Goal: Task Accomplishment & Management: Manage account settings

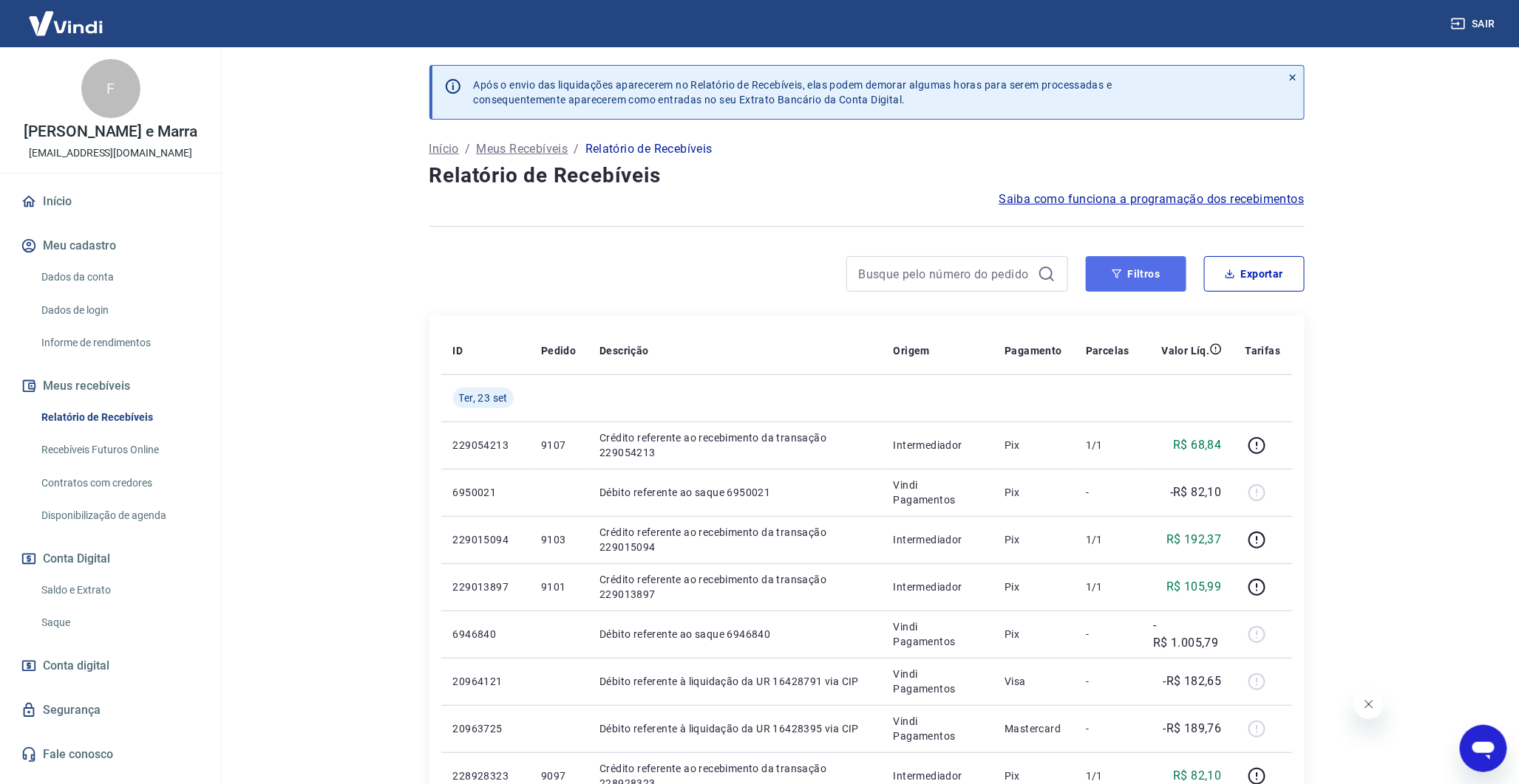
click at [1138, 268] on button "Filtros" at bounding box center [1136, 274] width 101 height 35
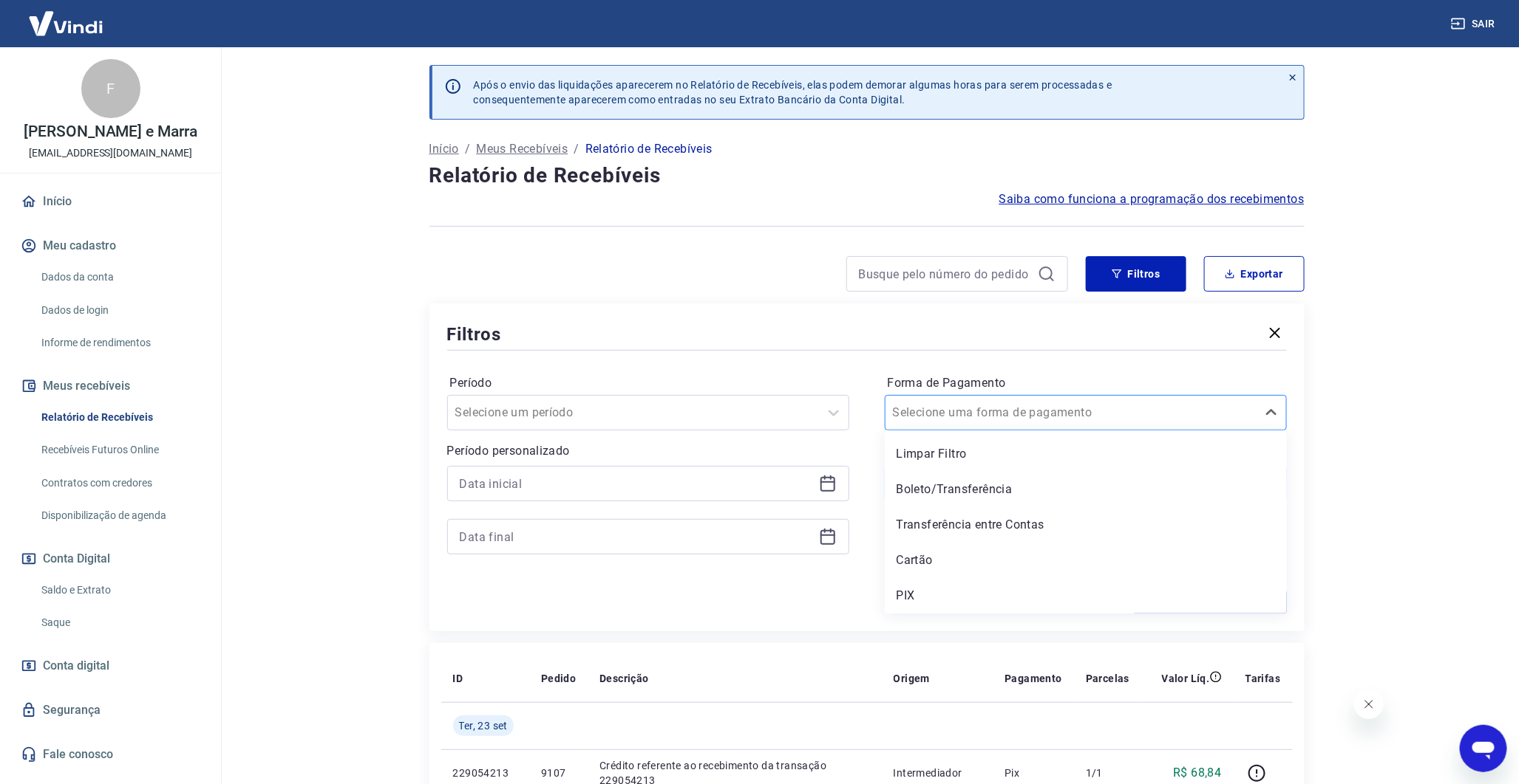
click at [1033, 402] on div "Selecione uma forma de pagamento" at bounding box center [1070, 412] width 371 height 27
click at [1072, 585] on div "PIX" at bounding box center [1085, 596] width 402 height 29
click at [1190, 600] on button "Aplicar filtros" at bounding box center [1209, 602] width 154 height 24
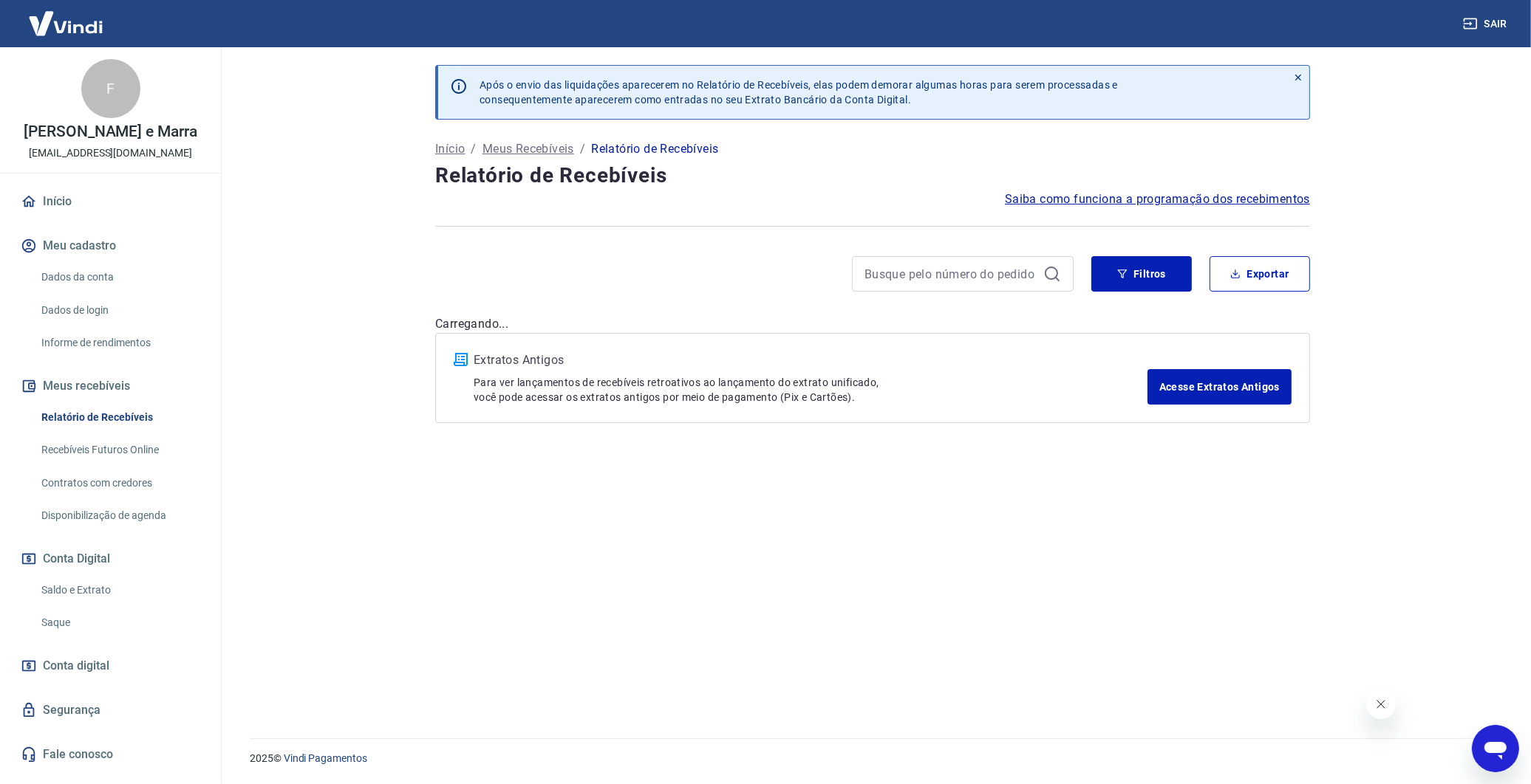
click at [1190, 600] on div "Após o envio das liquidações aparecerem no Relatório de Recebíveis, elas podem …" at bounding box center [872, 384] width 910 height 673
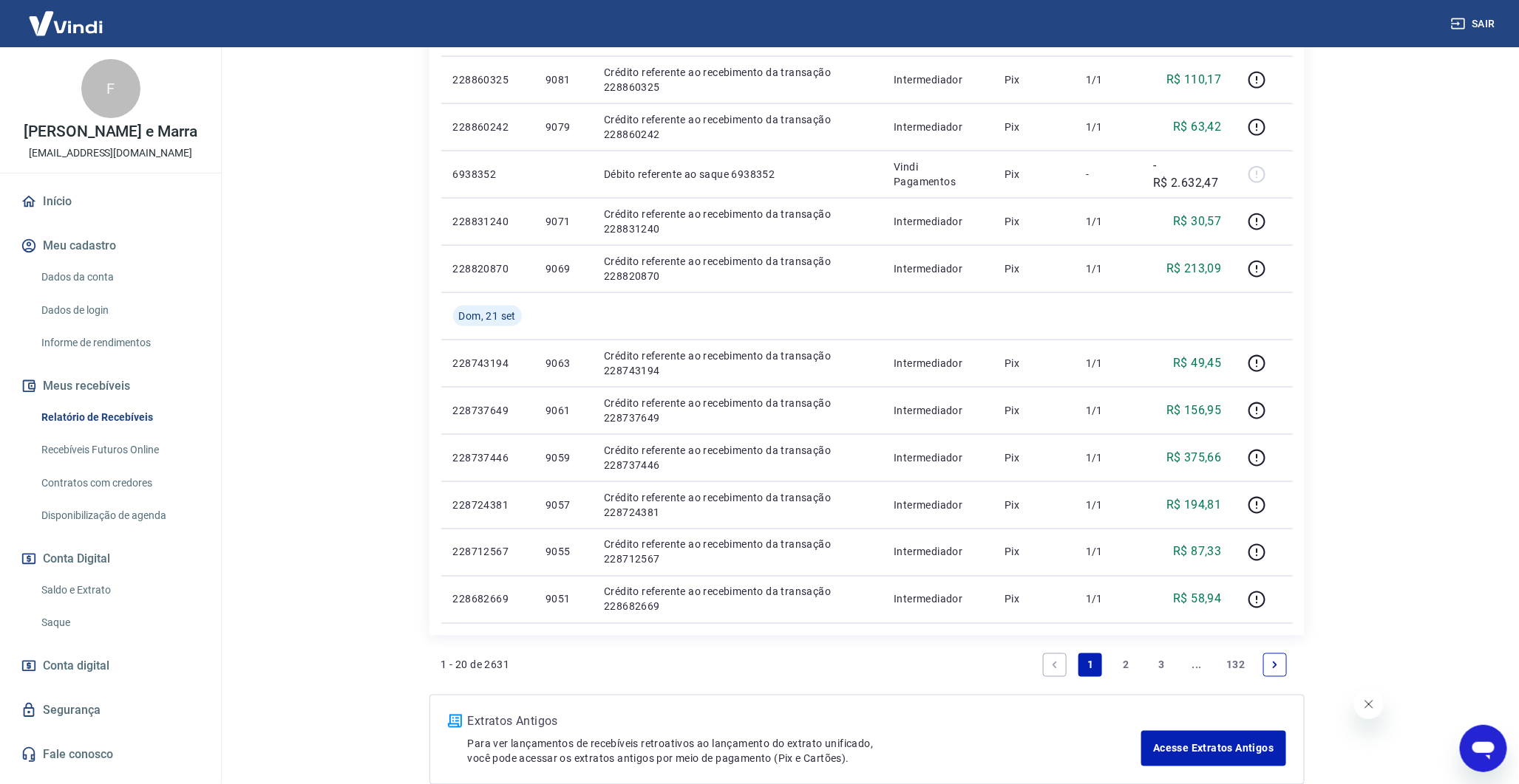
scroll to position [840, 0]
click at [1276, 668] on link "Next page" at bounding box center [1275, 663] width 24 height 24
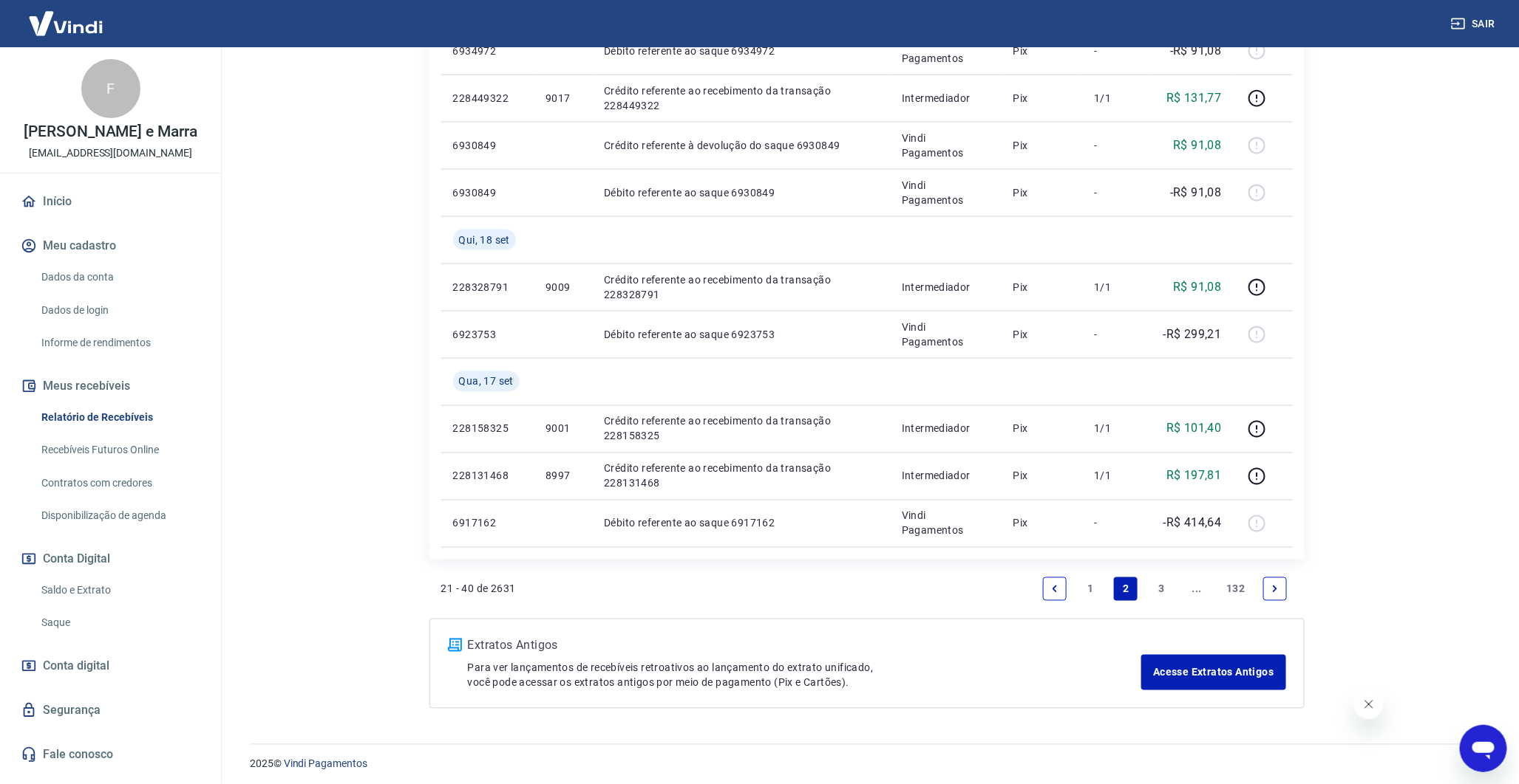
scroll to position [1010, 0]
click at [1271, 589] on icon "Next page" at bounding box center [1274, 588] width 10 height 10
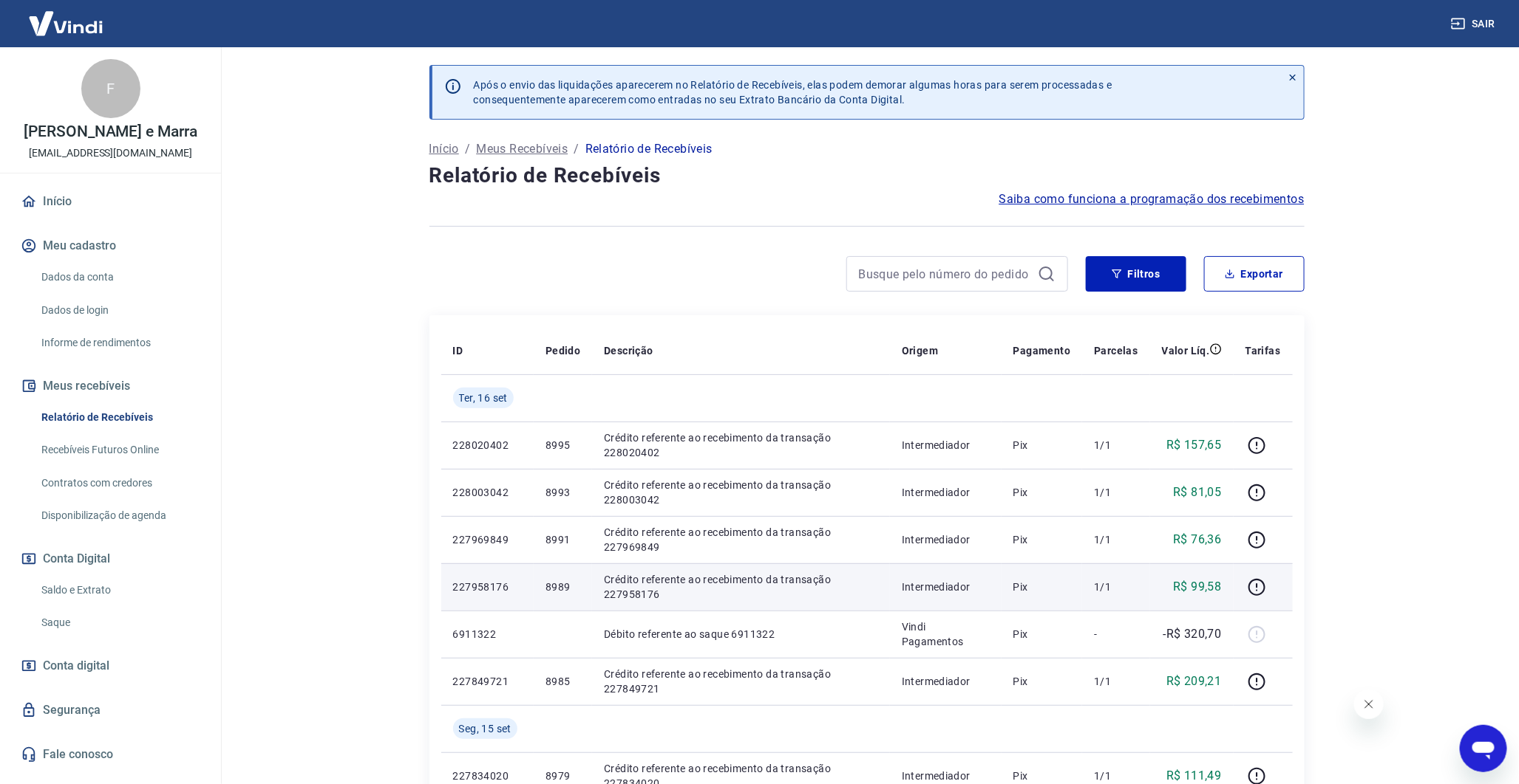
scroll to position [94, 0]
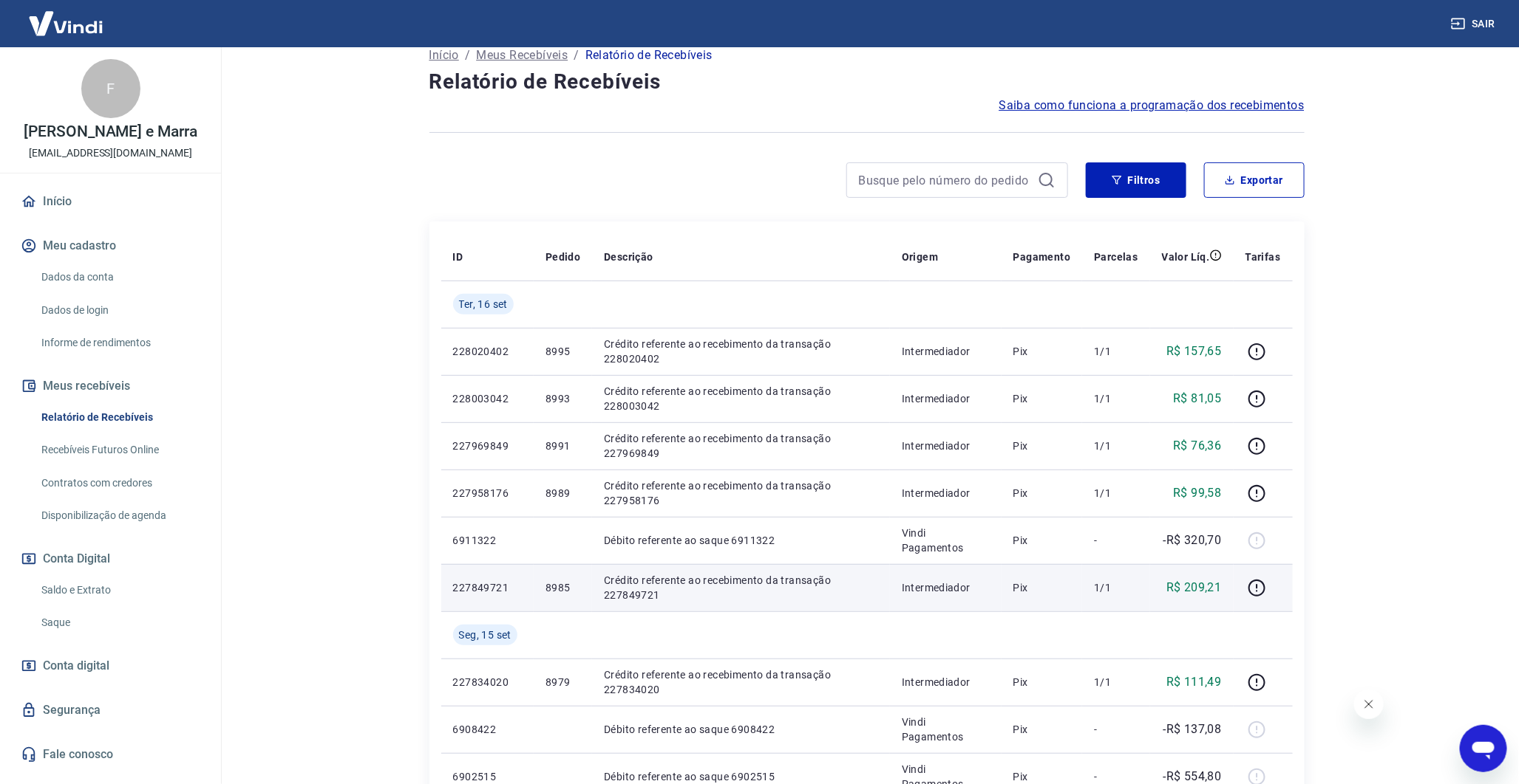
click at [1016, 581] on td "Pix" at bounding box center [1042, 588] width 81 height 48
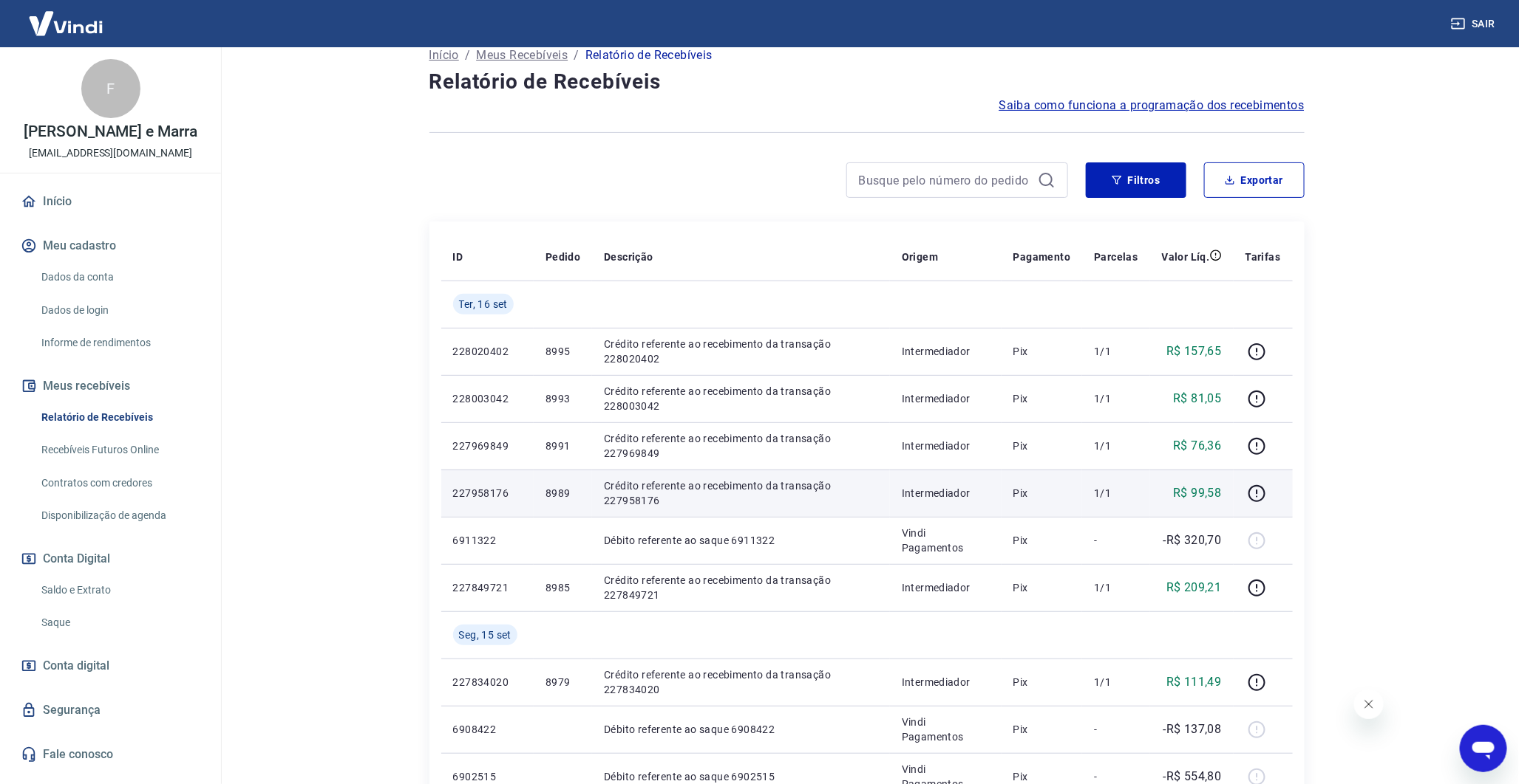
click at [1197, 494] on p "R$ 99,58" at bounding box center [1196, 493] width 48 height 18
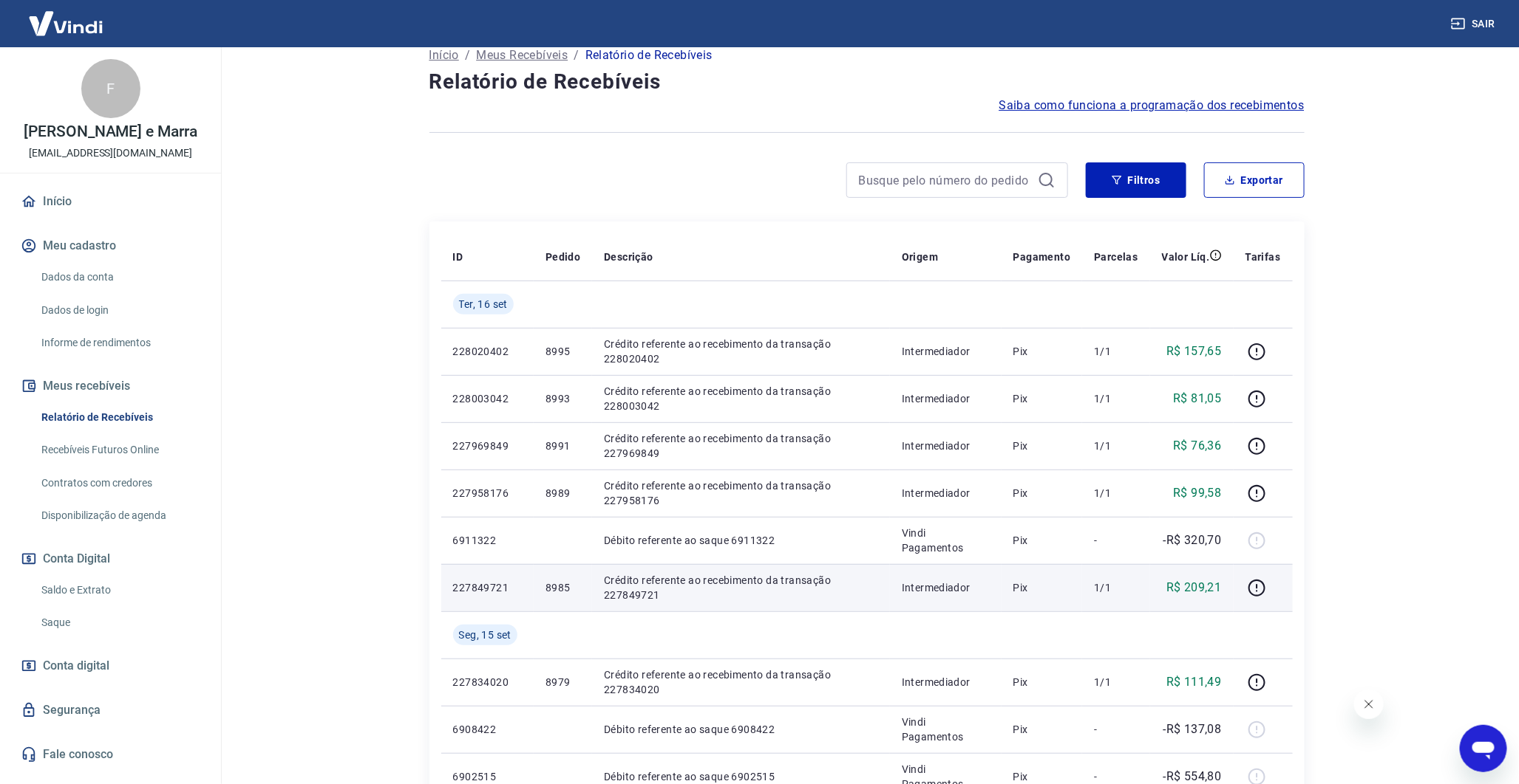
click at [987, 564] on td "Intermediador" at bounding box center [945, 588] width 111 height 48
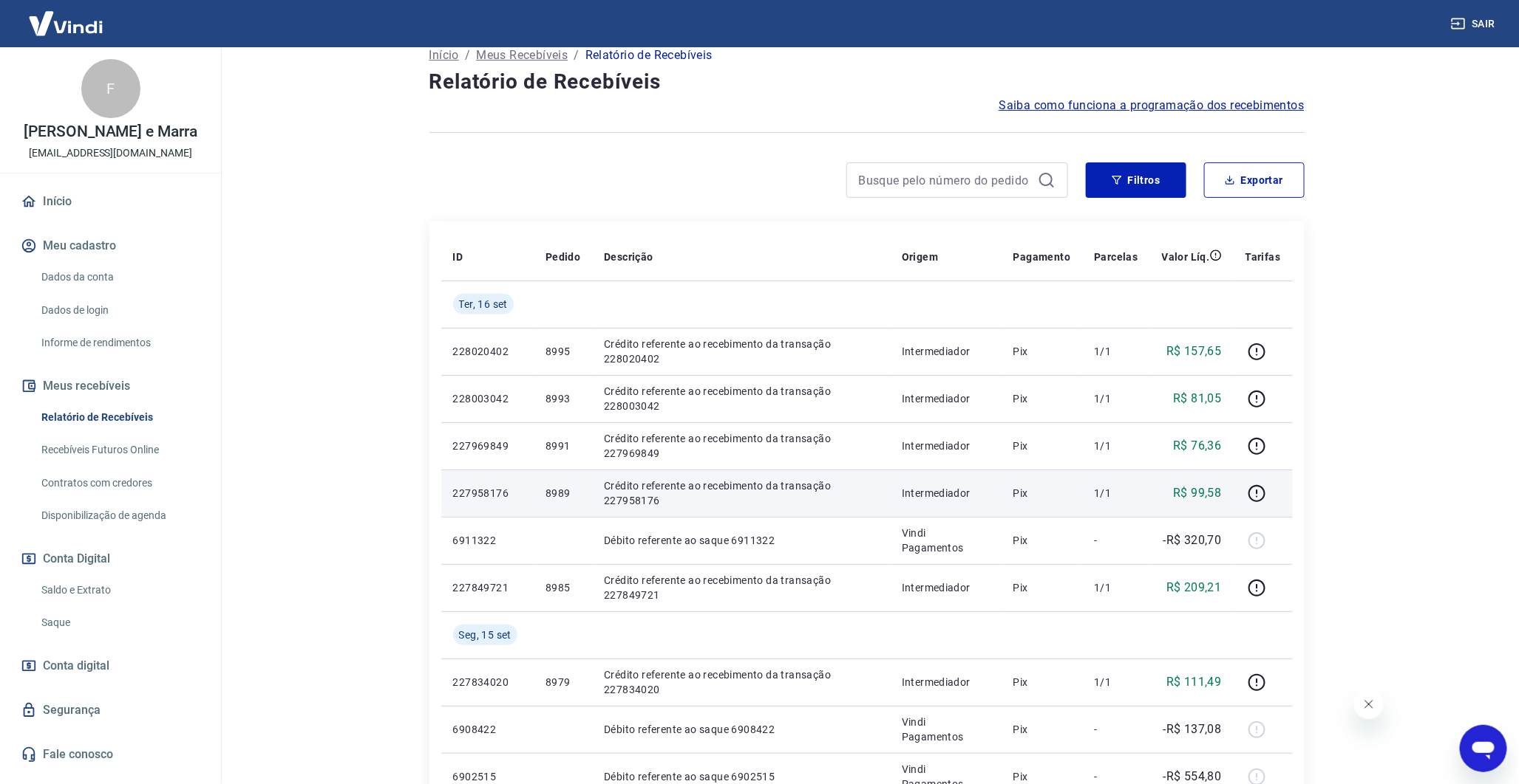
click at [1210, 494] on p "R$ 99,58" at bounding box center [1196, 493] width 48 height 18
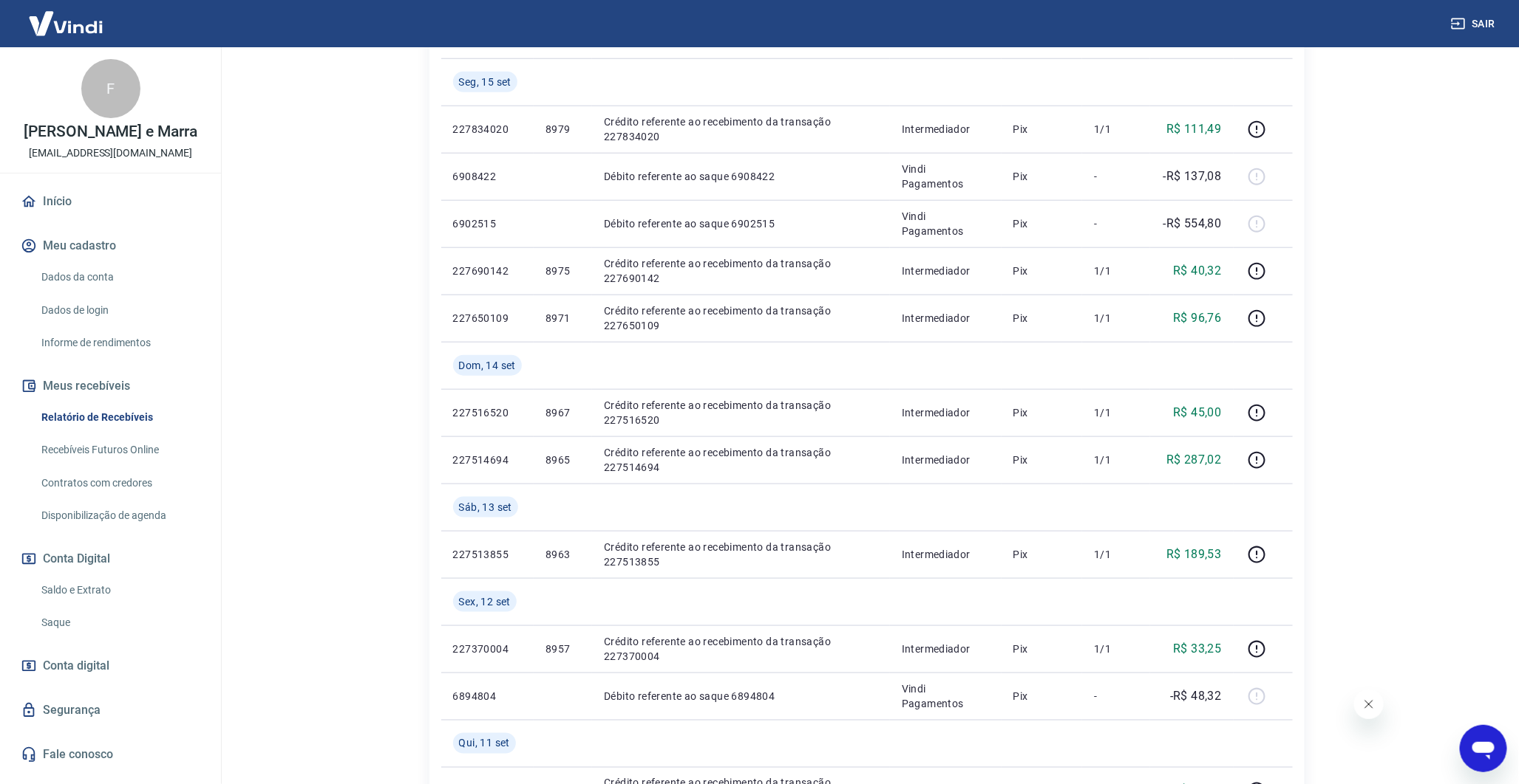
scroll to position [1061, 0]
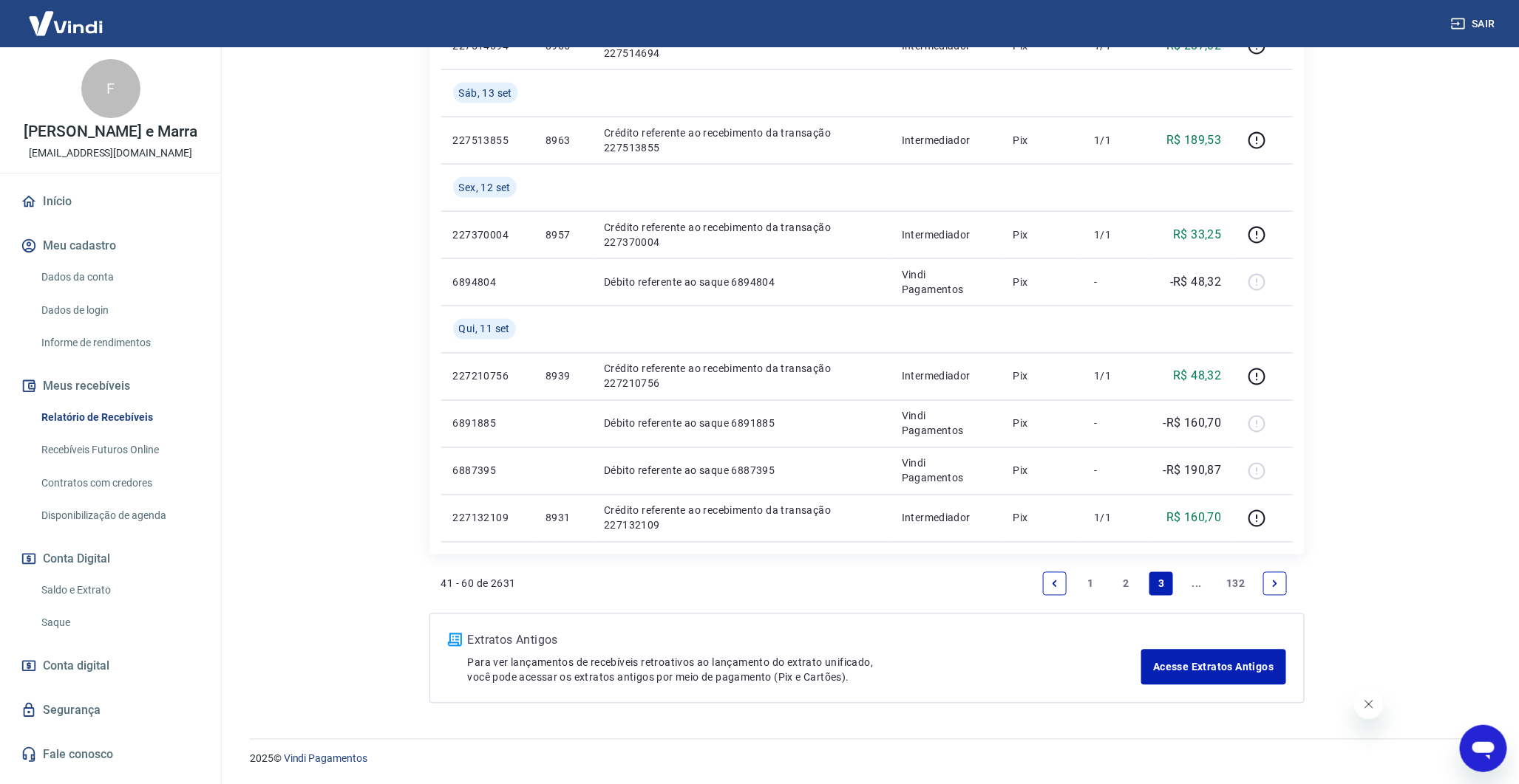
click at [1126, 580] on link "2" at bounding box center [1125, 584] width 24 height 24
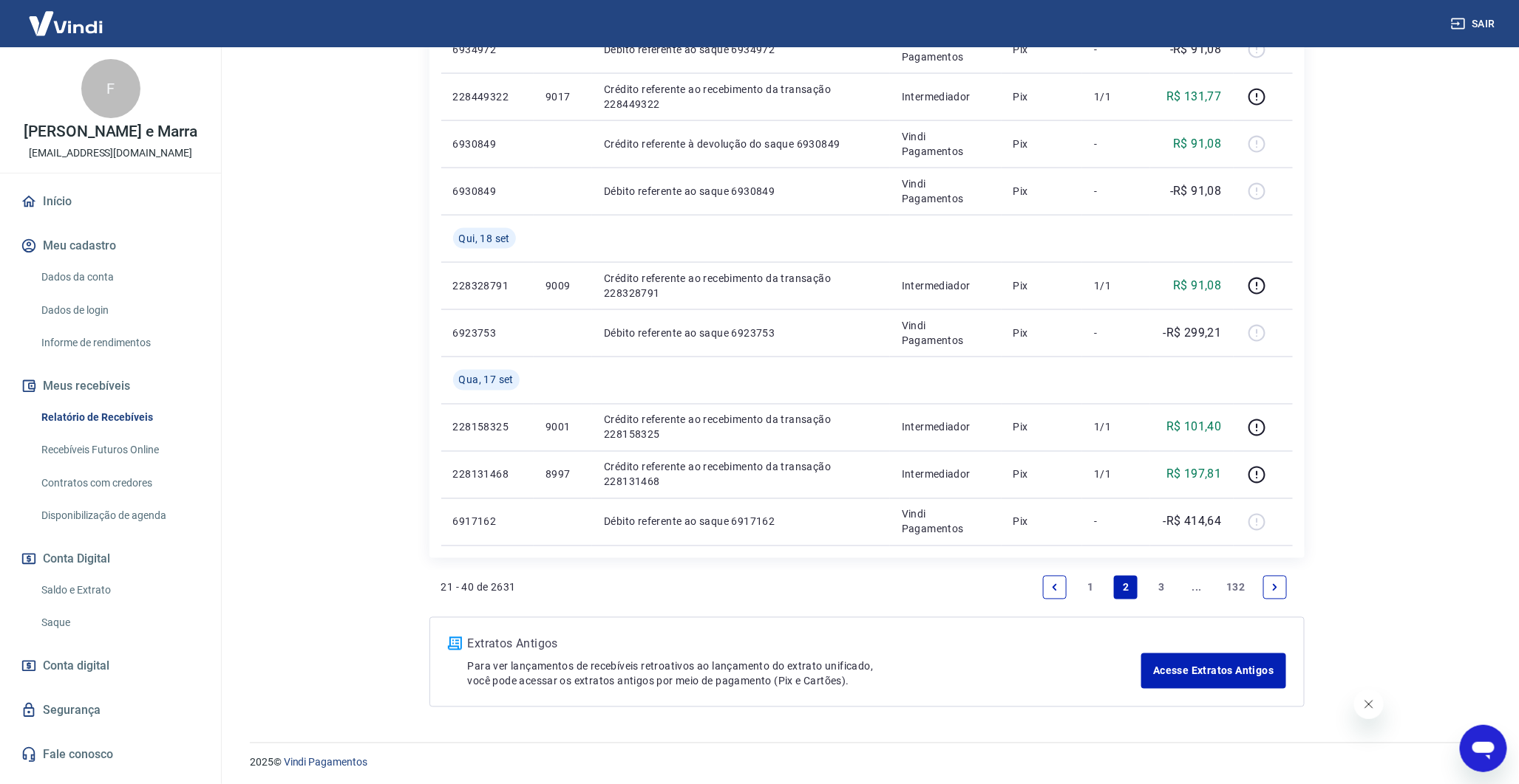
scroll to position [1014, 0]
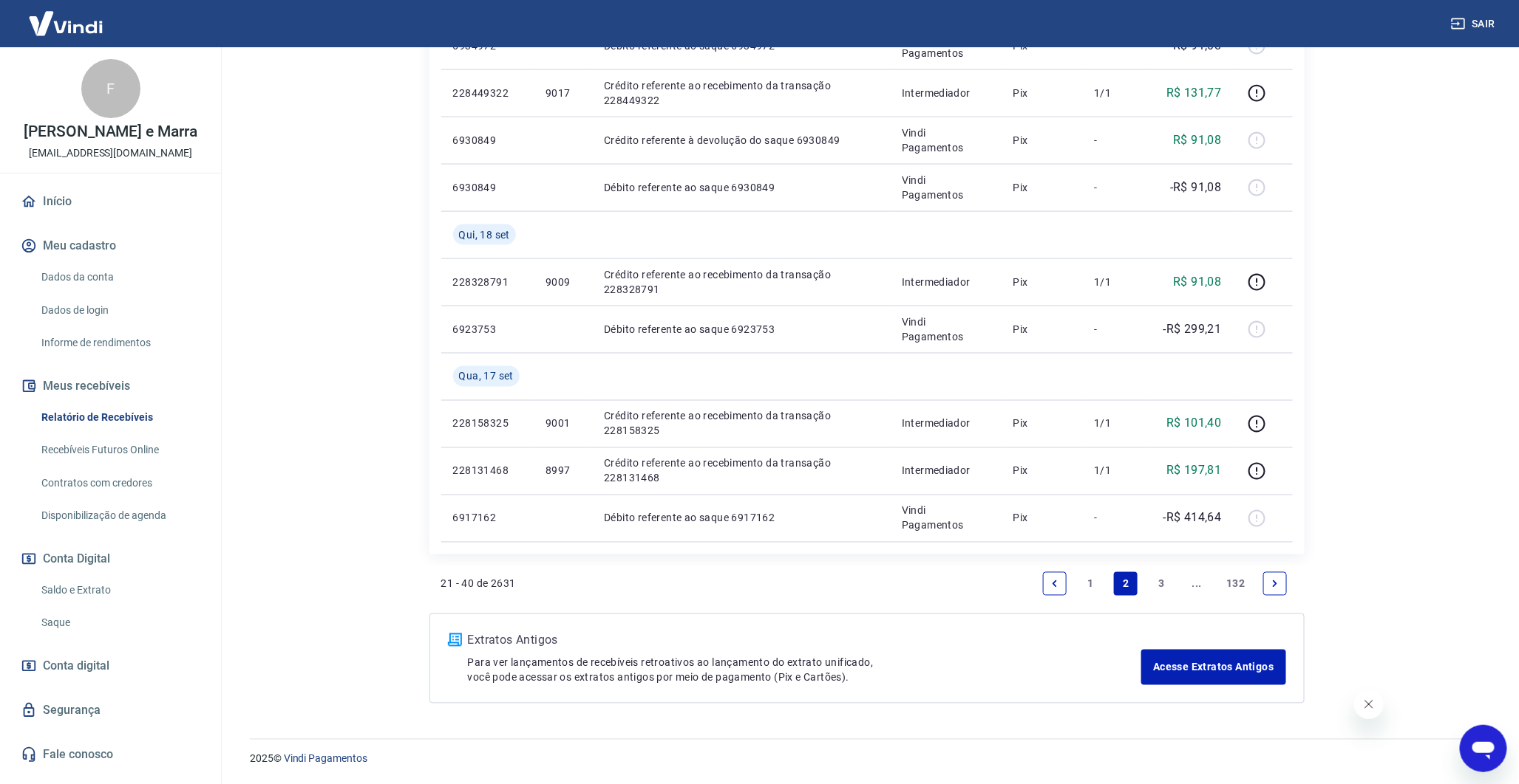
click at [984, 633] on p "Extratos Antigos" at bounding box center [804, 640] width 674 height 18
click at [1280, 580] on link "Next page" at bounding box center [1275, 584] width 24 height 24
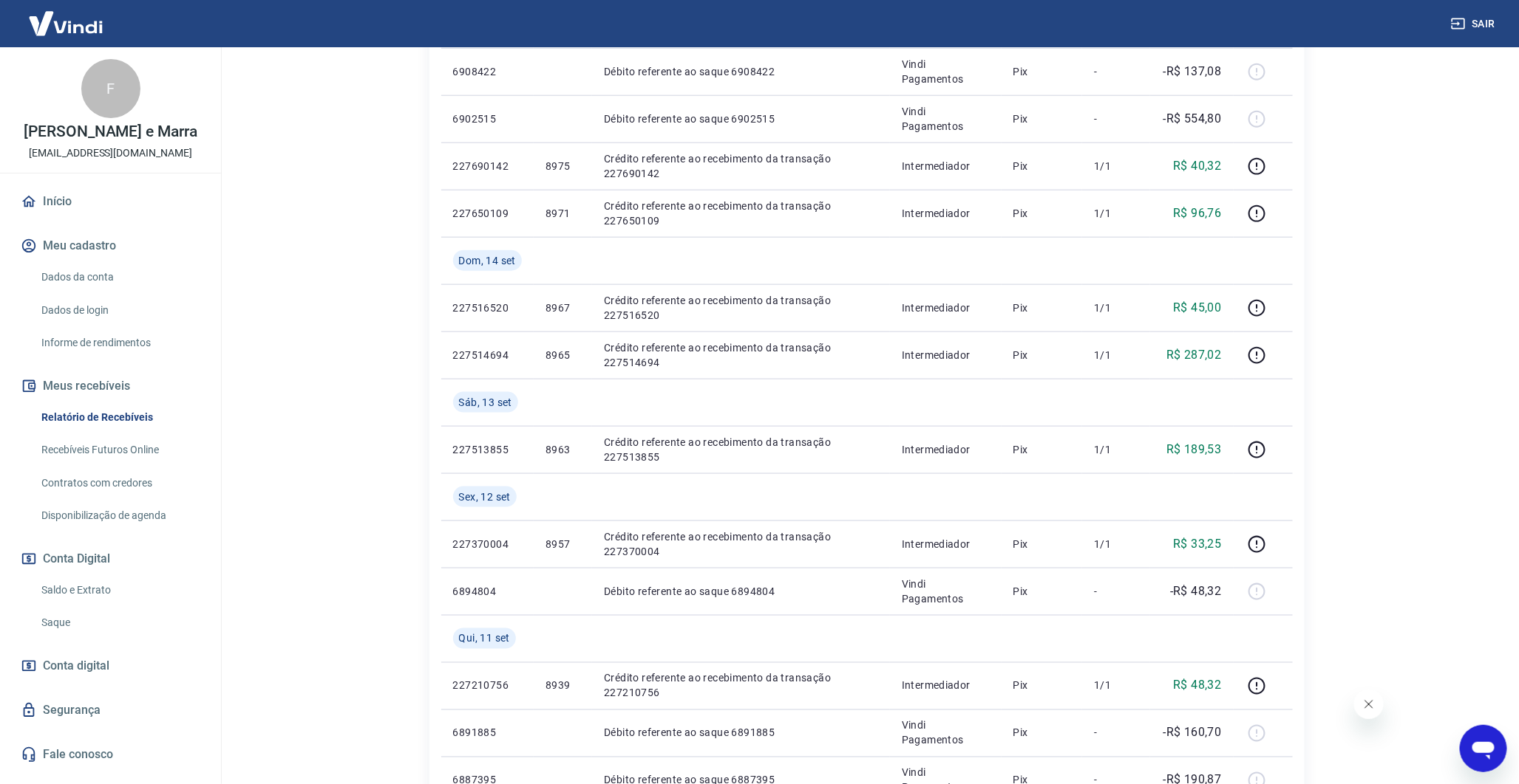
scroll to position [1061, 0]
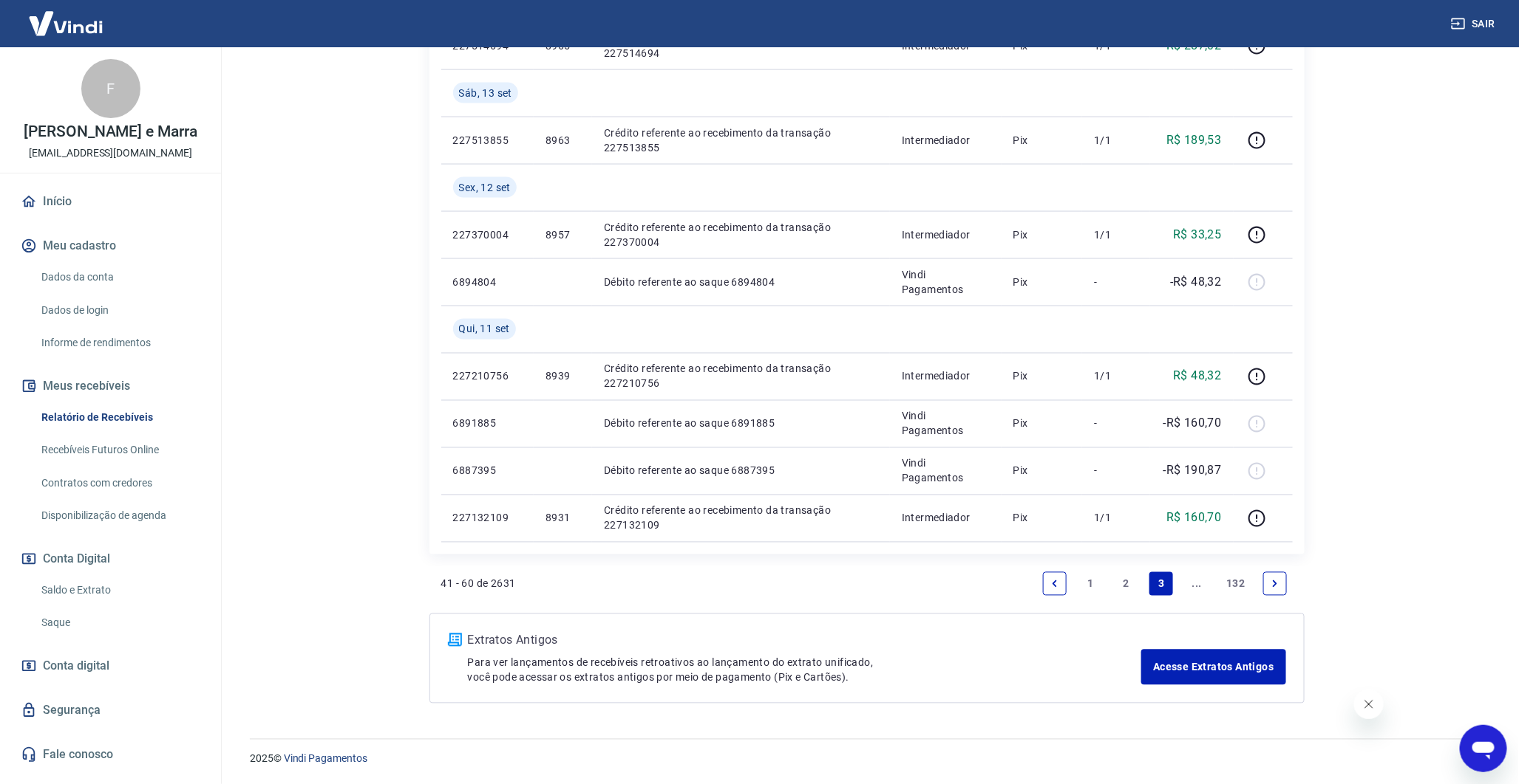
click at [1124, 580] on link "2" at bounding box center [1125, 584] width 24 height 24
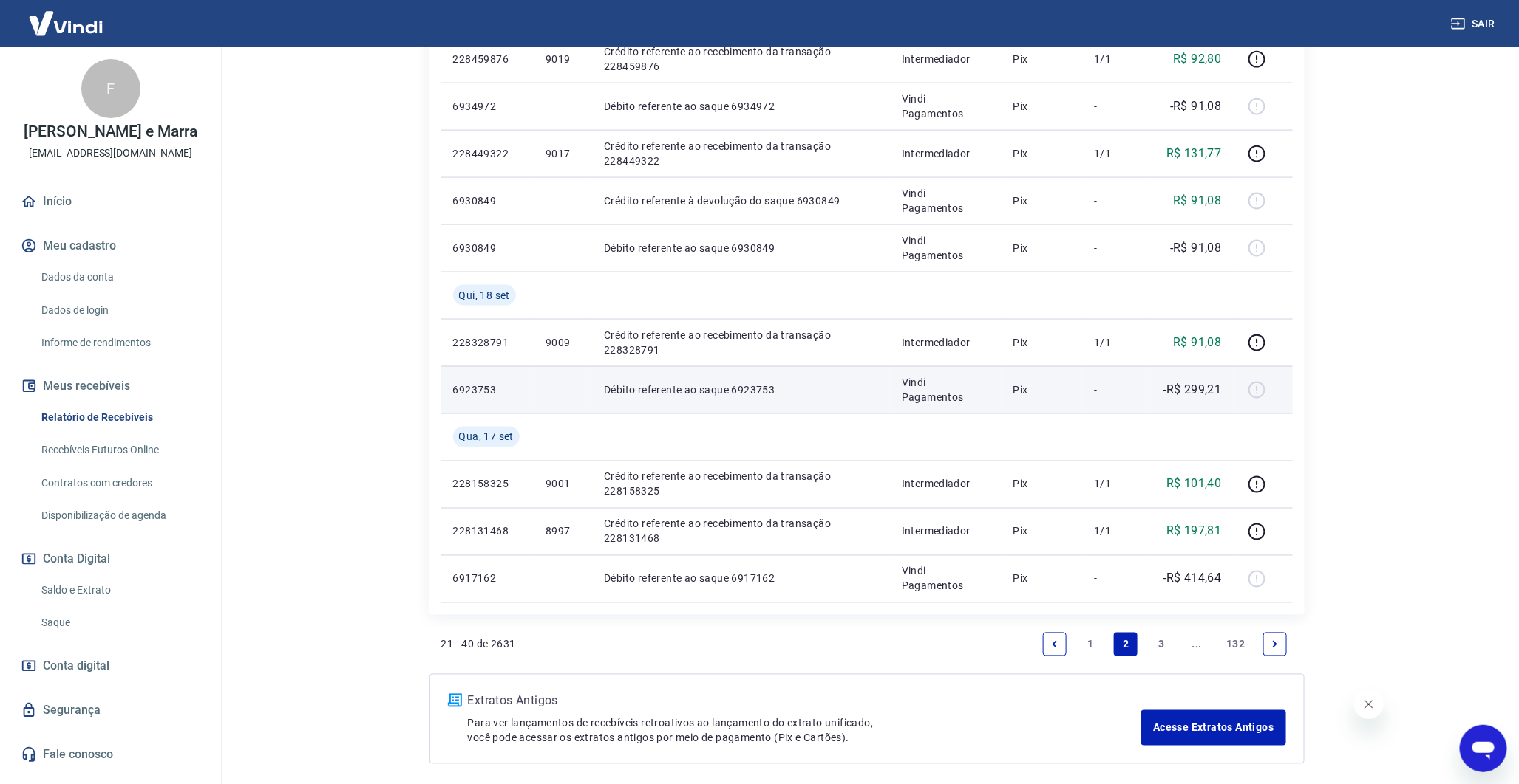
scroll to position [953, 0]
click at [1205, 389] on p "-R$ 299,21" at bounding box center [1192, 390] width 58 height 18
copy p "299,21"
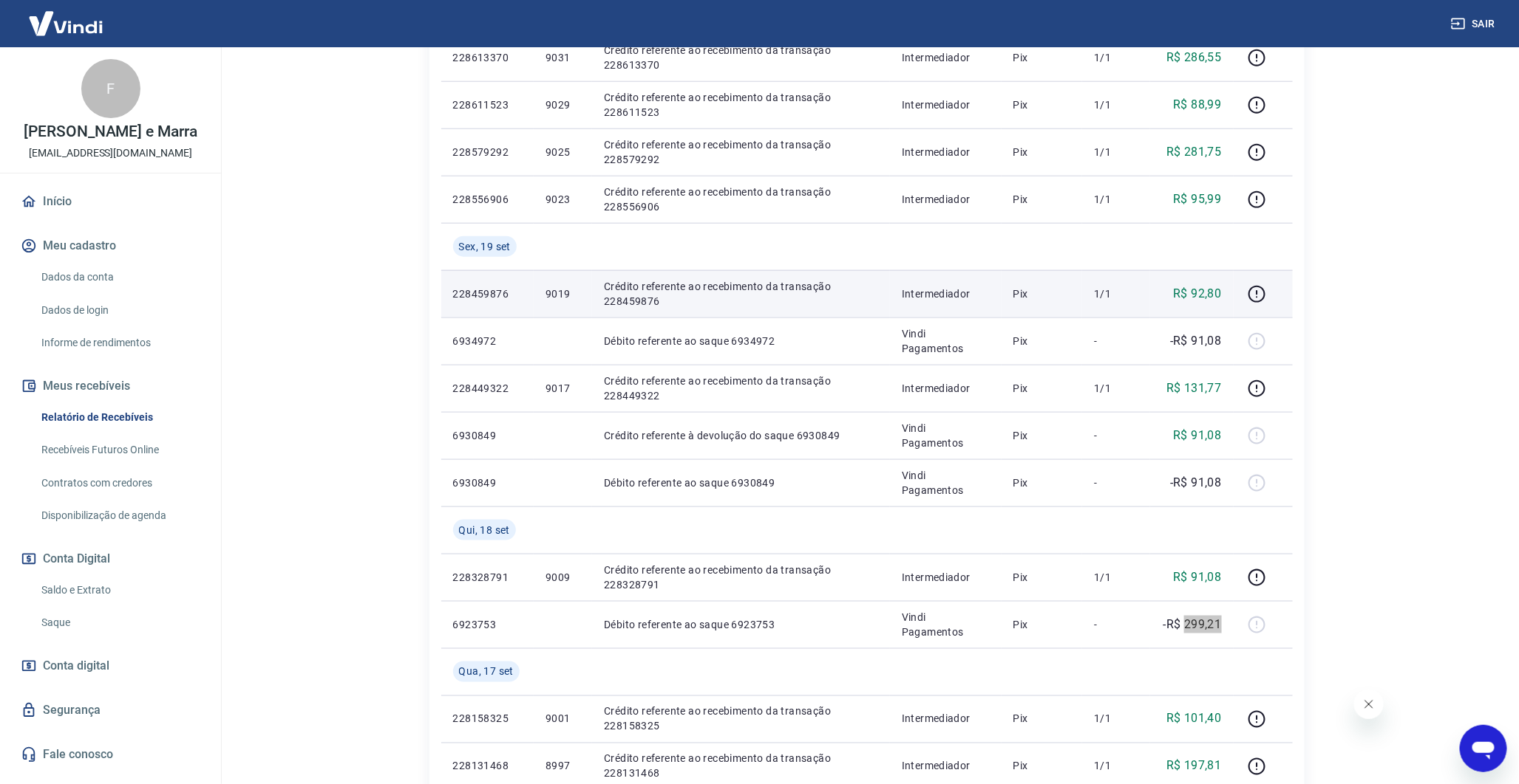
scroll to position [1014, 0]
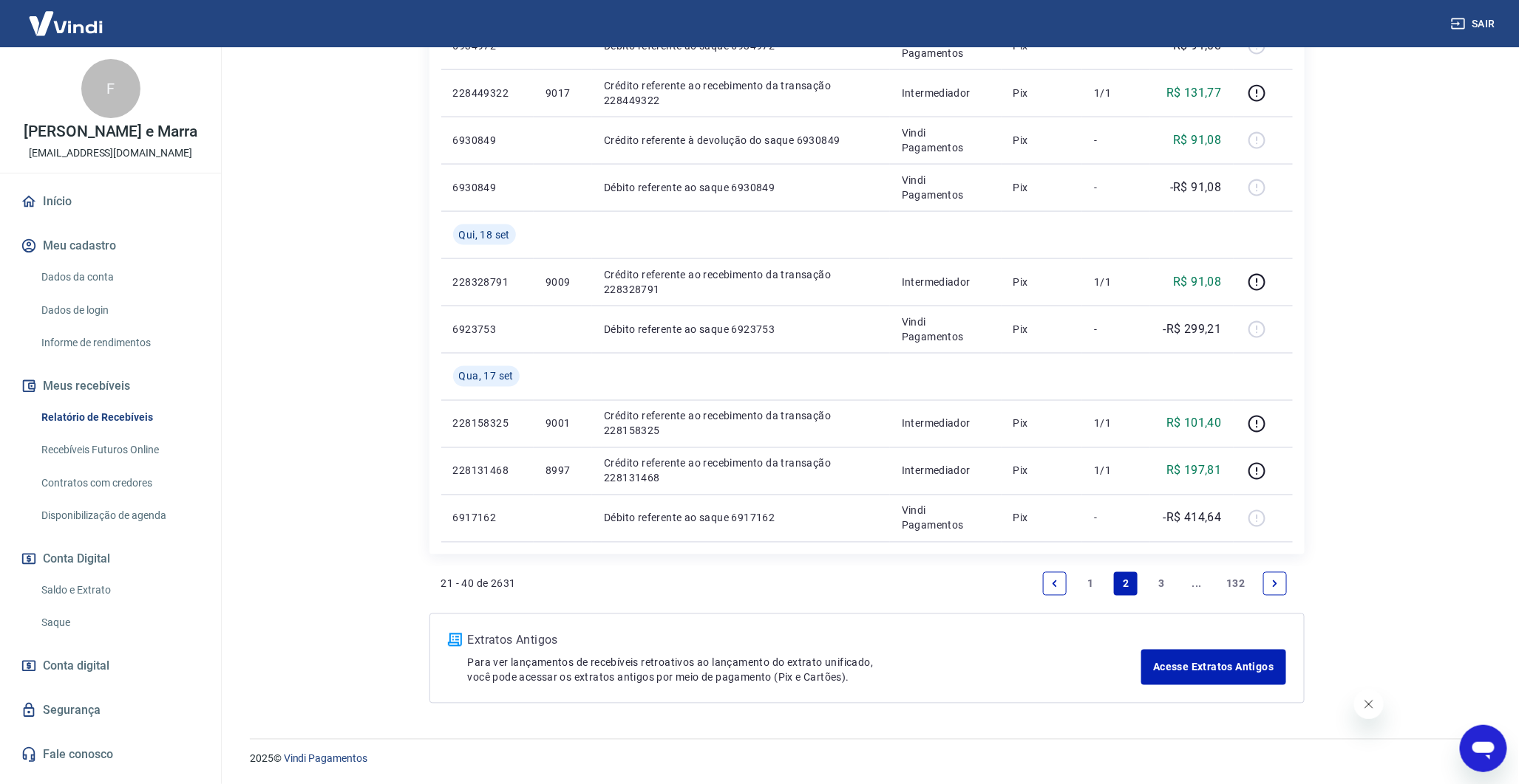
click at [1083, 584] on link "1" at bounding box center [1090, 584] width 24 height 24
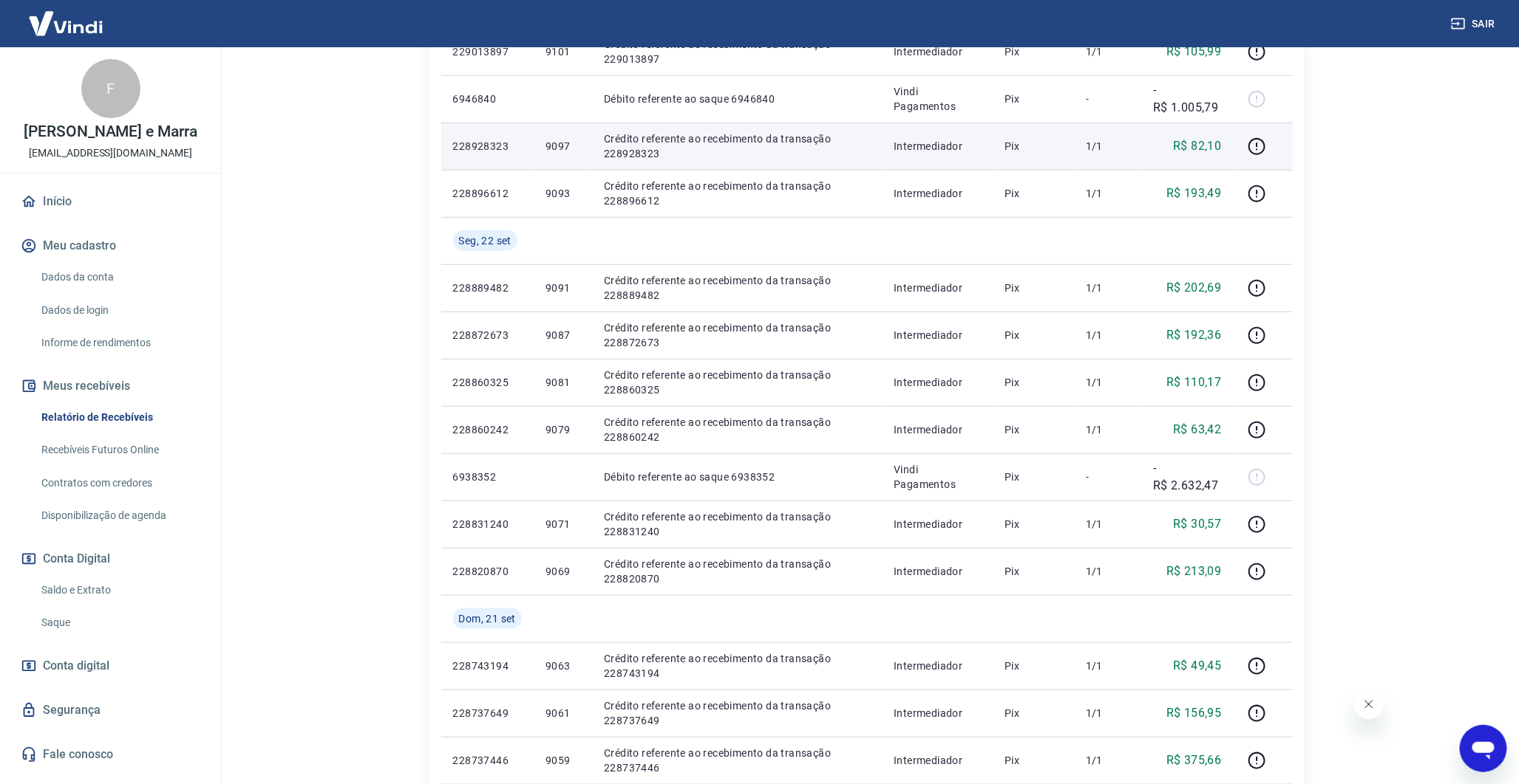
scroll to position [536, 0]
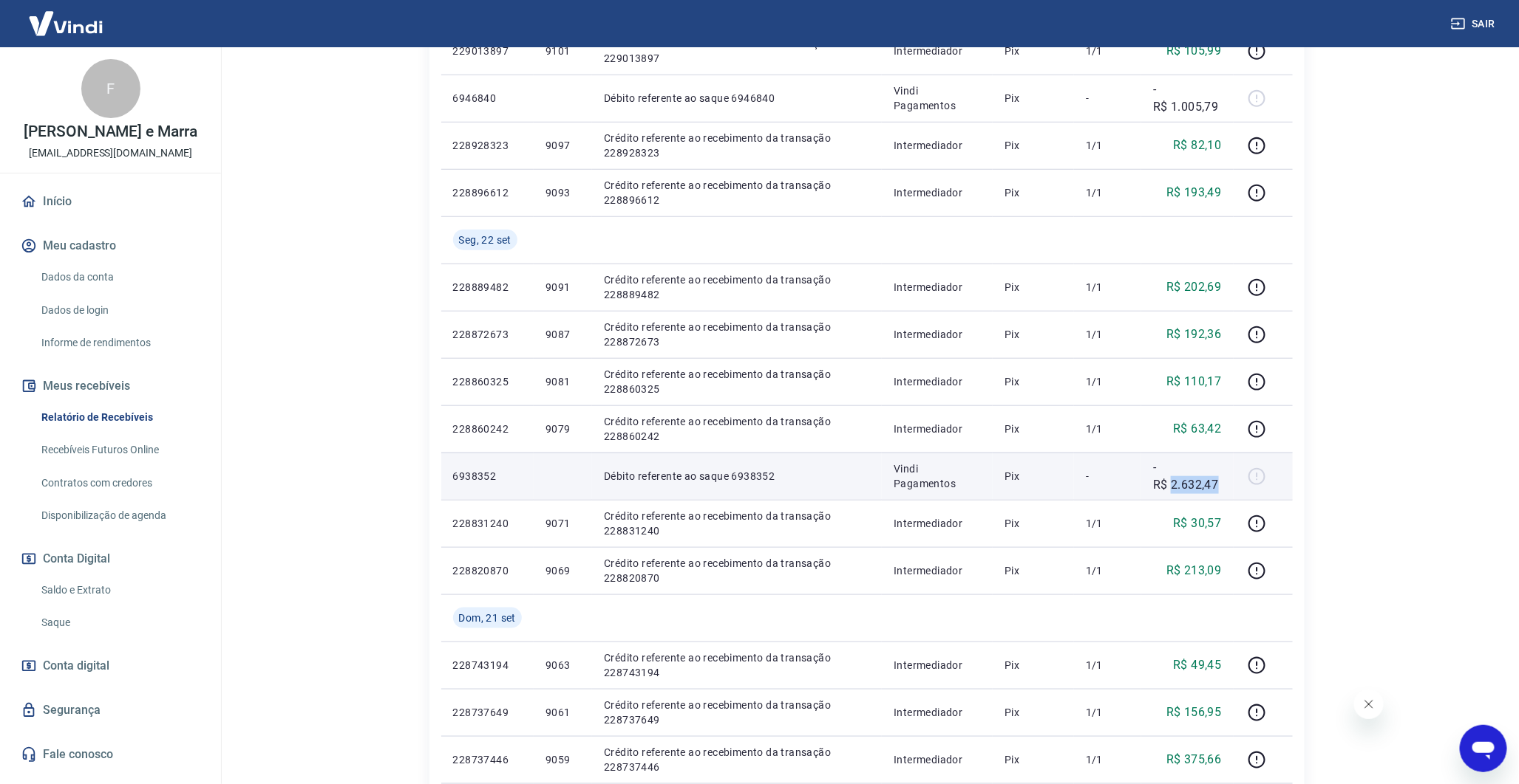
drag, startPoint x: 1172, startPoint y: 481, endPoint x: 1219, endPoint y: 481, distance: 47.0
click at [1219, 481] on p "-R$ 2.632,47" at bounding box center [1186, 476] width 68 height 35
copy p "2.632,47"
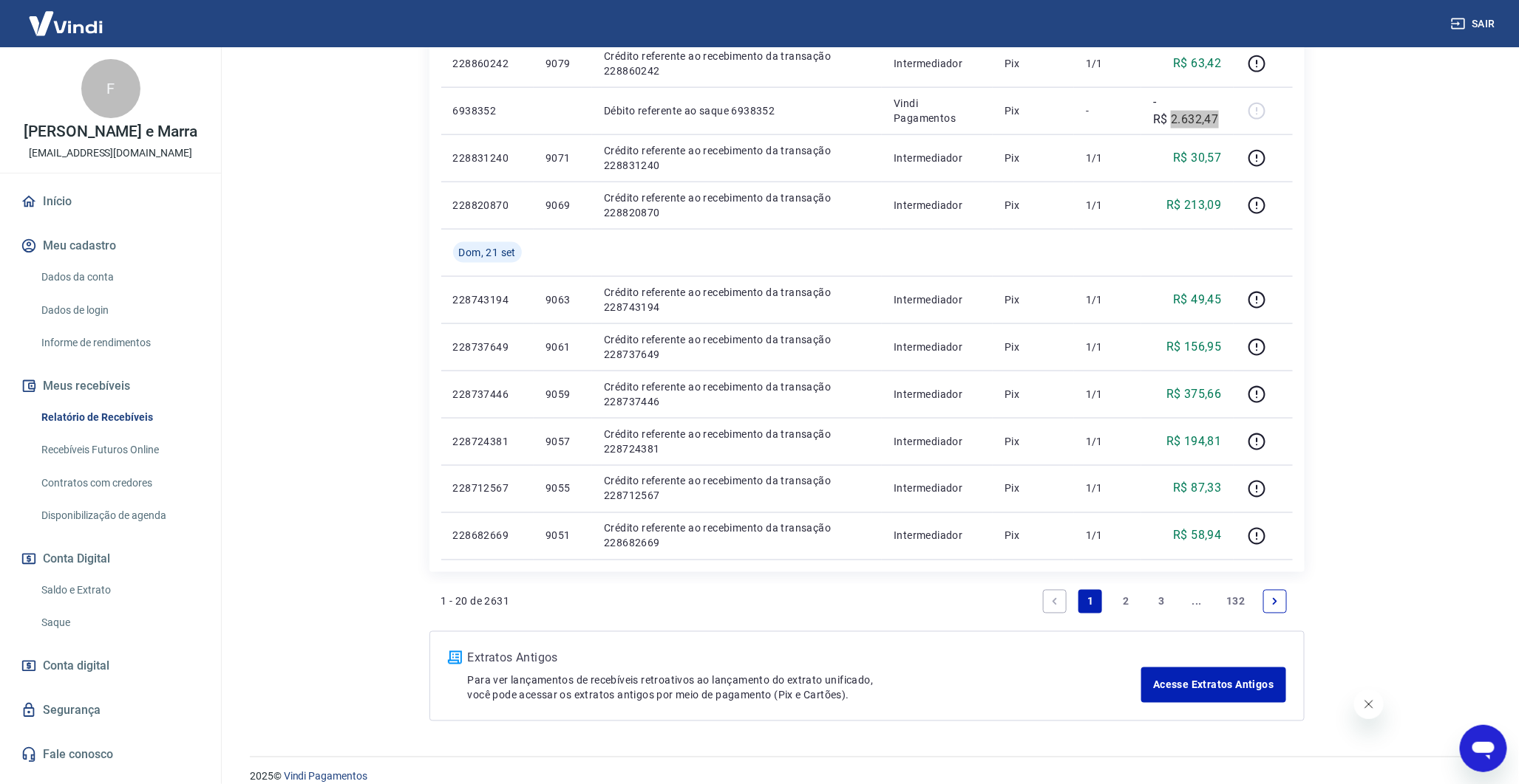
scroll to position [902, 0]
click at [1119, 597] on link "2" at bounding box center [1125, 601] width 24 height 24
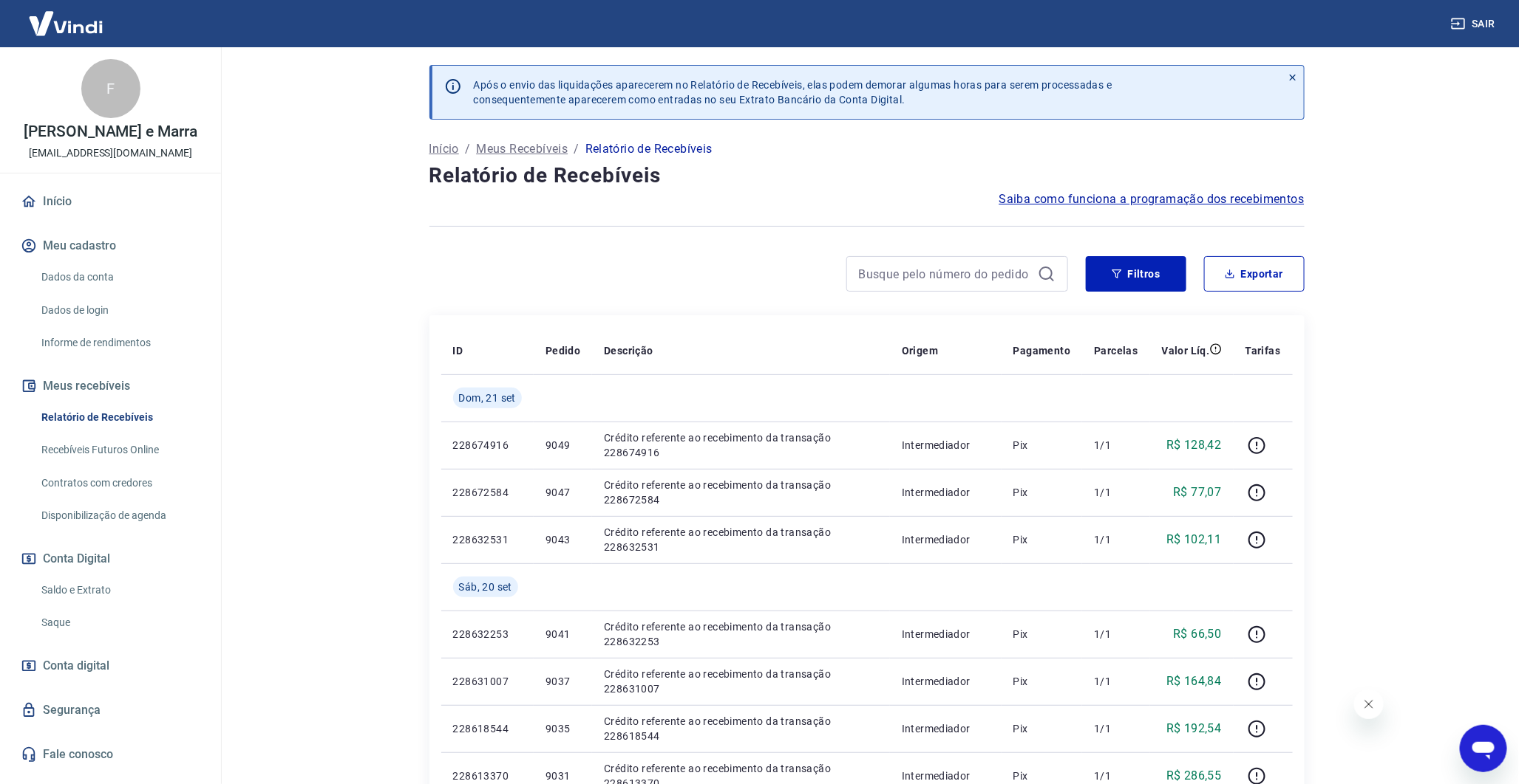
click at [1373, 703] on icon "Fechar mensagem da empresa" at bounding box center [1368, 703] width 12 height 12
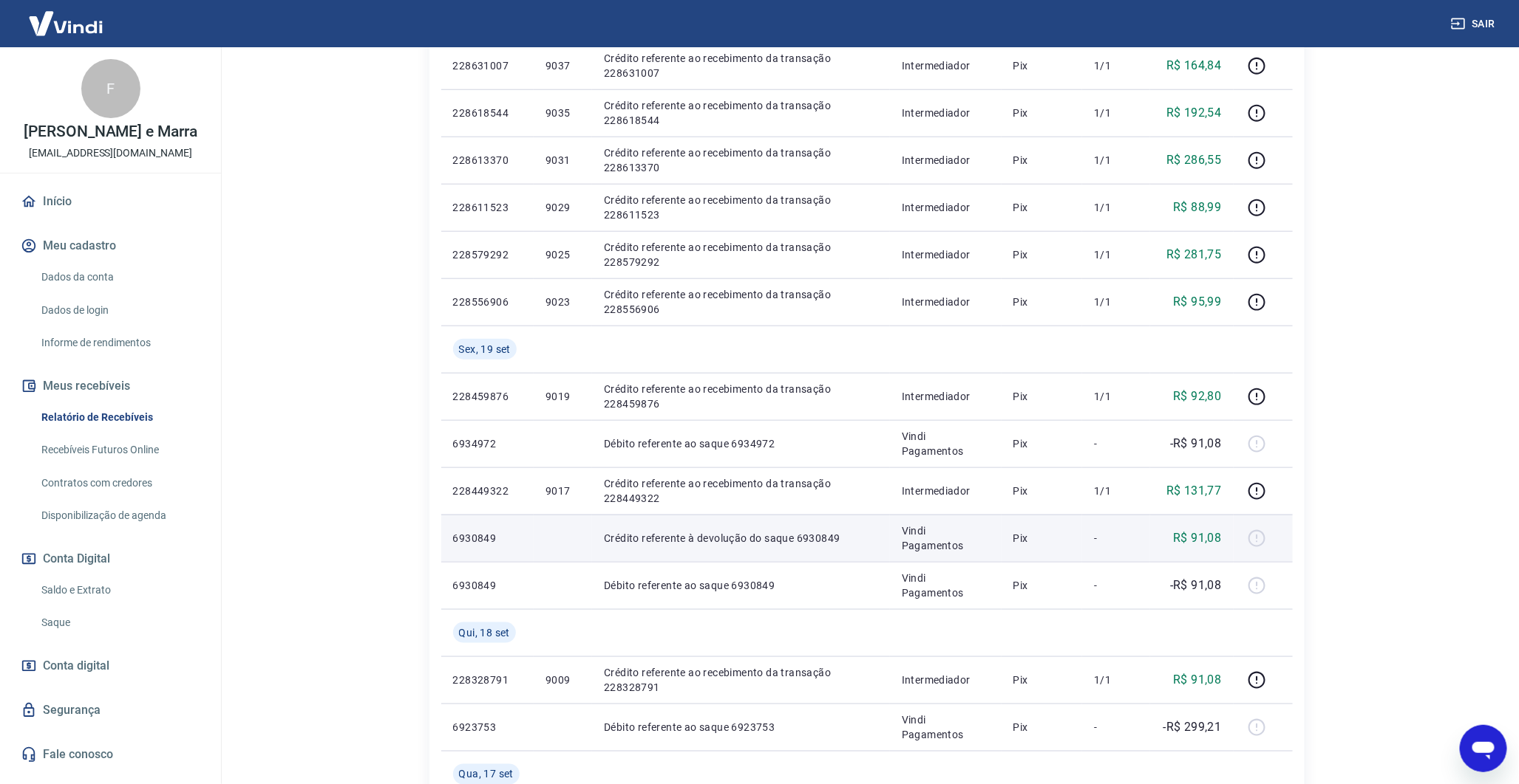
scroll to position [624, 0]
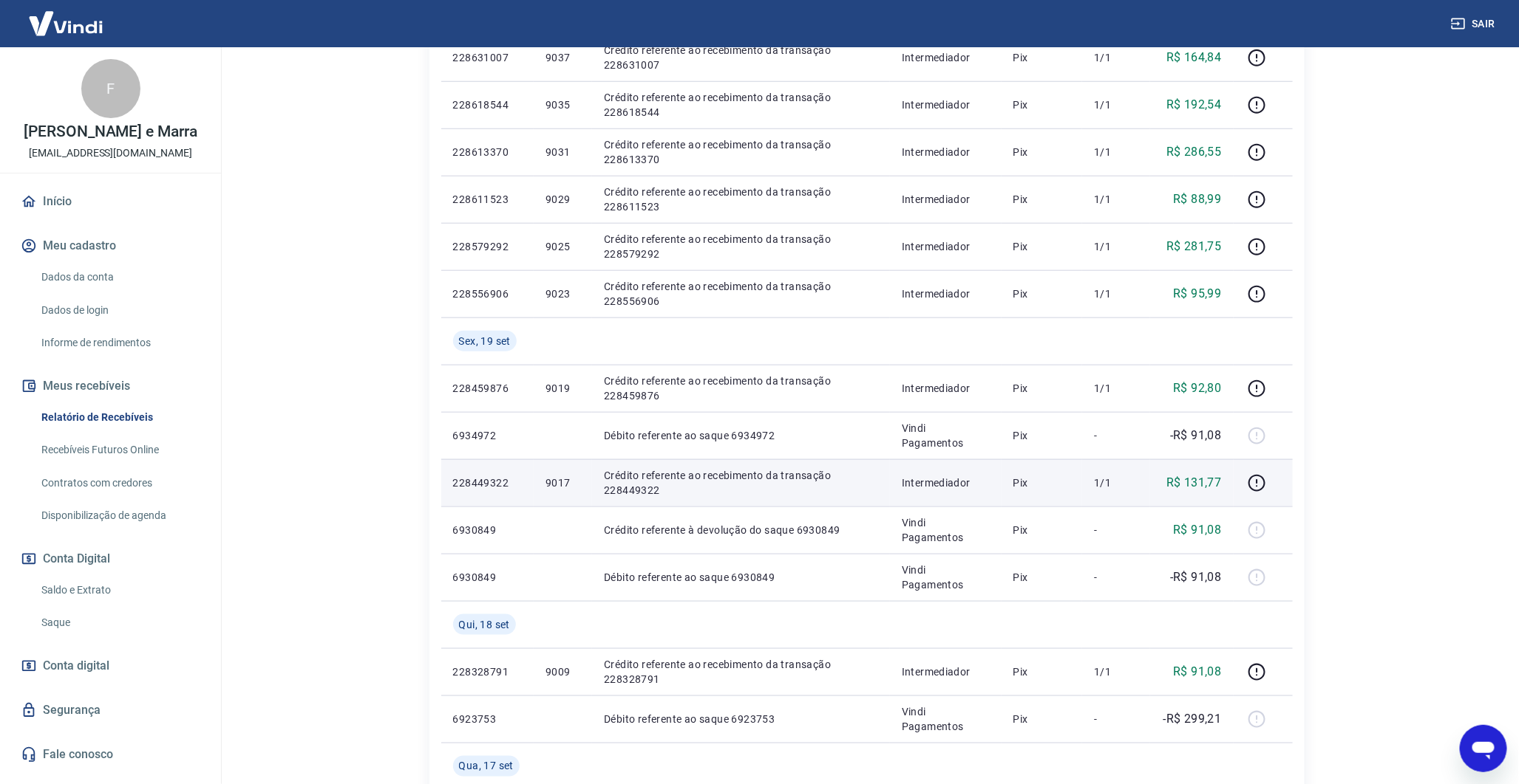
click at [1184, 478] on p "R$ 131,77" at bounding box center [1194, 482] width 55 height 18
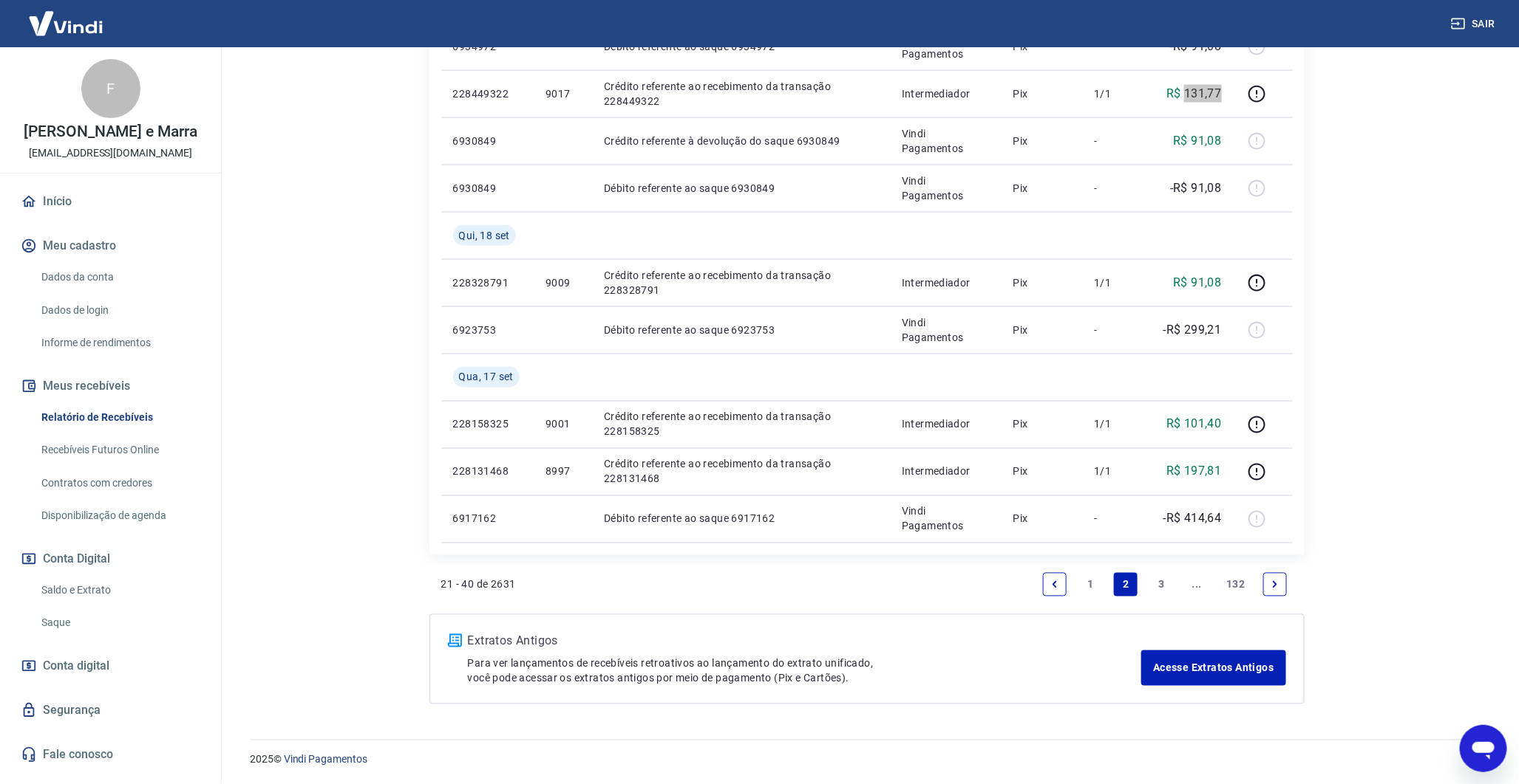
scroll to position [1014, 0]
click at [1088, 585] on link "1" at bounding box center [1090, 584] width 24 height 24
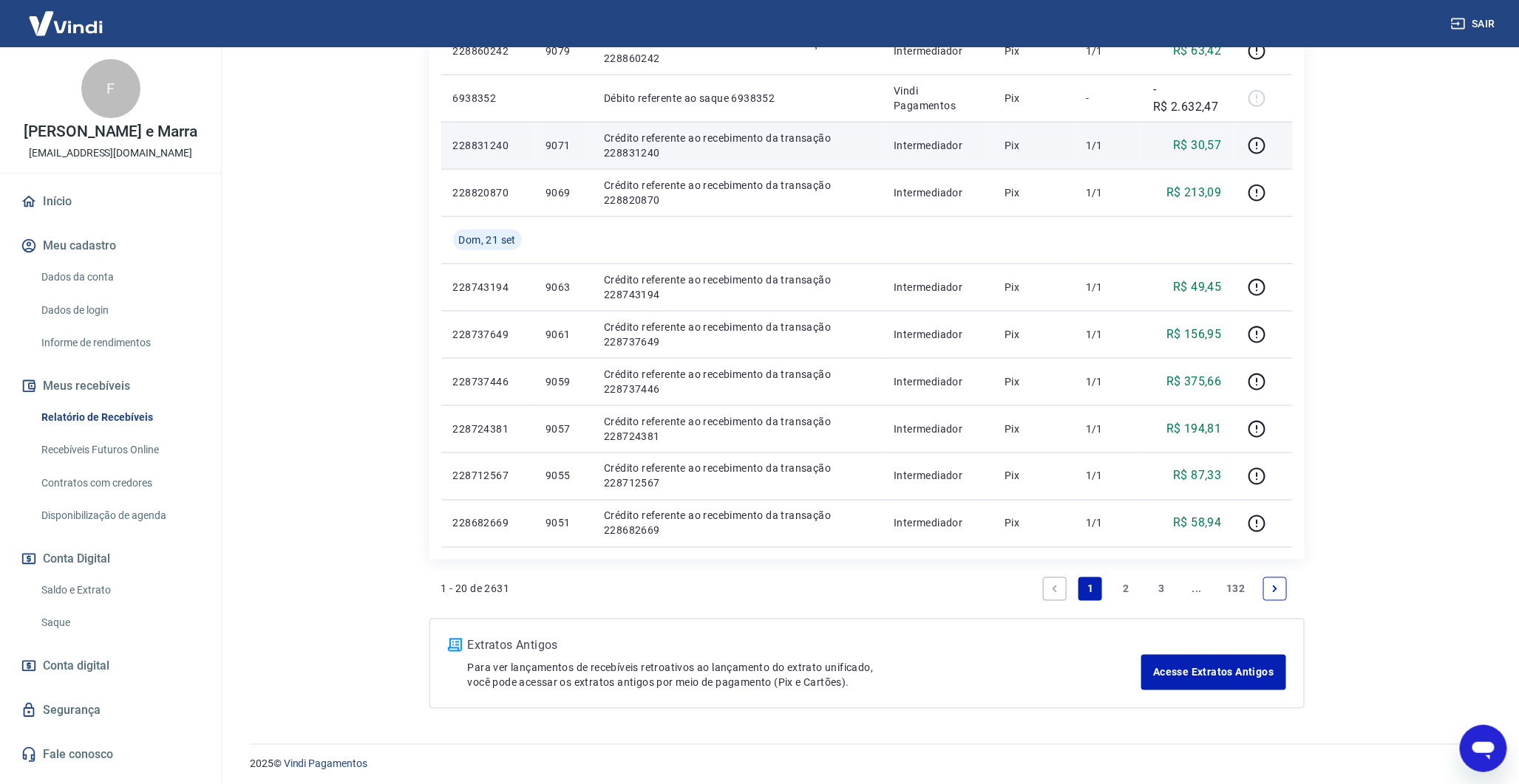
scroll to position [919, 0]
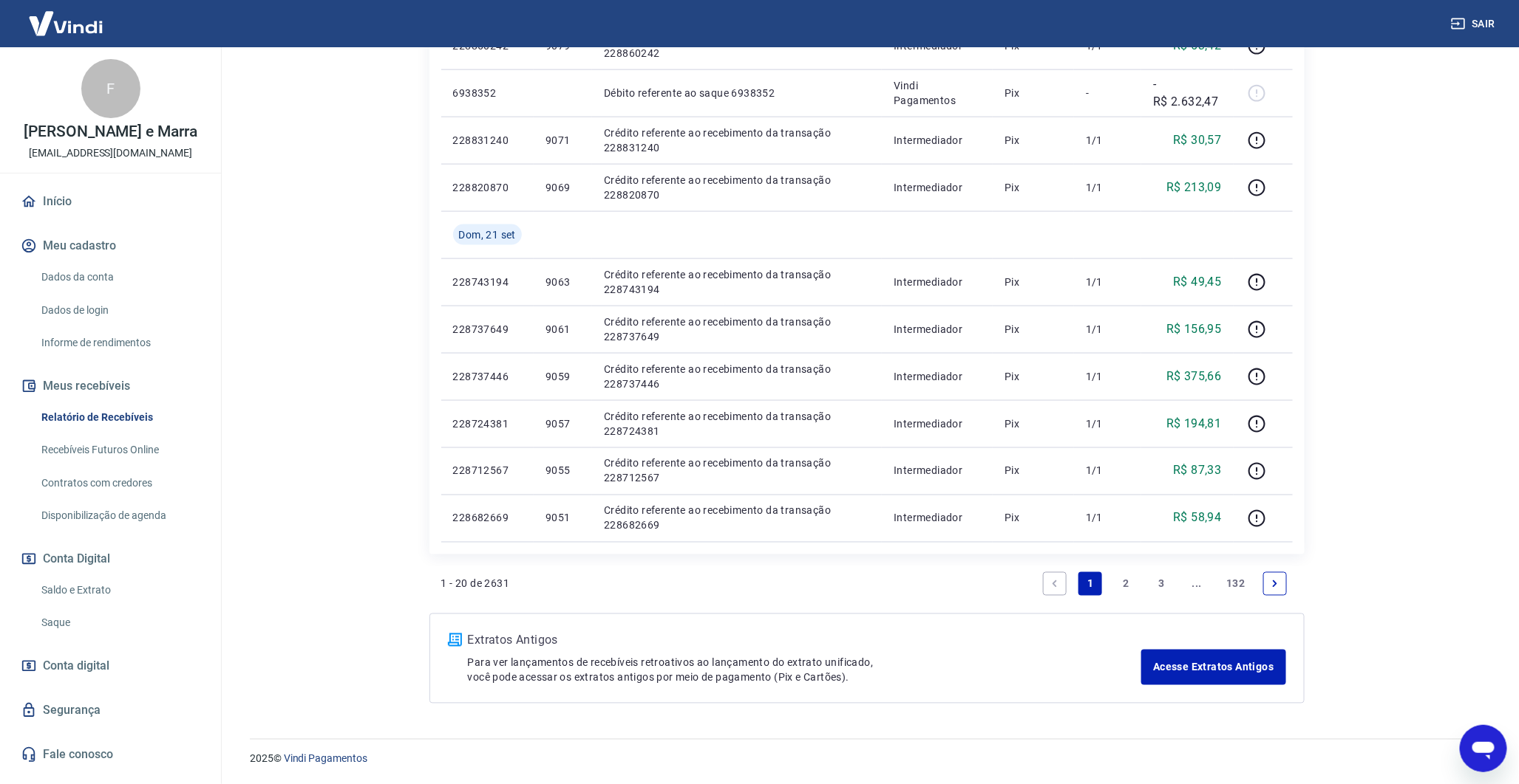
click at [1127, 577] on link "2" at bounding box center [1125, 584] width 24 height 24
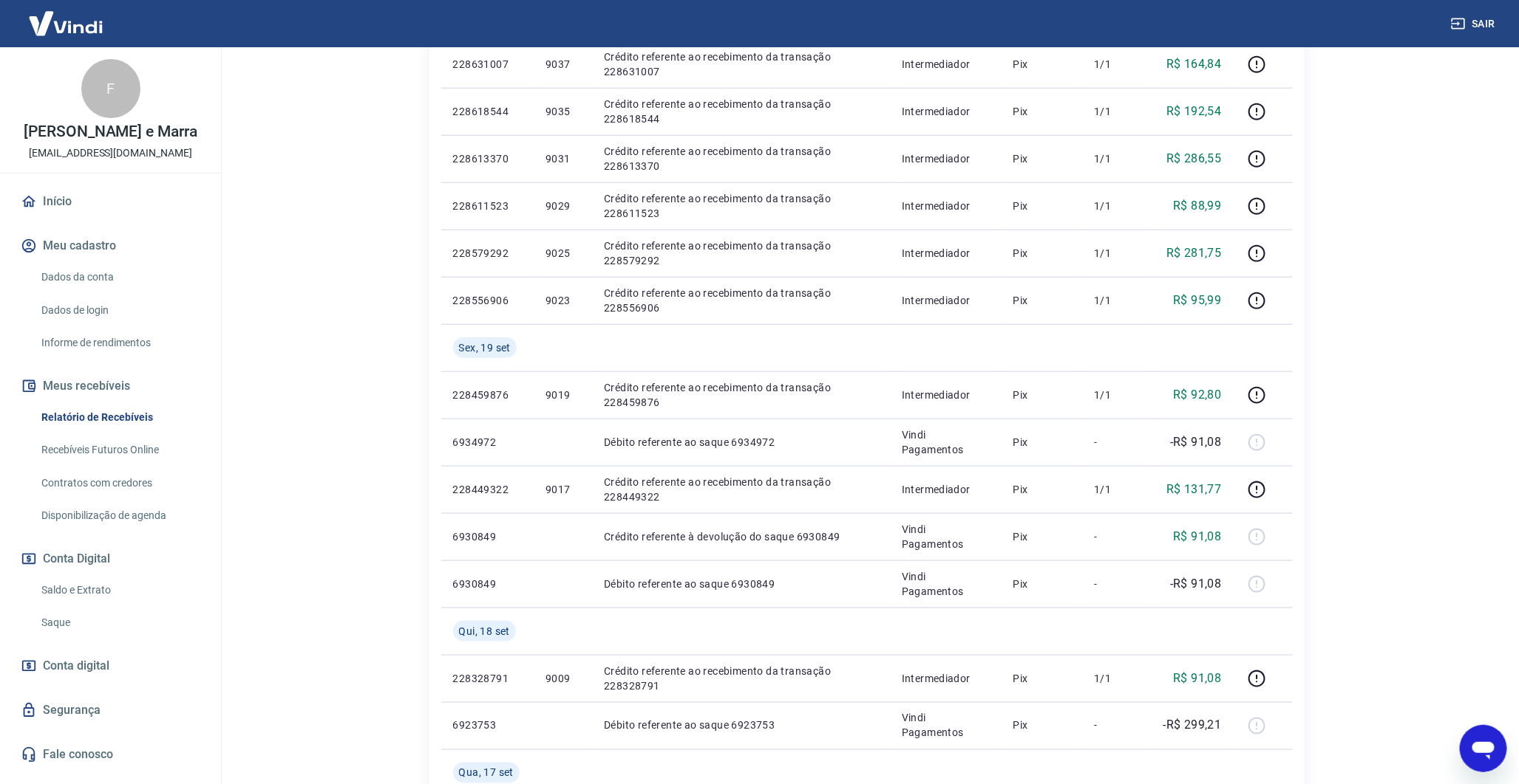
scroll to position [666, 0]
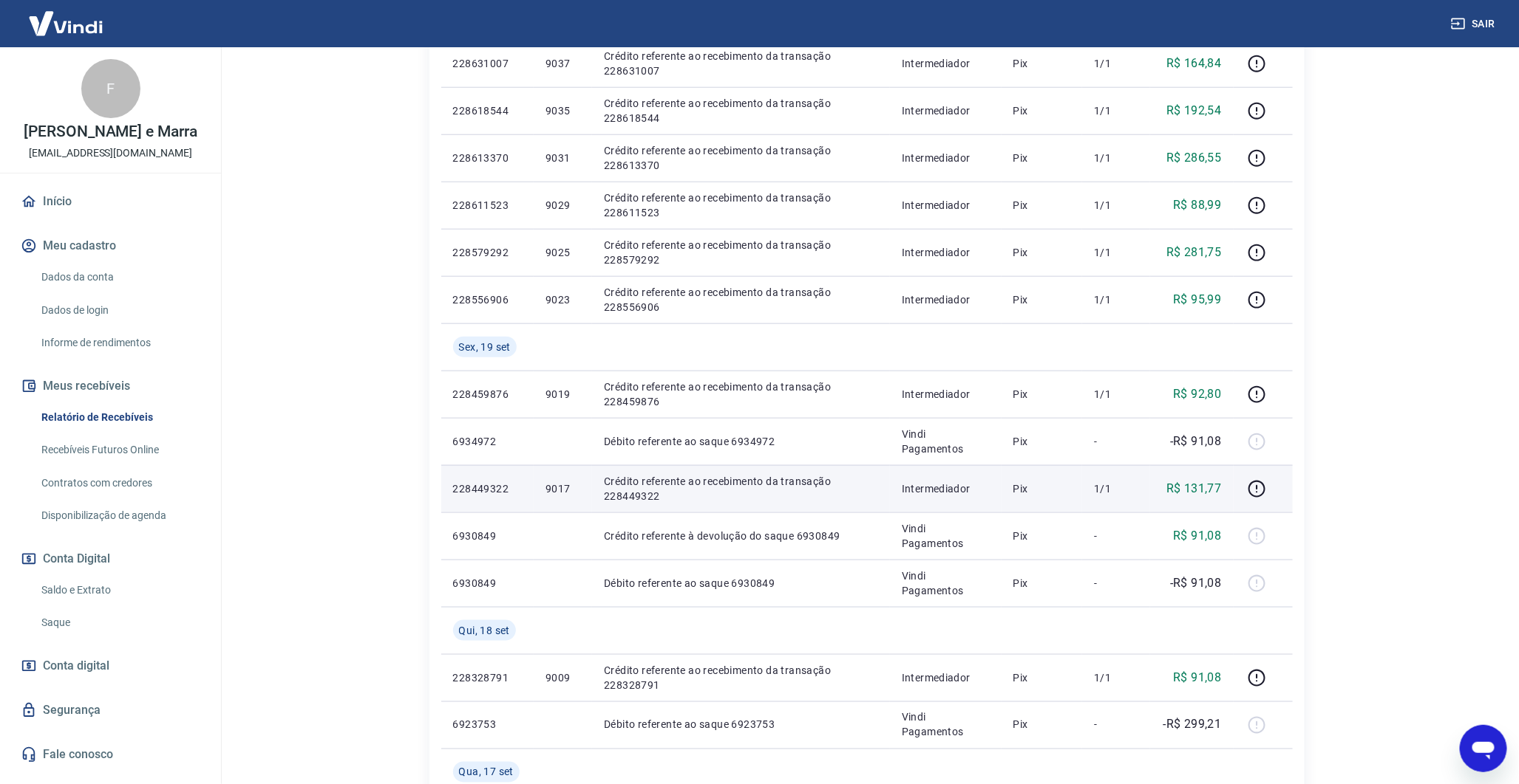
click at [1193, 486] on p "R$ 131,77" at bounding box center [1194, 488] width 55 height 18
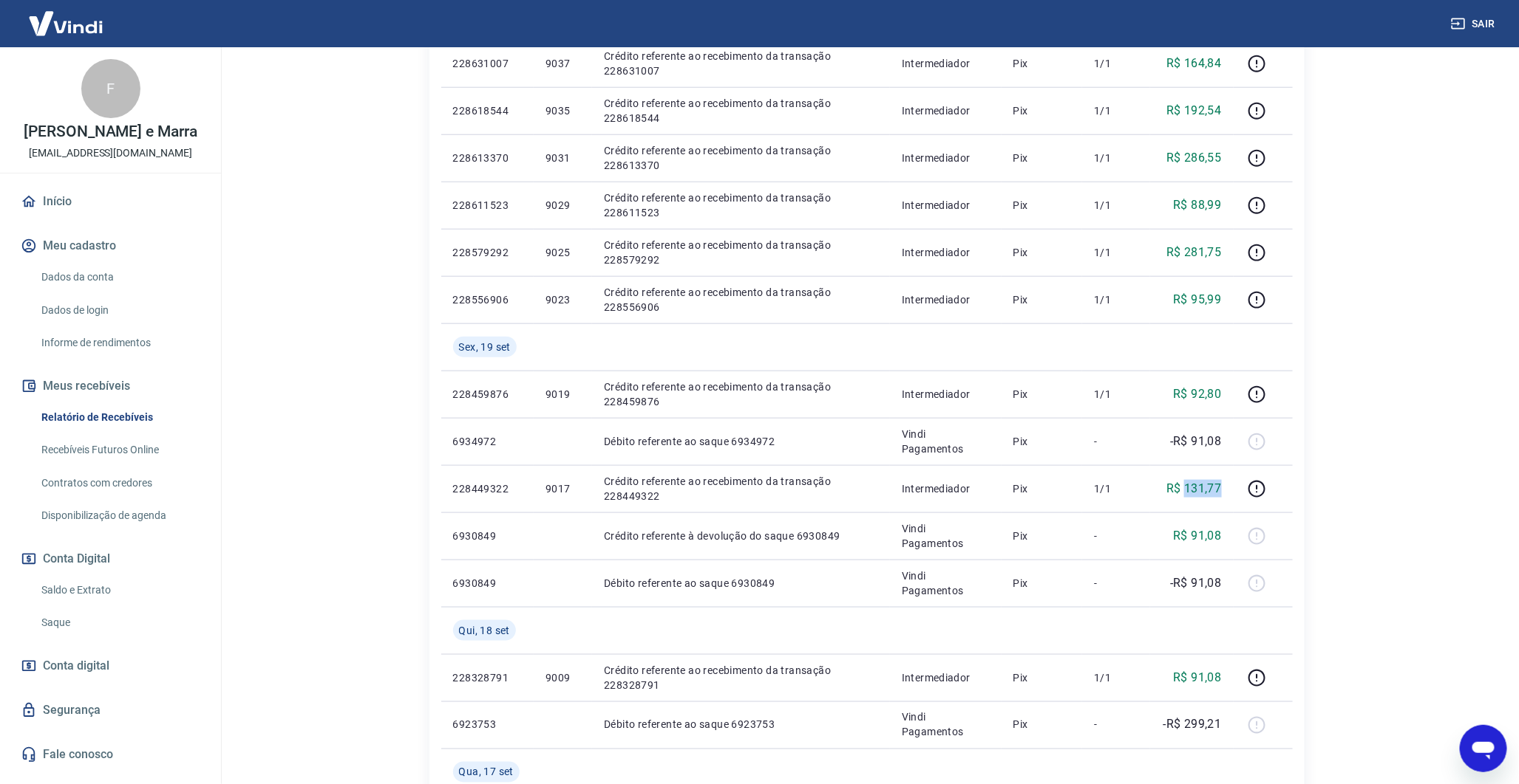
copy p "131,77"
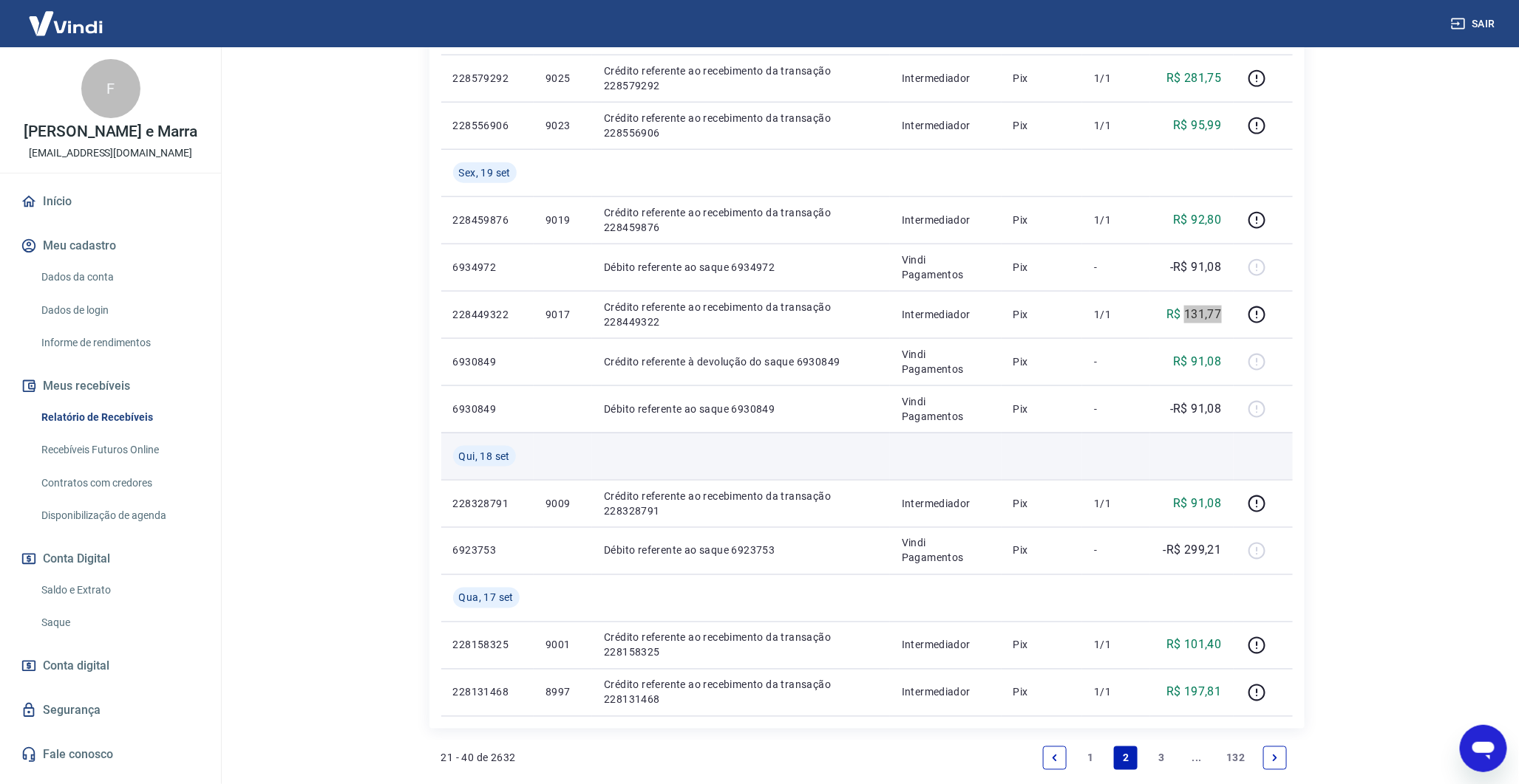
scroll to position [857, 0]
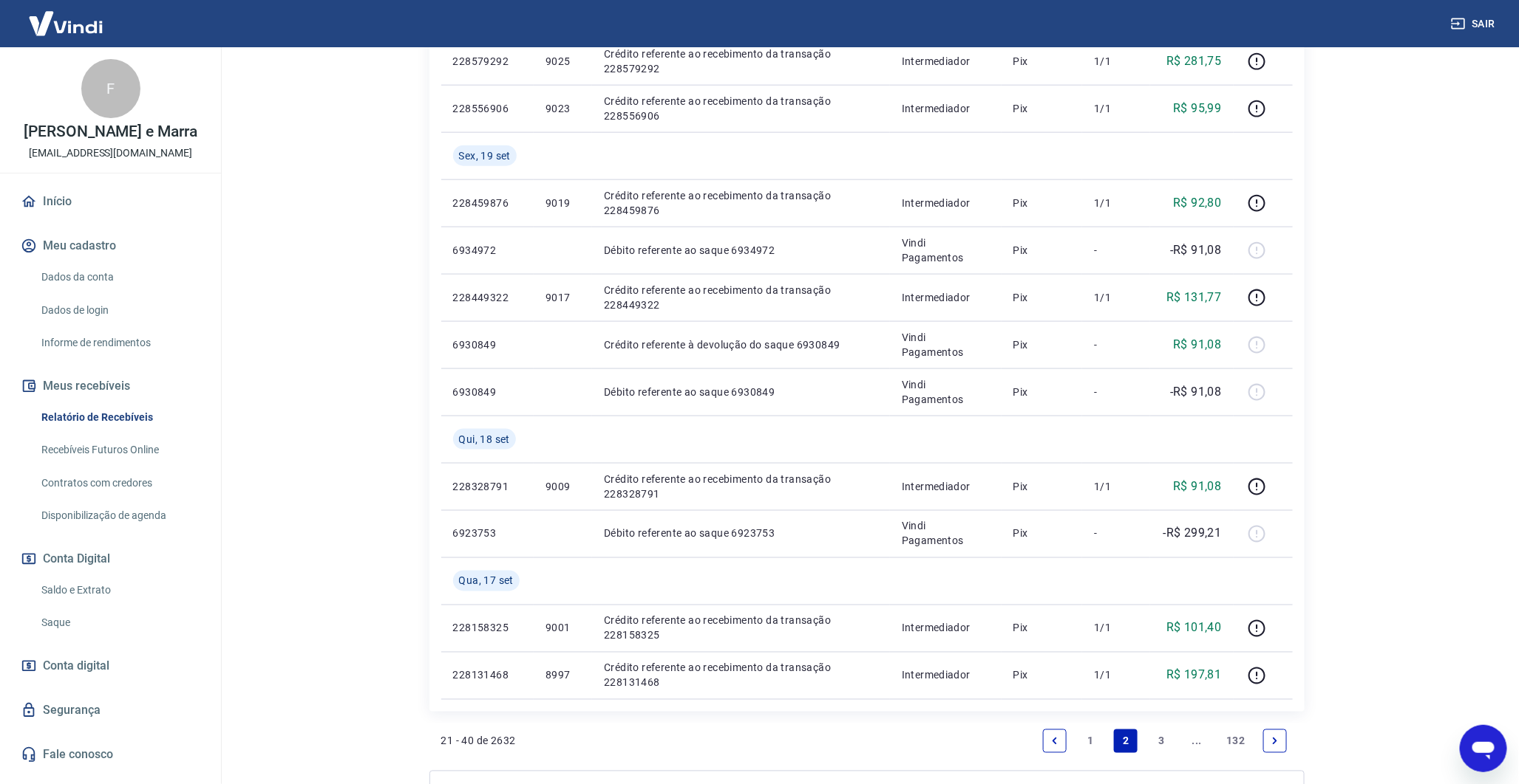
click at [1161, 743] on link "3" at bounding box center [1161, 741] width 24 height 24
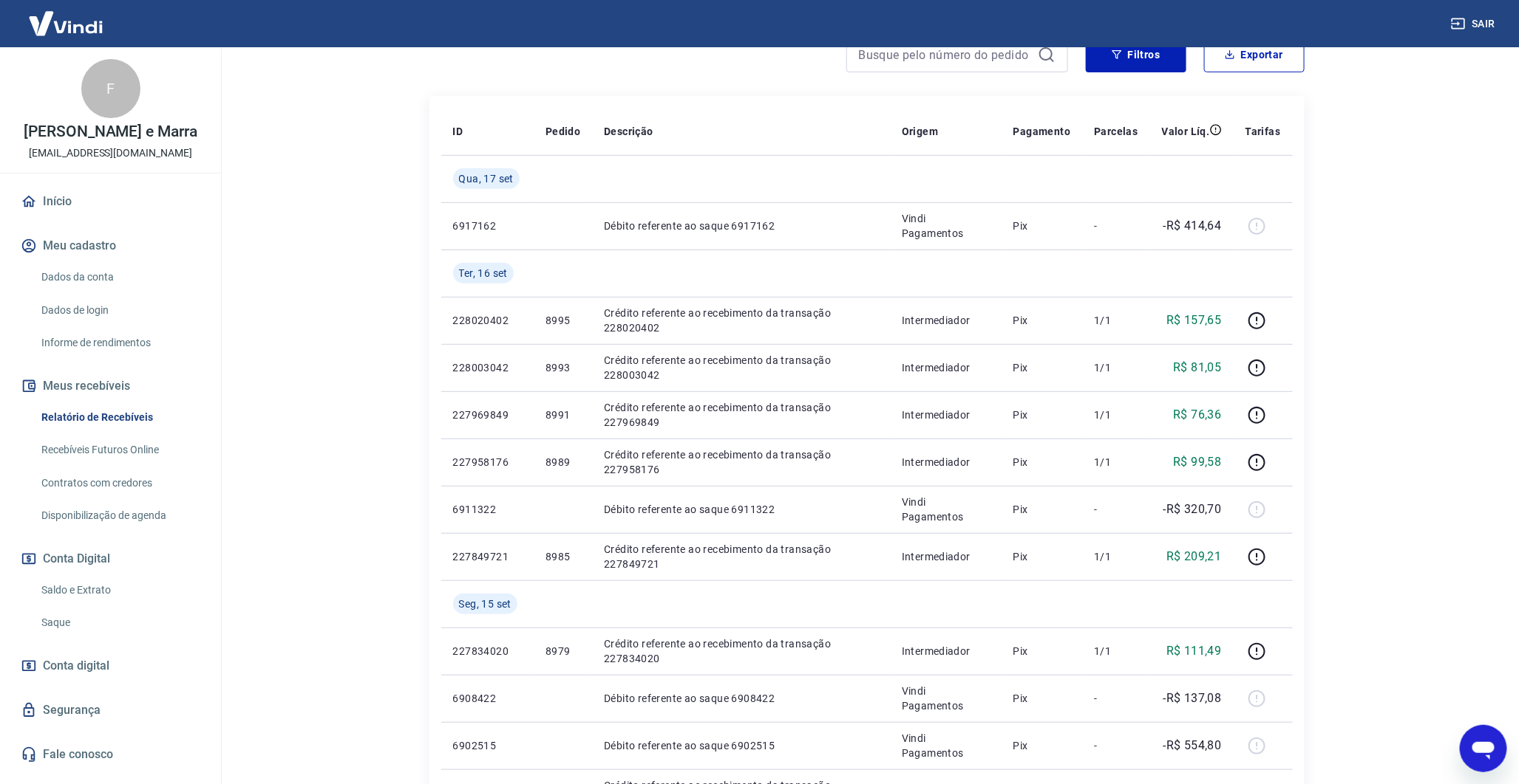
scroll to position [220, 0]
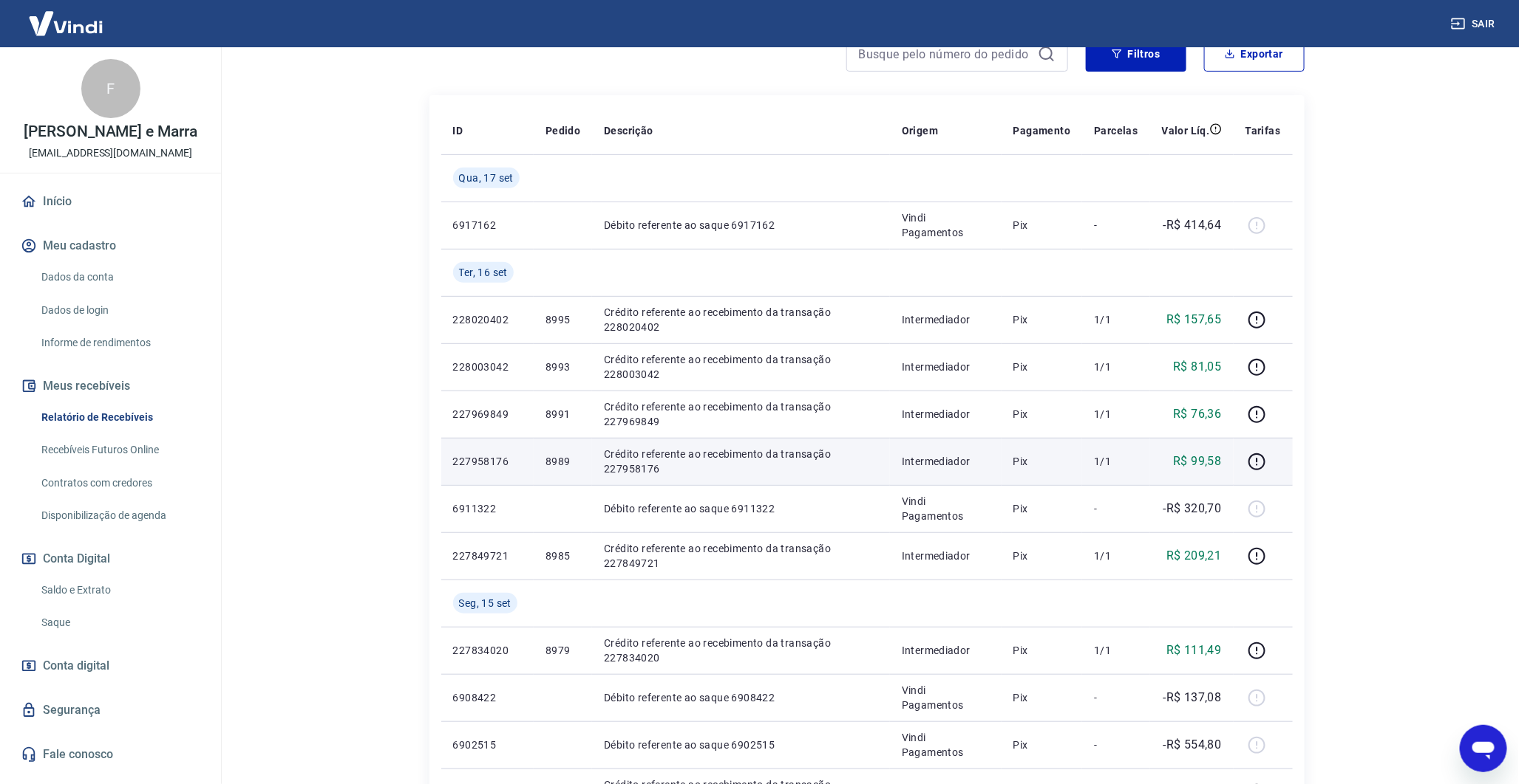
click at [549, 464] on p "8989" at bounding box center [562, 461] width 35 height 15
copy p "8989"
click at [549, 464] on p "8989" at bounding box center [562, 461] width 35 height 15
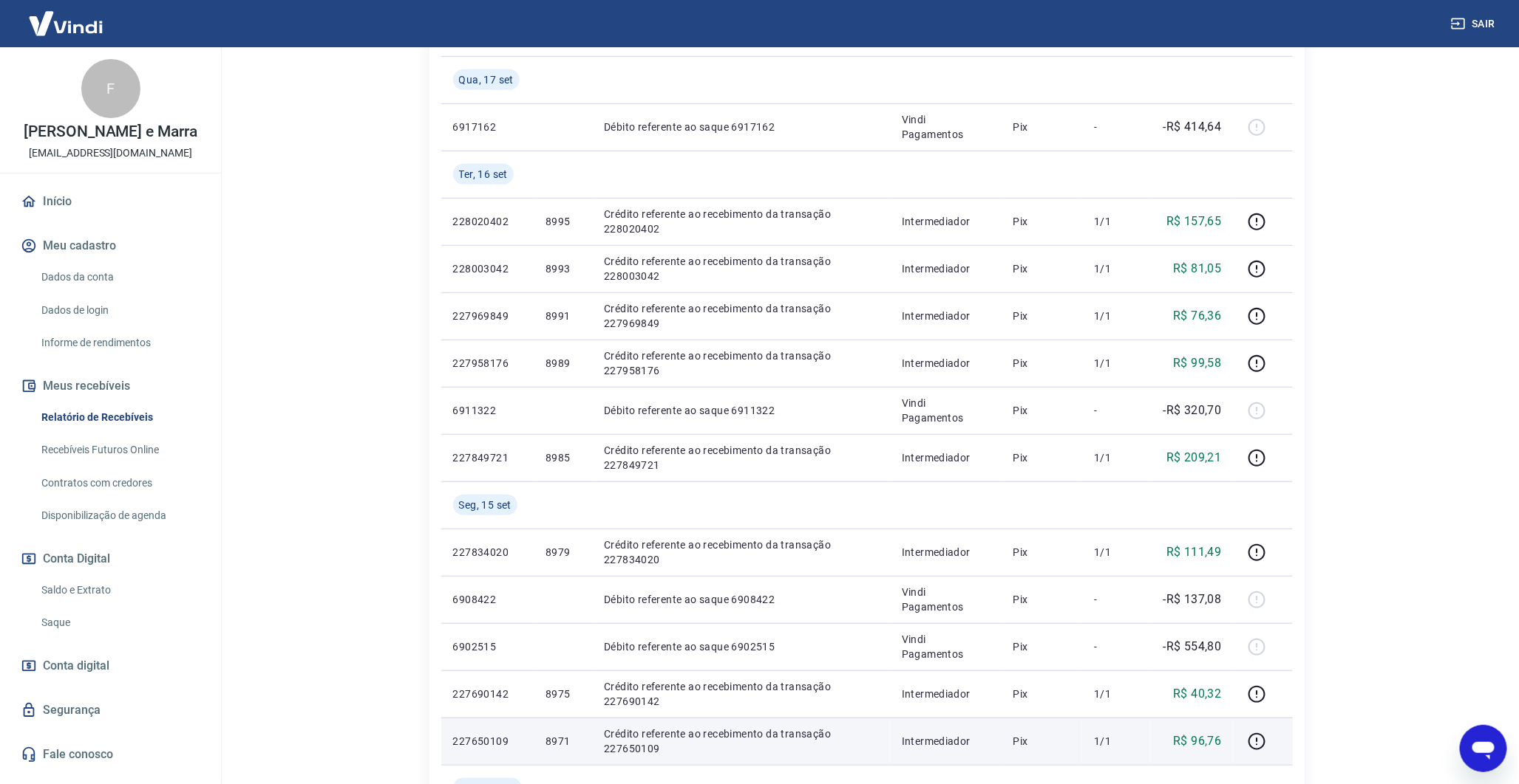
scroll to position [257, 0]
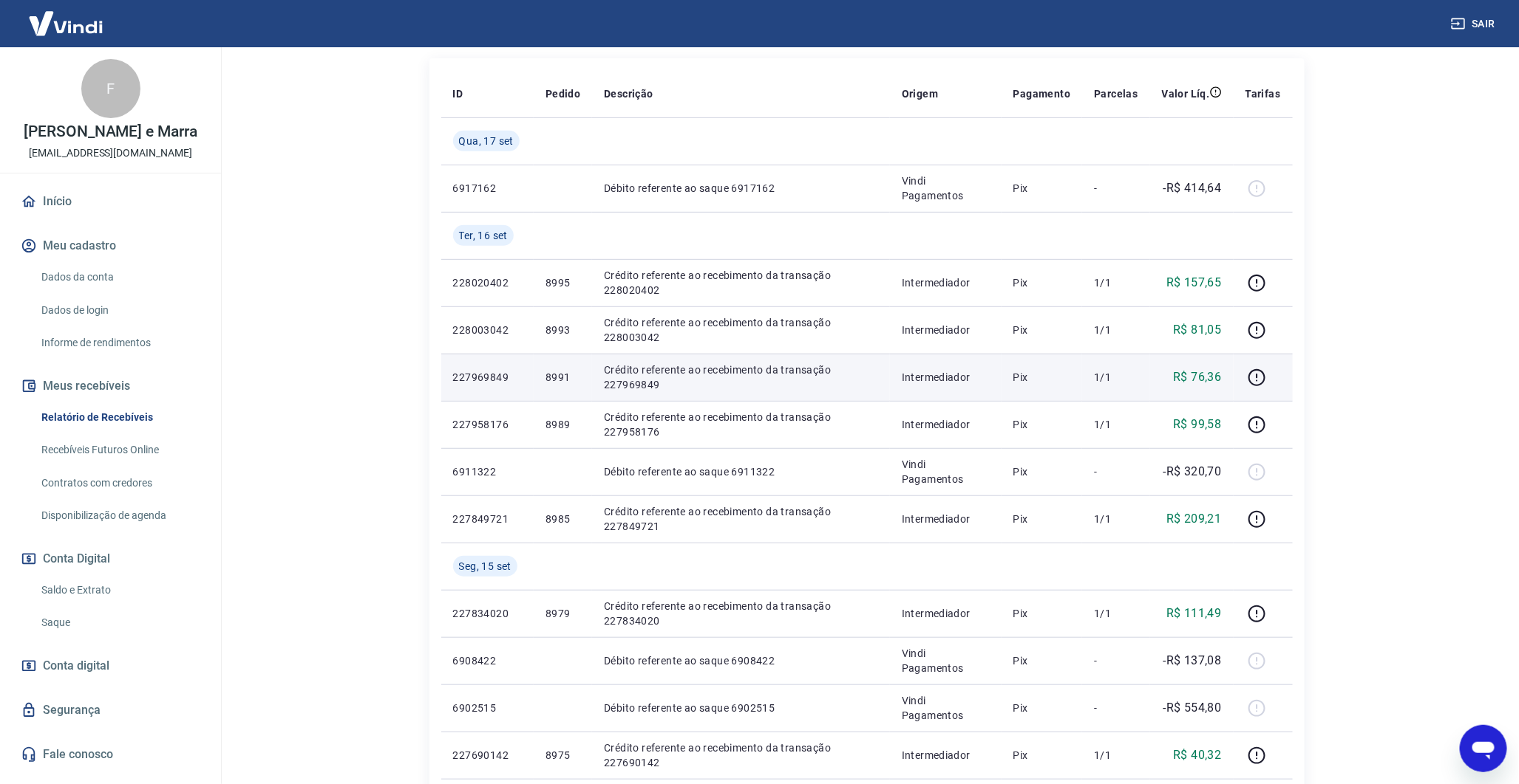
click at [556, 365] on td "8991" at bounding box center [562, 378] width 58 height 48
copy p "8991"
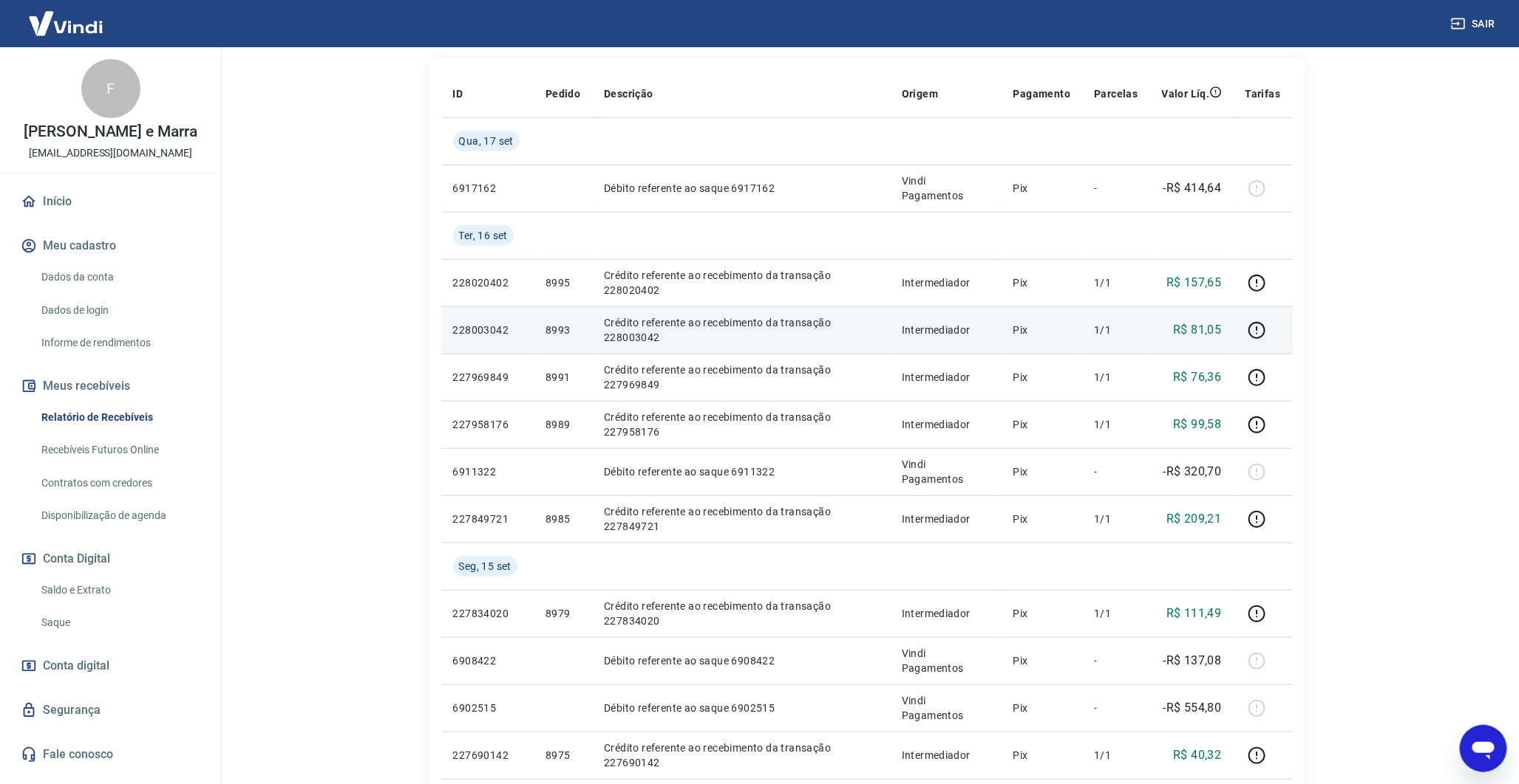
click at [550, 329] on p "8993" at bounding box center [562, 329] width 35 height 15
copy p "8993"
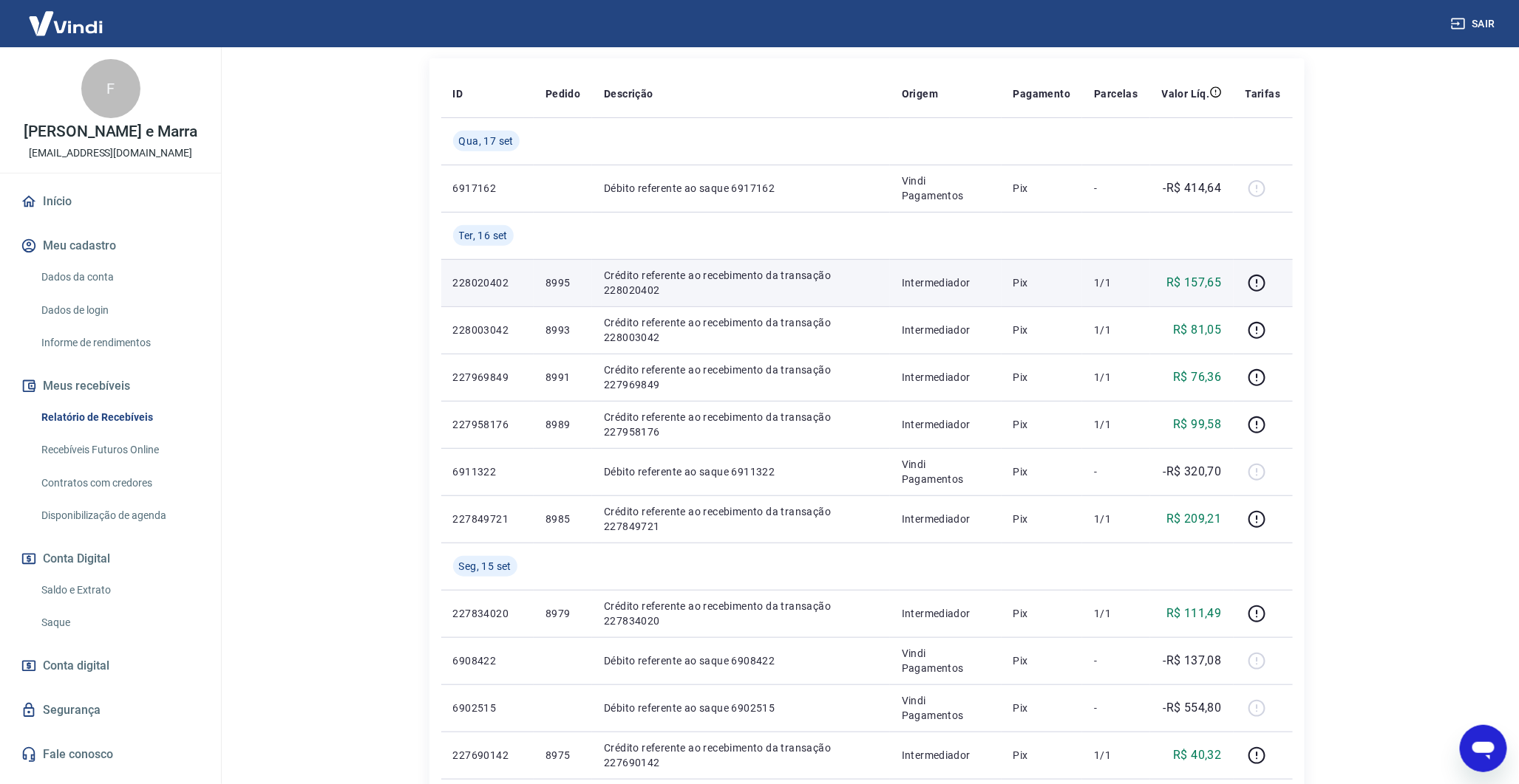
click at [544, 271] on td "8995" at bounding box center [562, 283] width 58 height 48
copy p "8995"
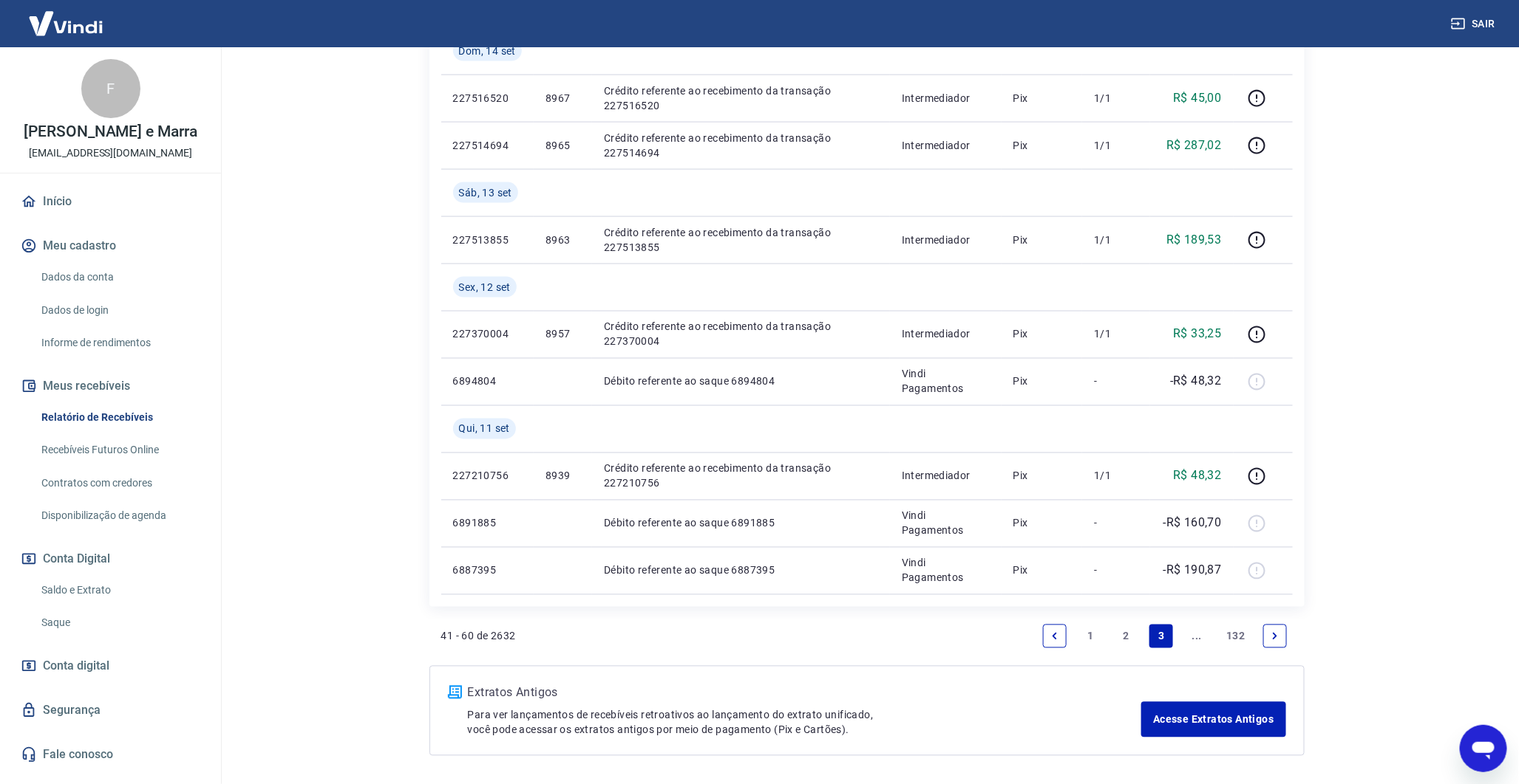
scroll to position [1110, 0]
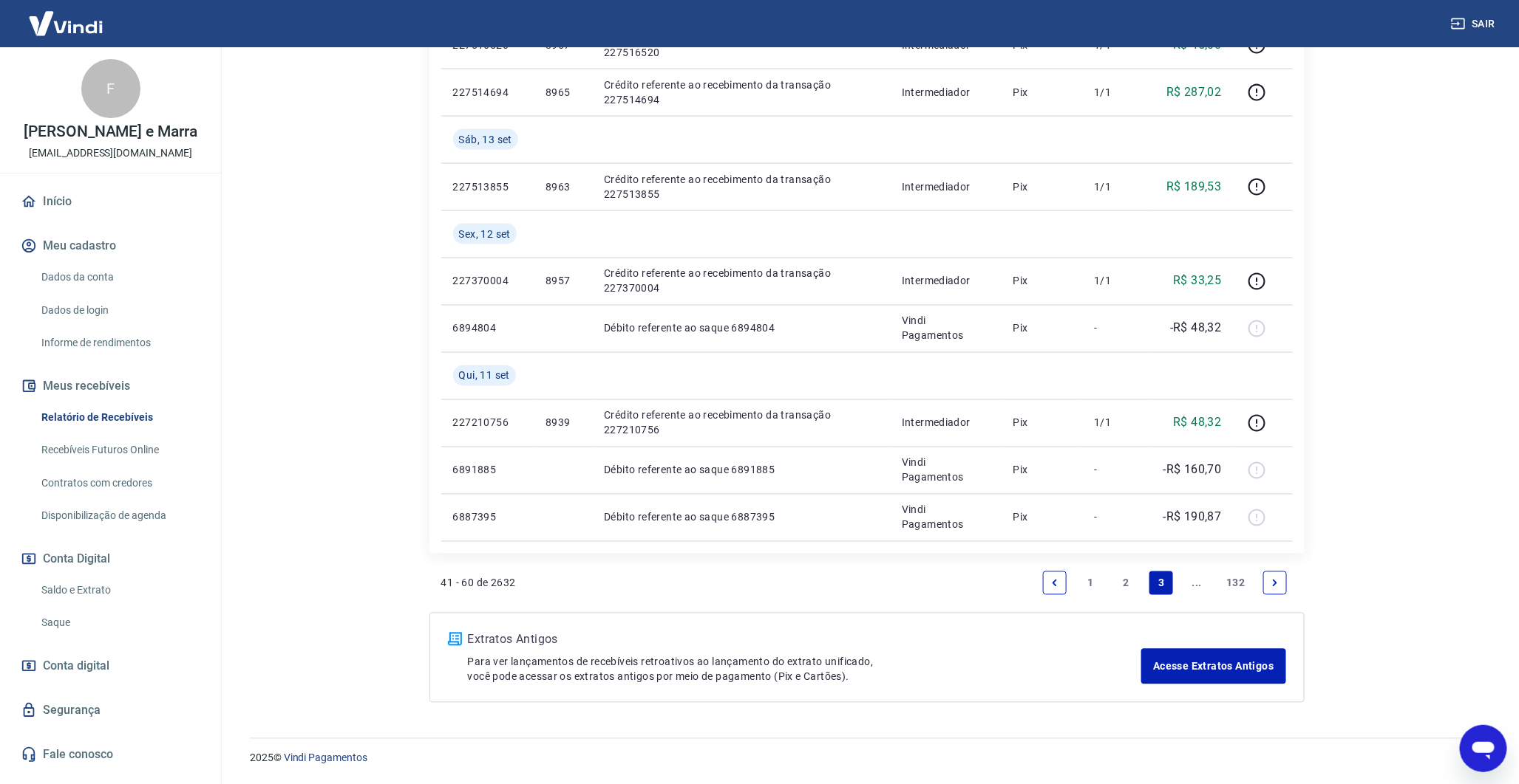
click at [1133, 581] on link "2" at bounding box center [1125, 583] width 24 height 24
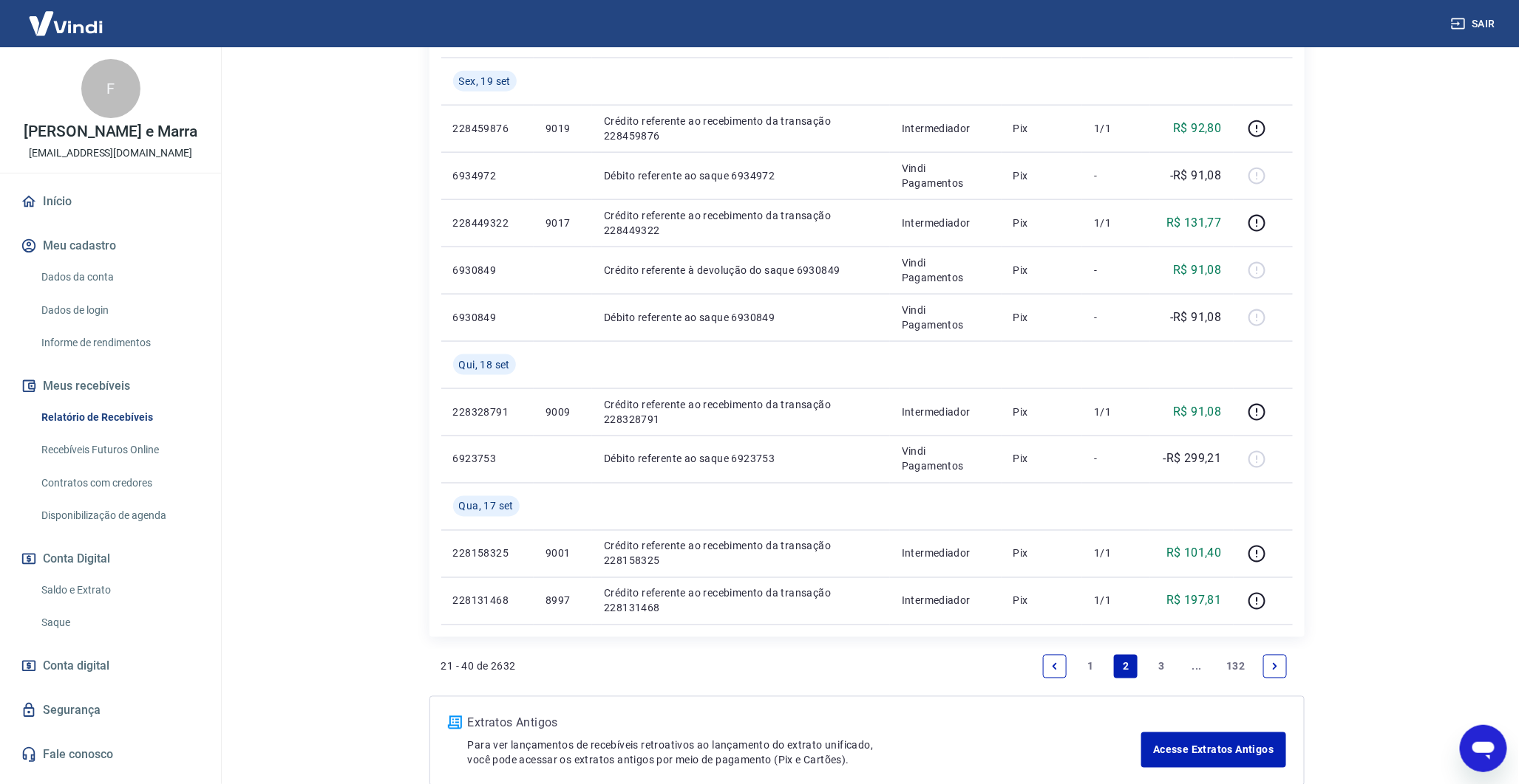
scroll to position [932, 0]
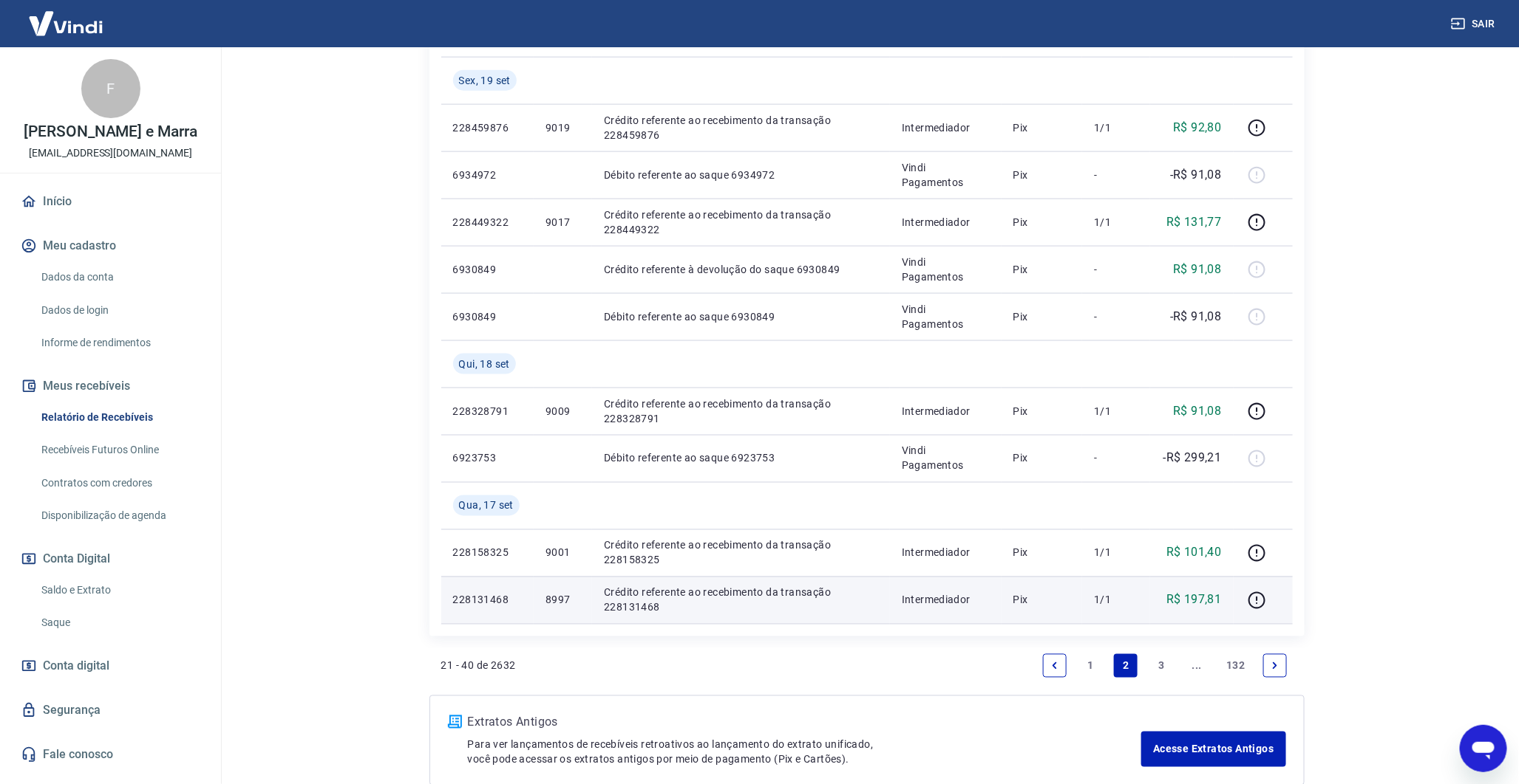
click at [556, 598] on p "8997" at bounding box center [562, 600] width 35 height 15
copy p "8997"
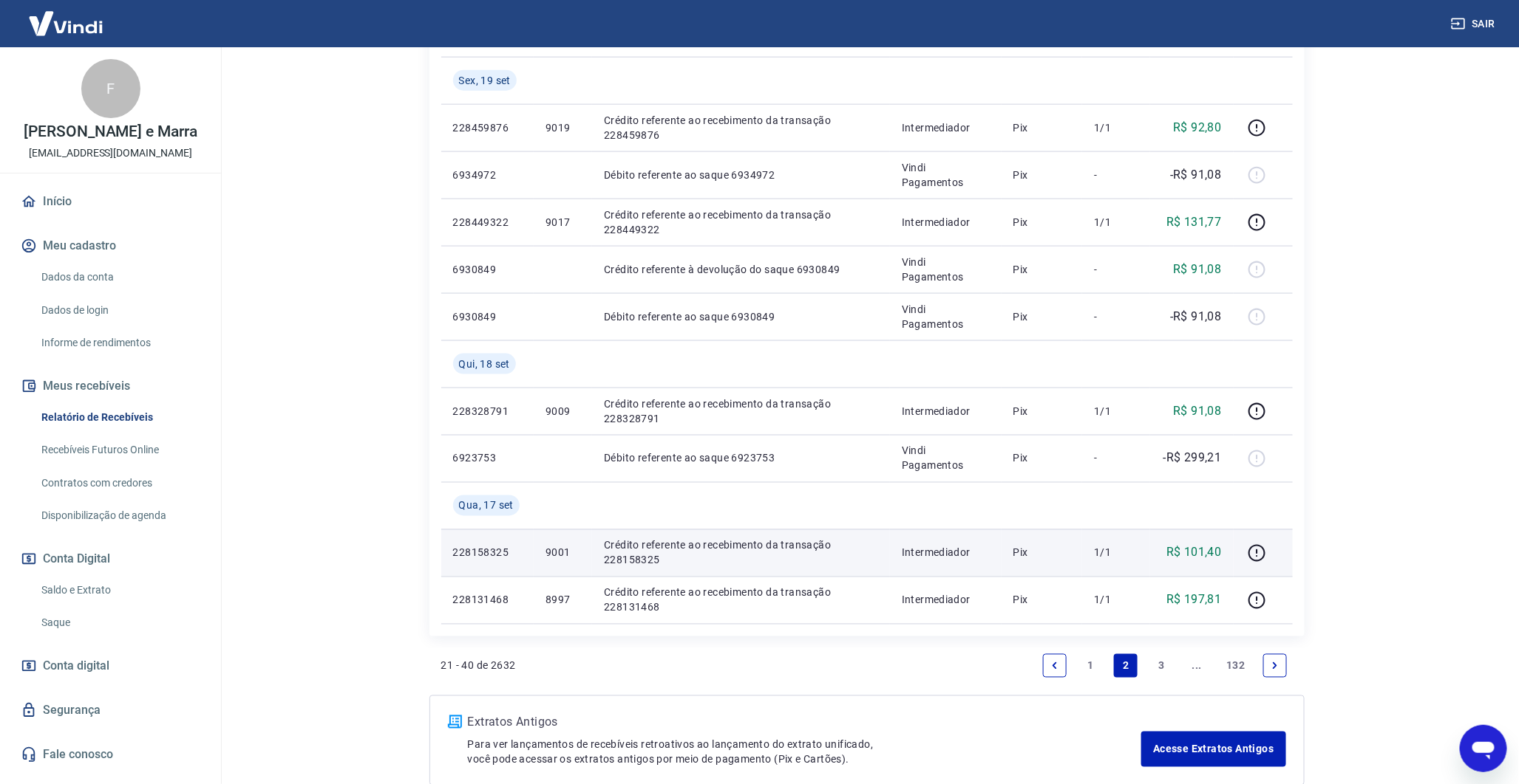
click at [552, 567] on td "9001" at bounding box center [562, 554] width 58 height 48
copy p "9001"
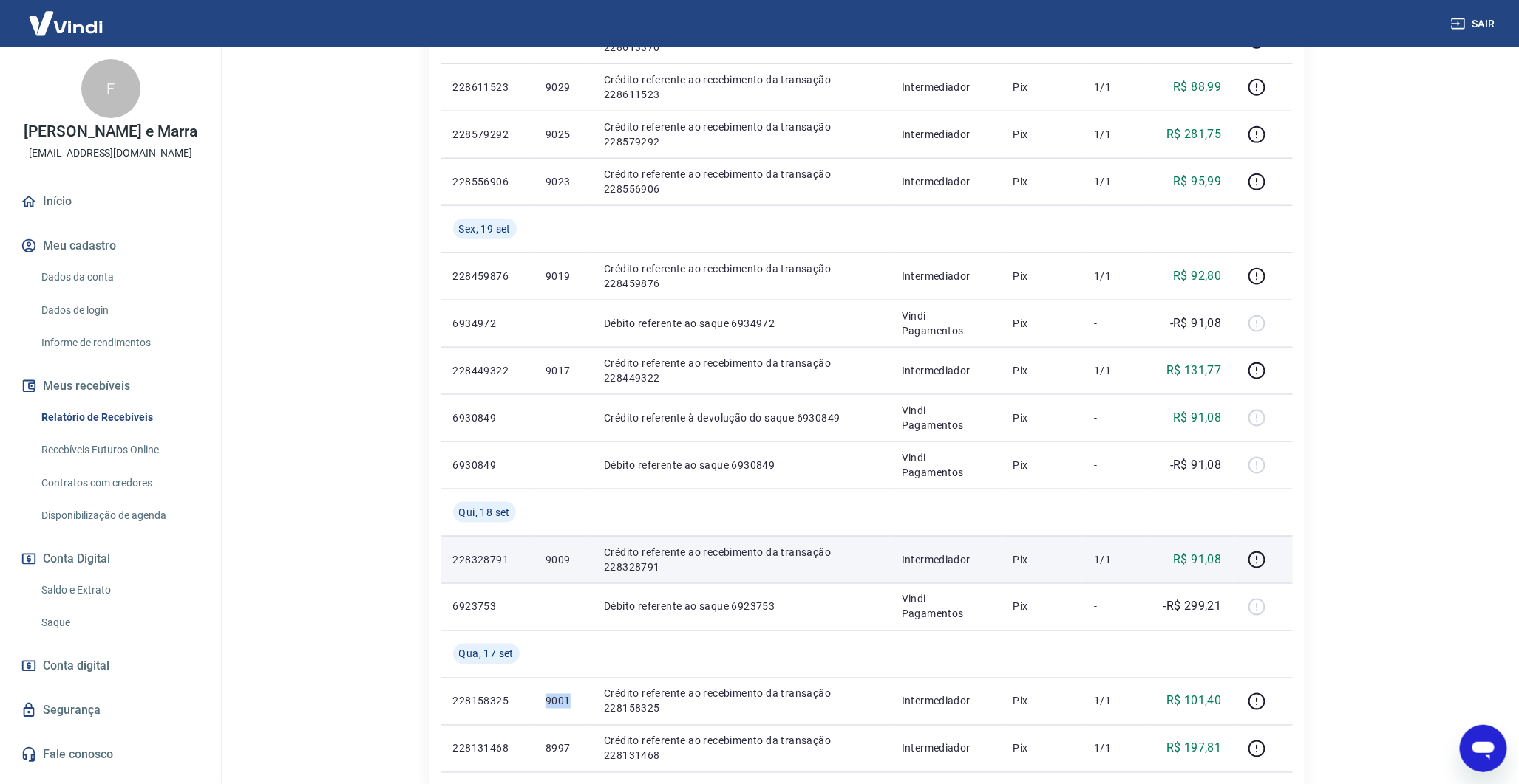
scroll to position [783, 0]
click at [560, 562] on p "9009" at bounding box center [562, 560] width 35 height 15
copy p "9009"
click at [560, 562] on p "9009" at bounding box center [562, 560] width 35 height 15
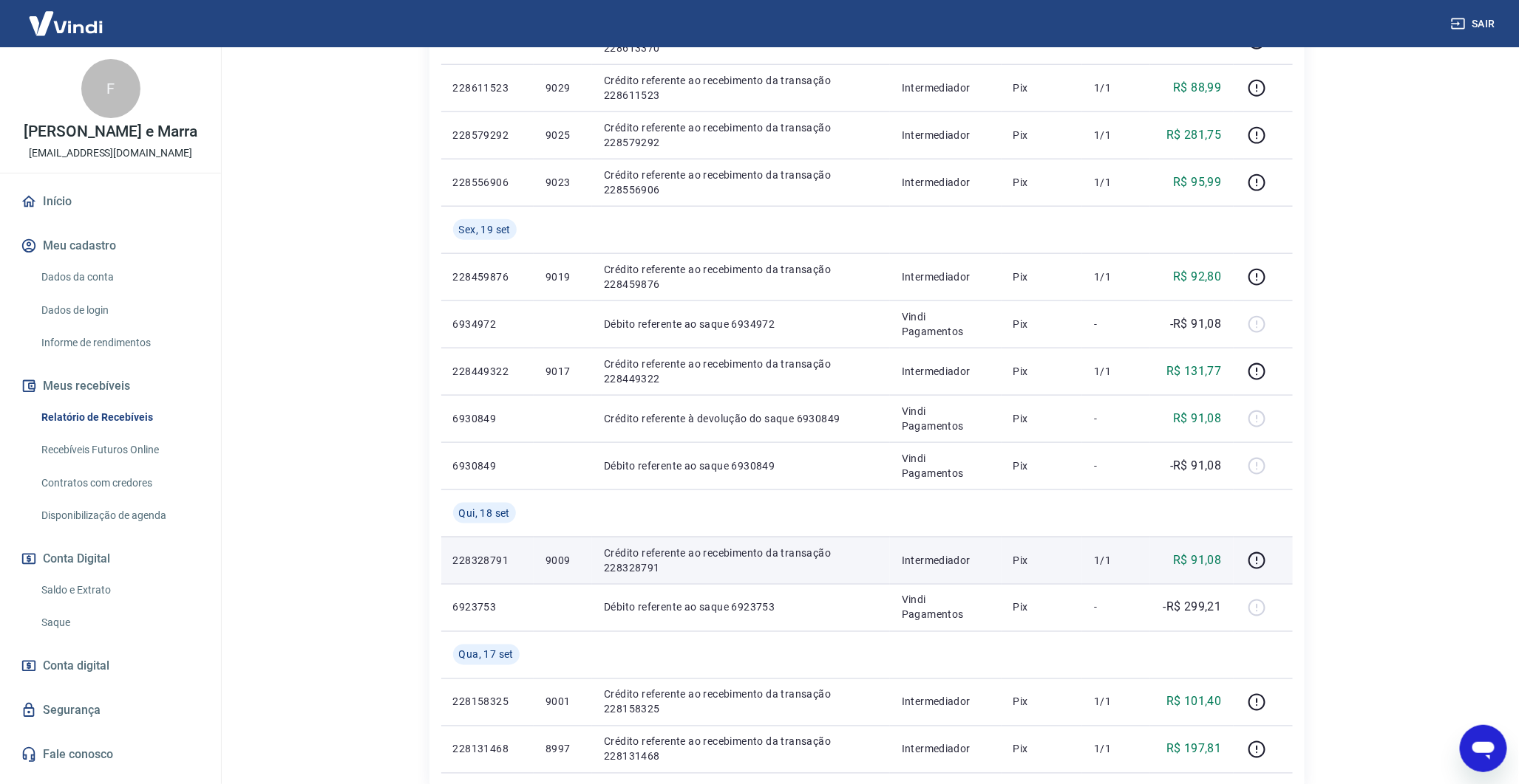
click at [560, 560] on p "9009" at bounding box center [562, 560] width 35 height 15
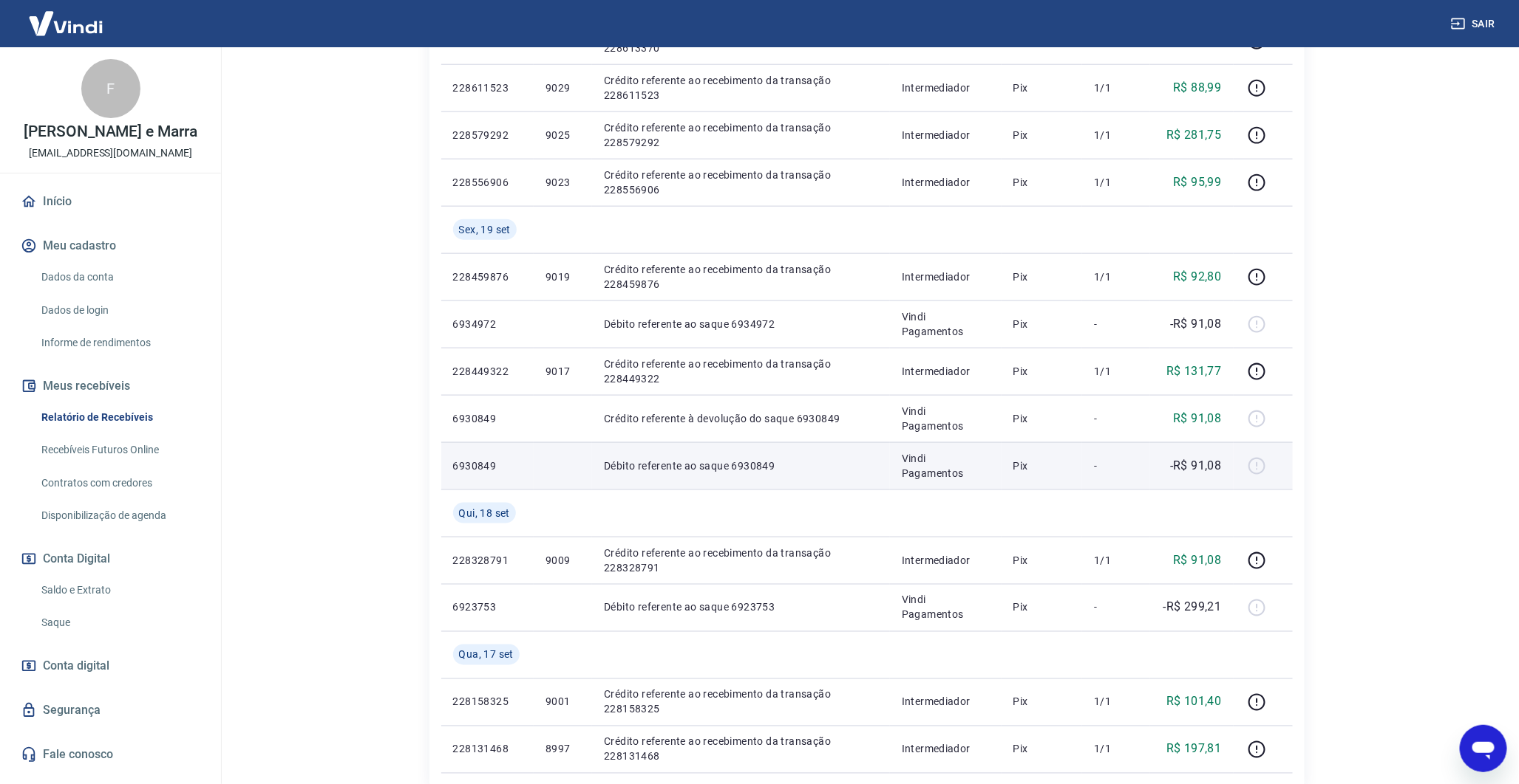
click at [765, 458] on p "Débito referente ao saque 6930849" at bounding box center [741, 465] width 274 height 15
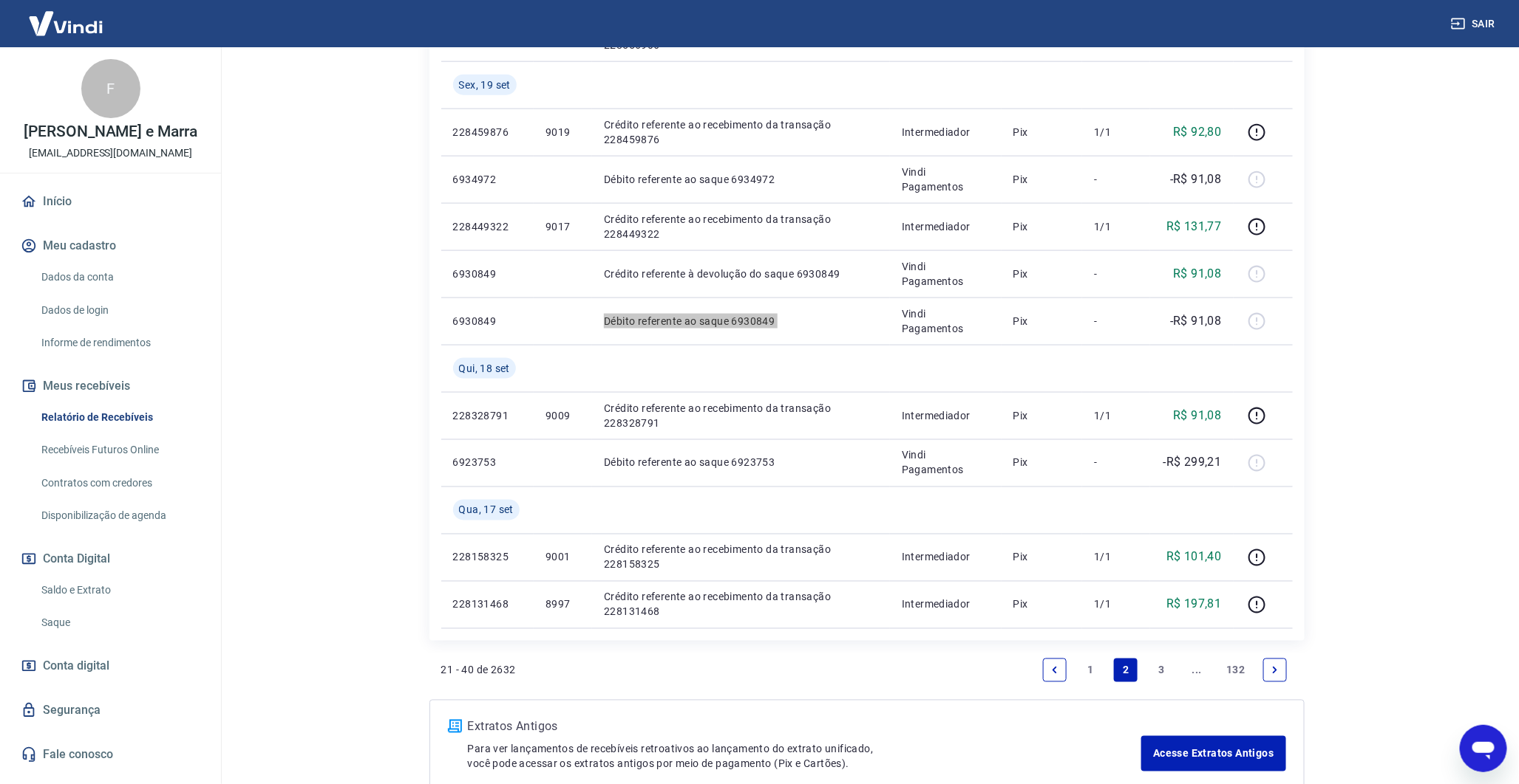
scroll to position [1014, 0]
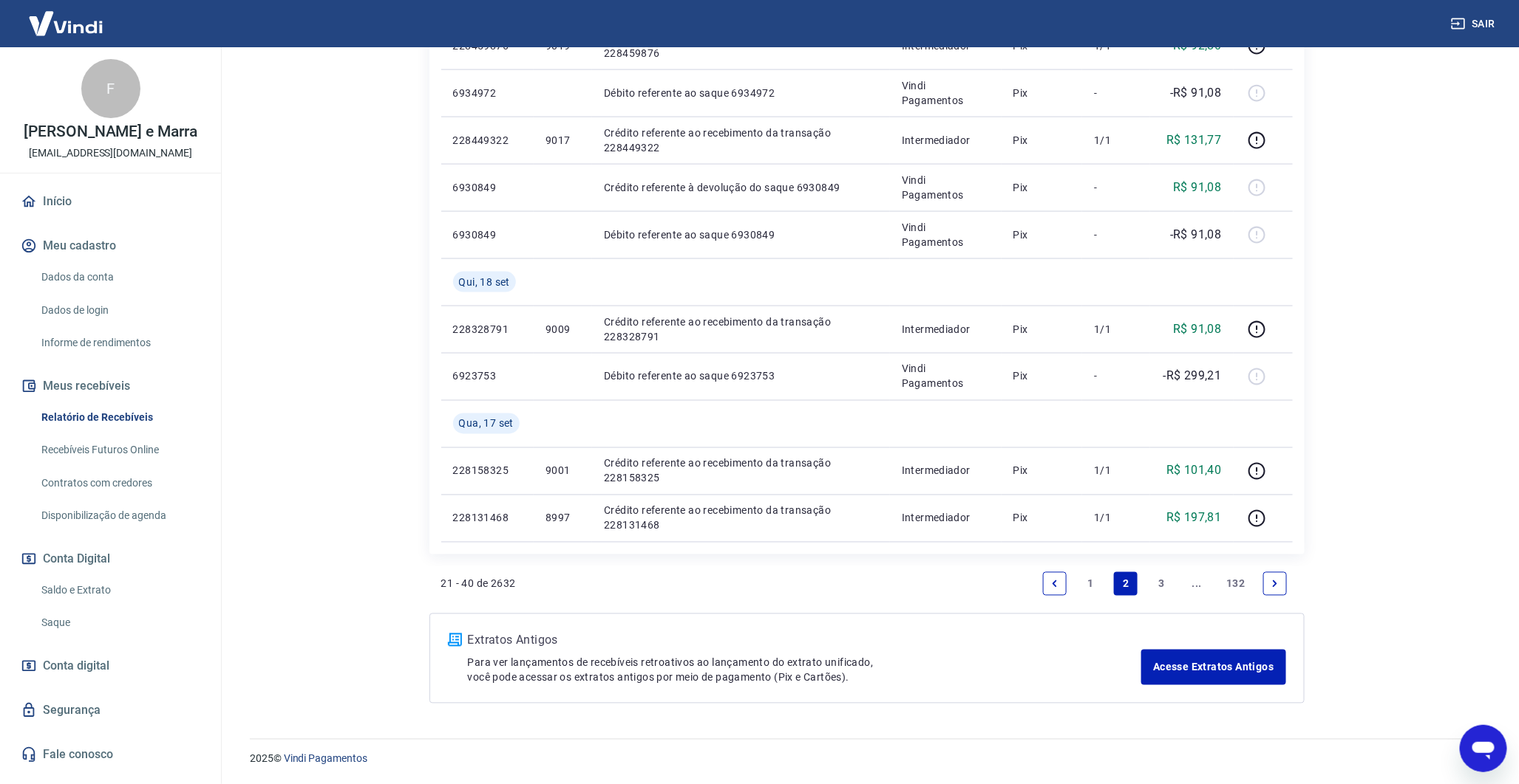
click at [1091, 585] on link "1" at bounding box center [1090, 584] width 24 height 24
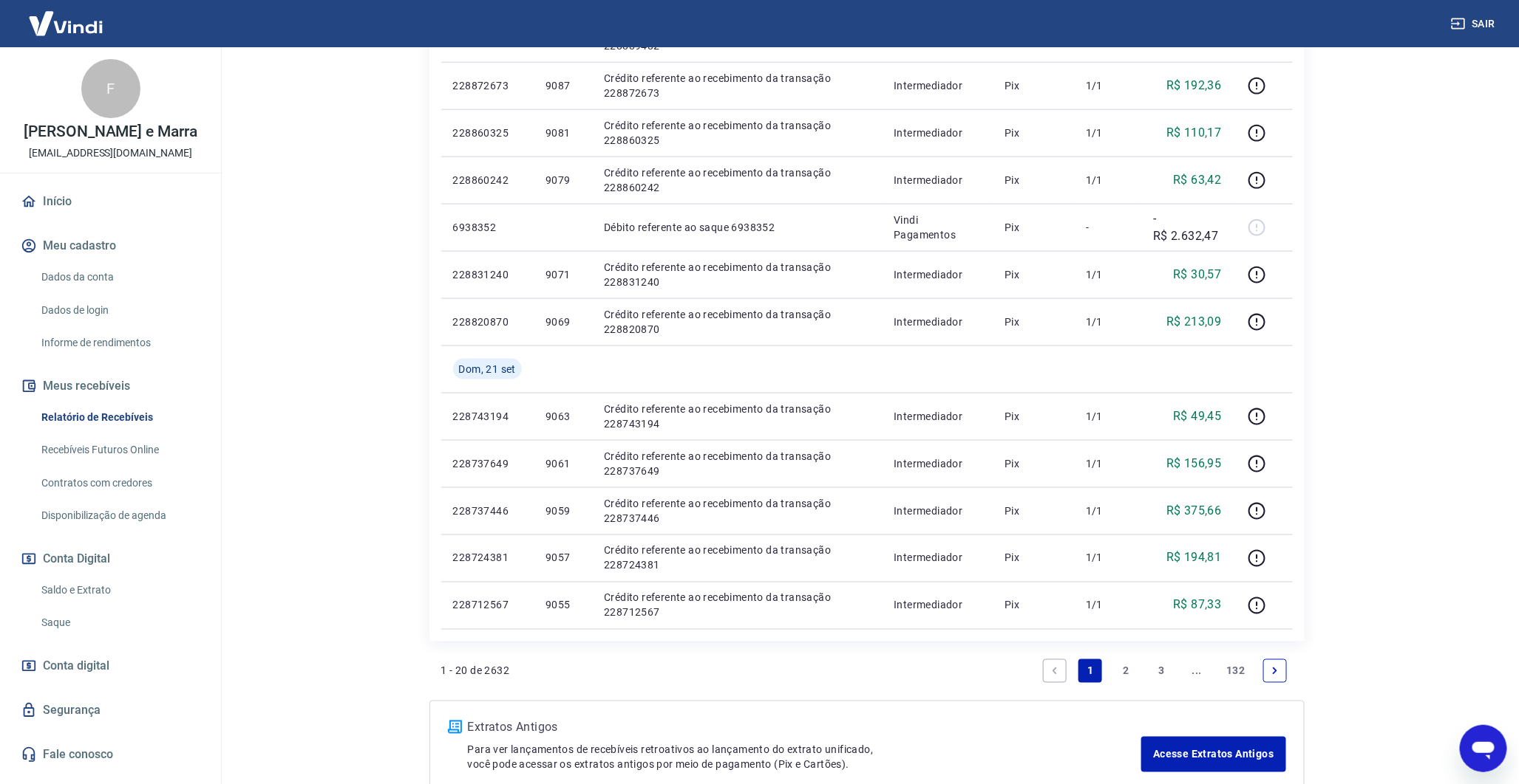
scroll to position [831, 0]
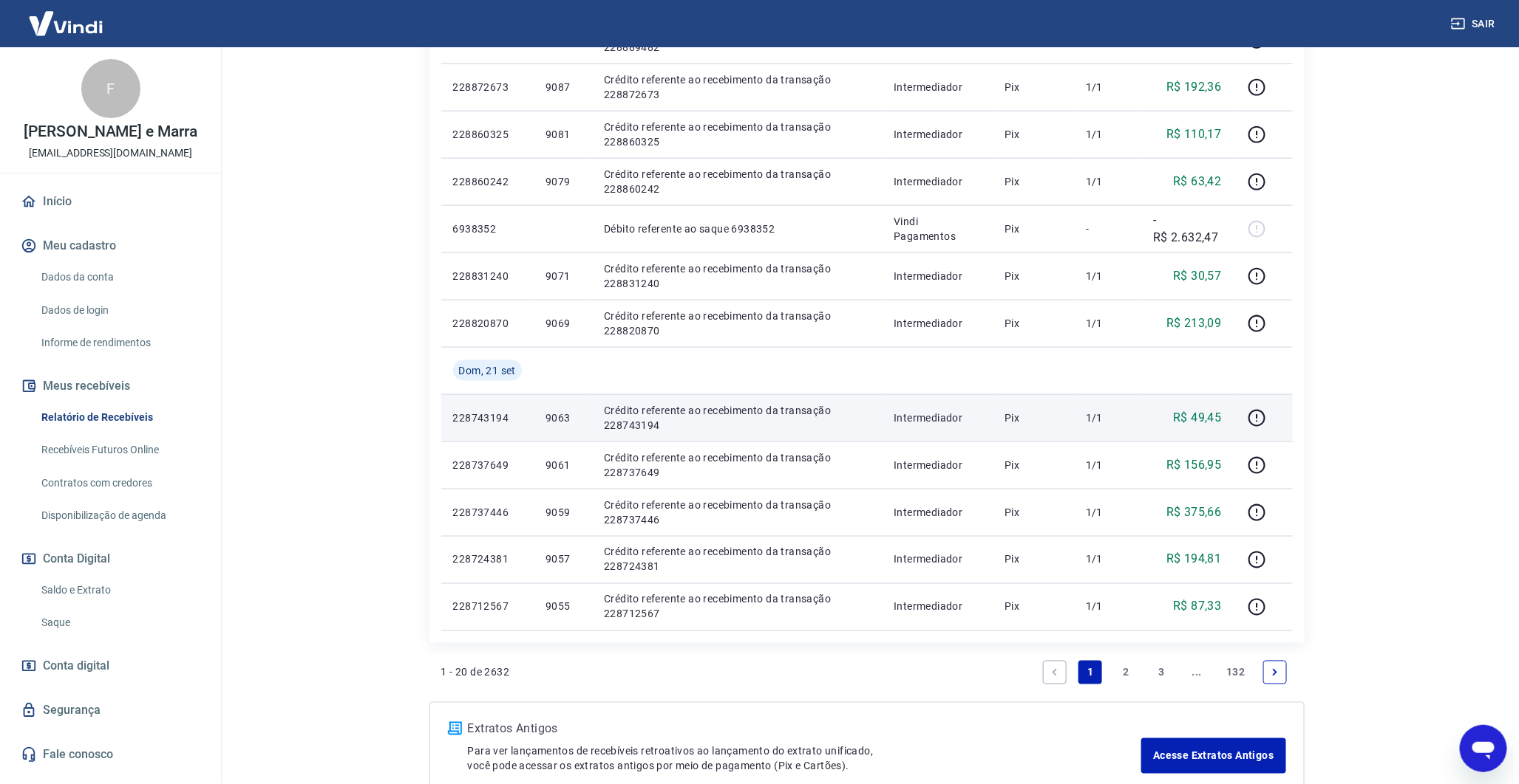
click at [1200, 412] on p "R$ 49,45" at bounding box center [1196, 418] width 48 height 18
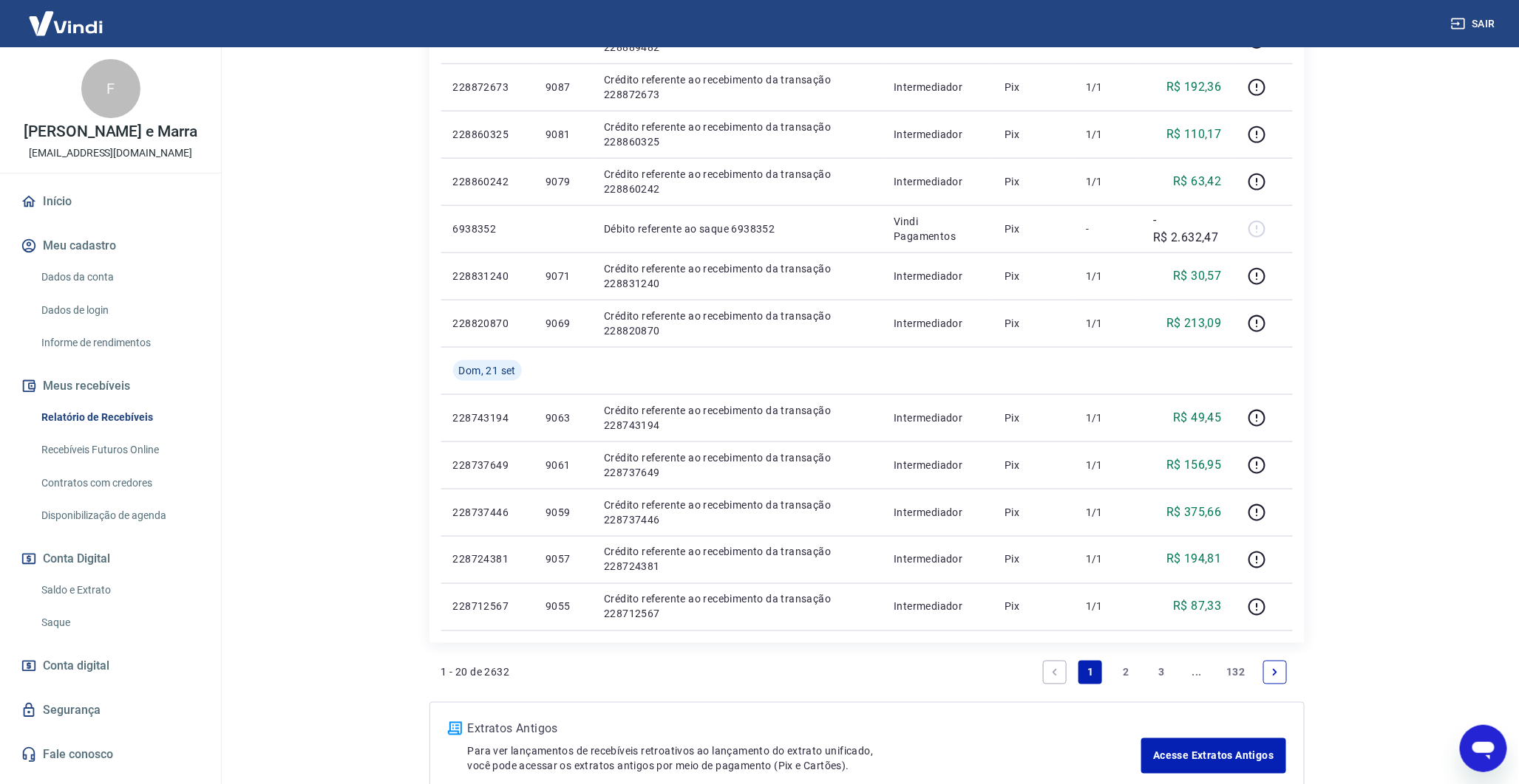
click at [1129, 678] on link "2" at bounding box center [1125, 673] width 24 height 24
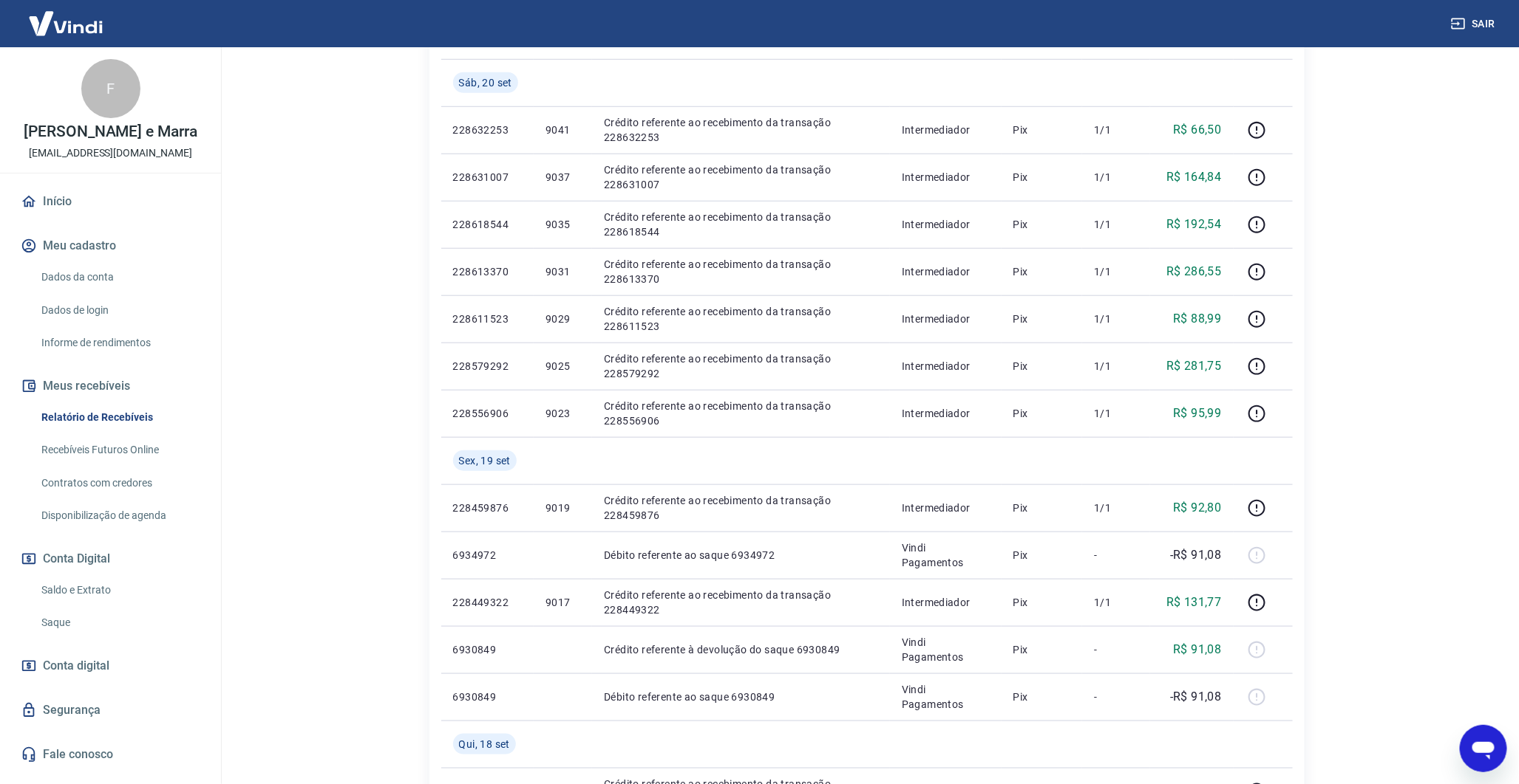
scroll to position [593, 0]
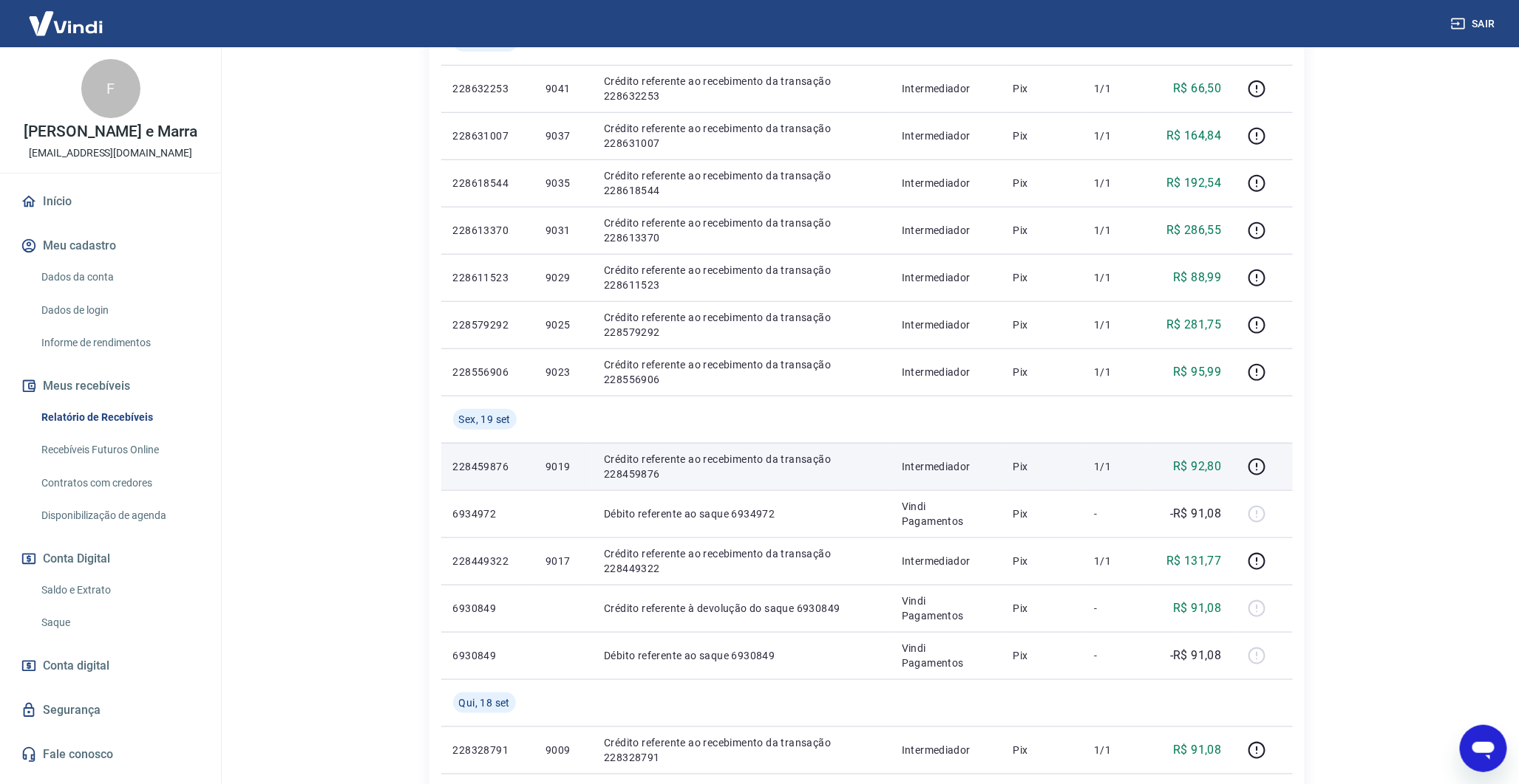
click at [1201, 464] on p "R$ 92,80" at bounding box center [1196, 466] width 48 height 18
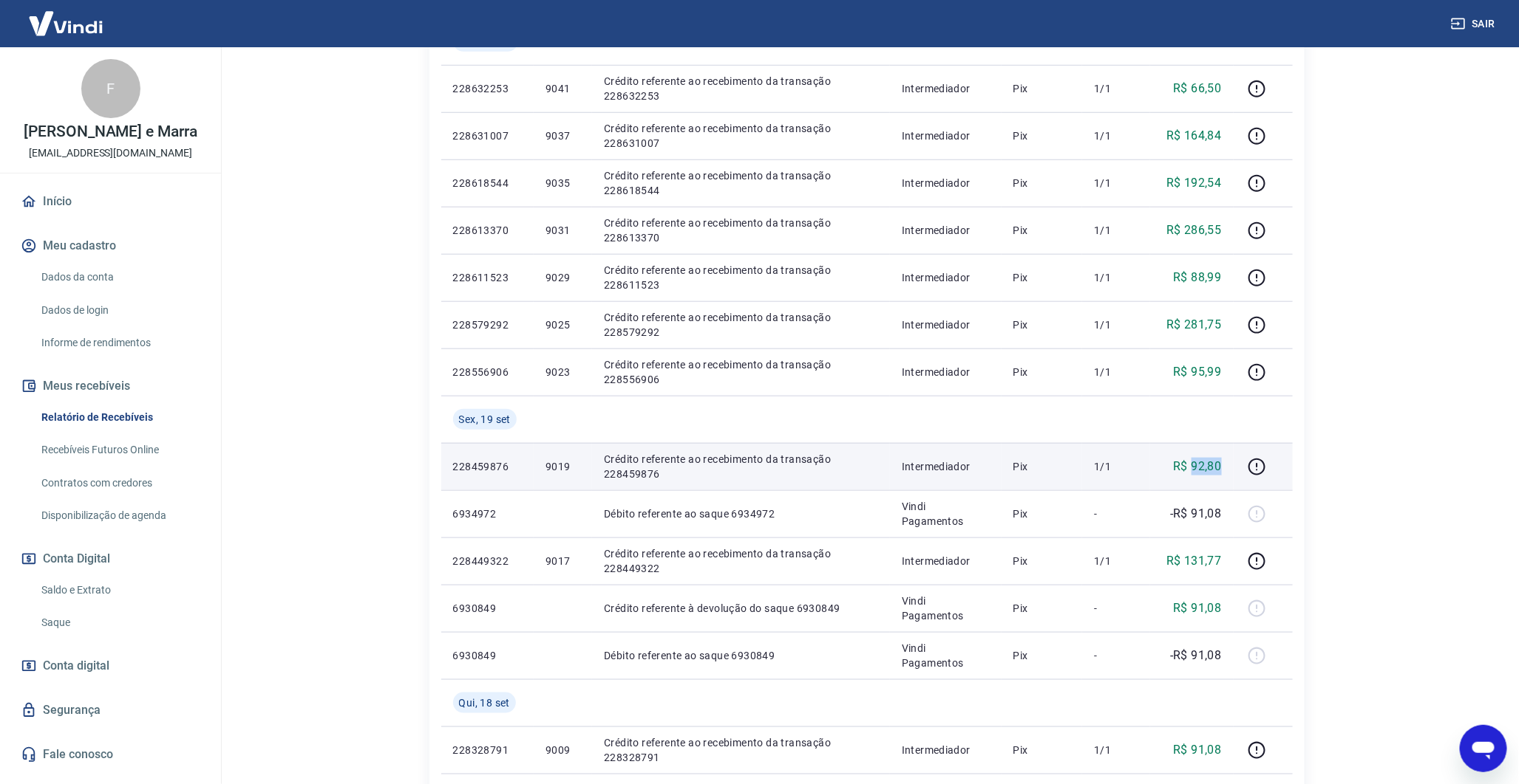
click at [1201, 464] on p "R$ 92,80" at bounding box center [1196, 466] width 48 height 18
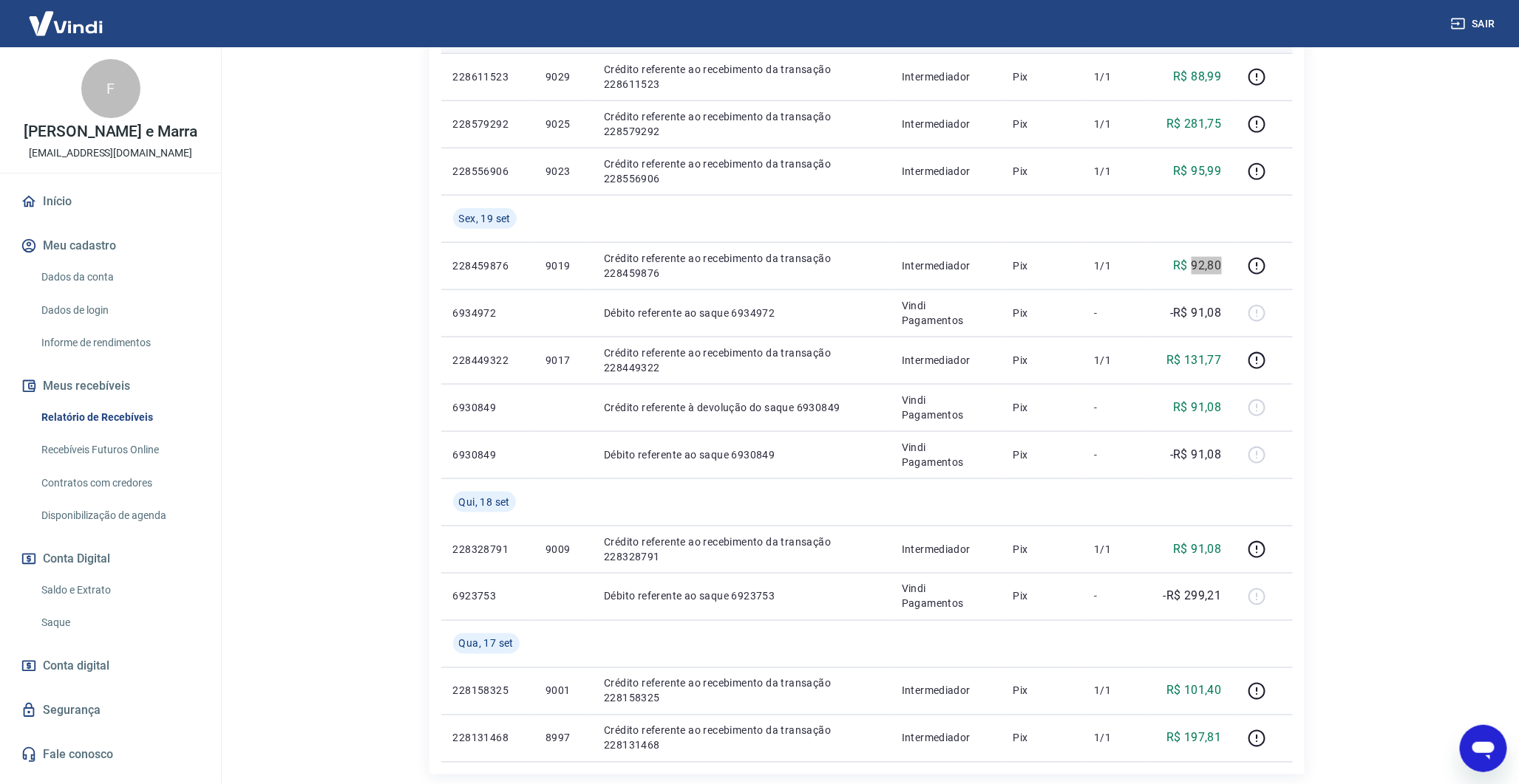
scroll to position [1014, 0]
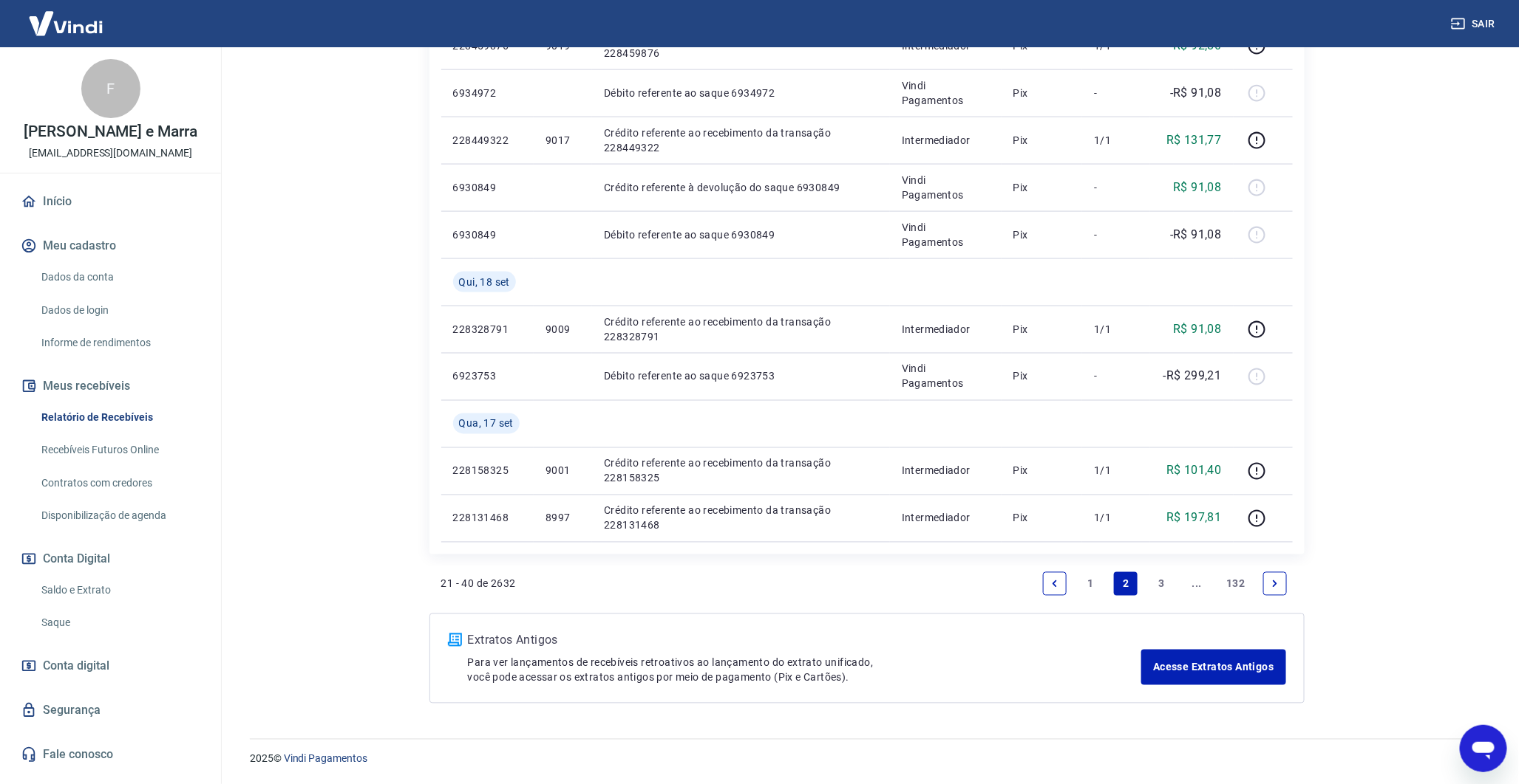
click at [1094, 578] on link "1" at bounding box center [1090, 584] width 24 height 24
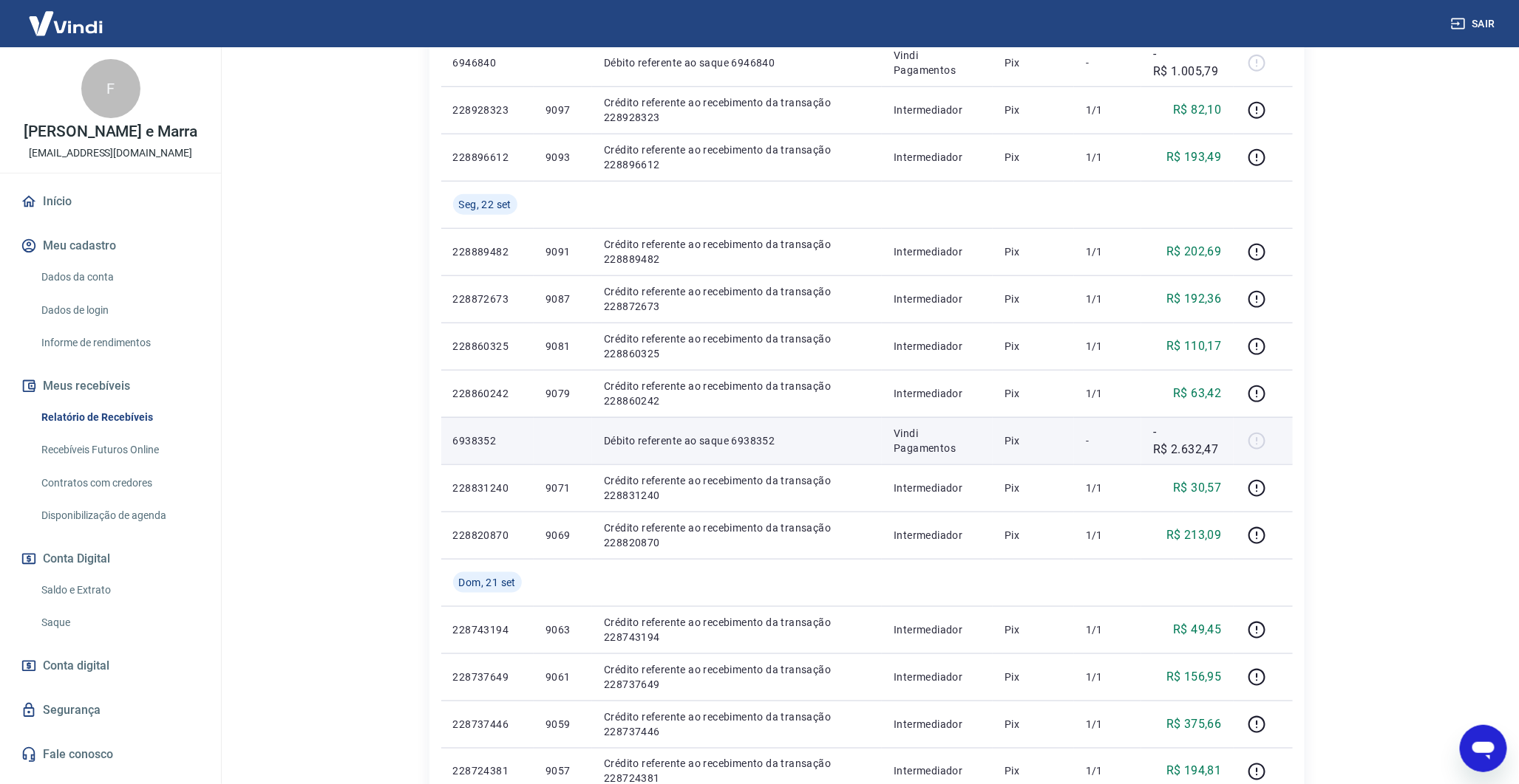
scroll to position [621, 0]
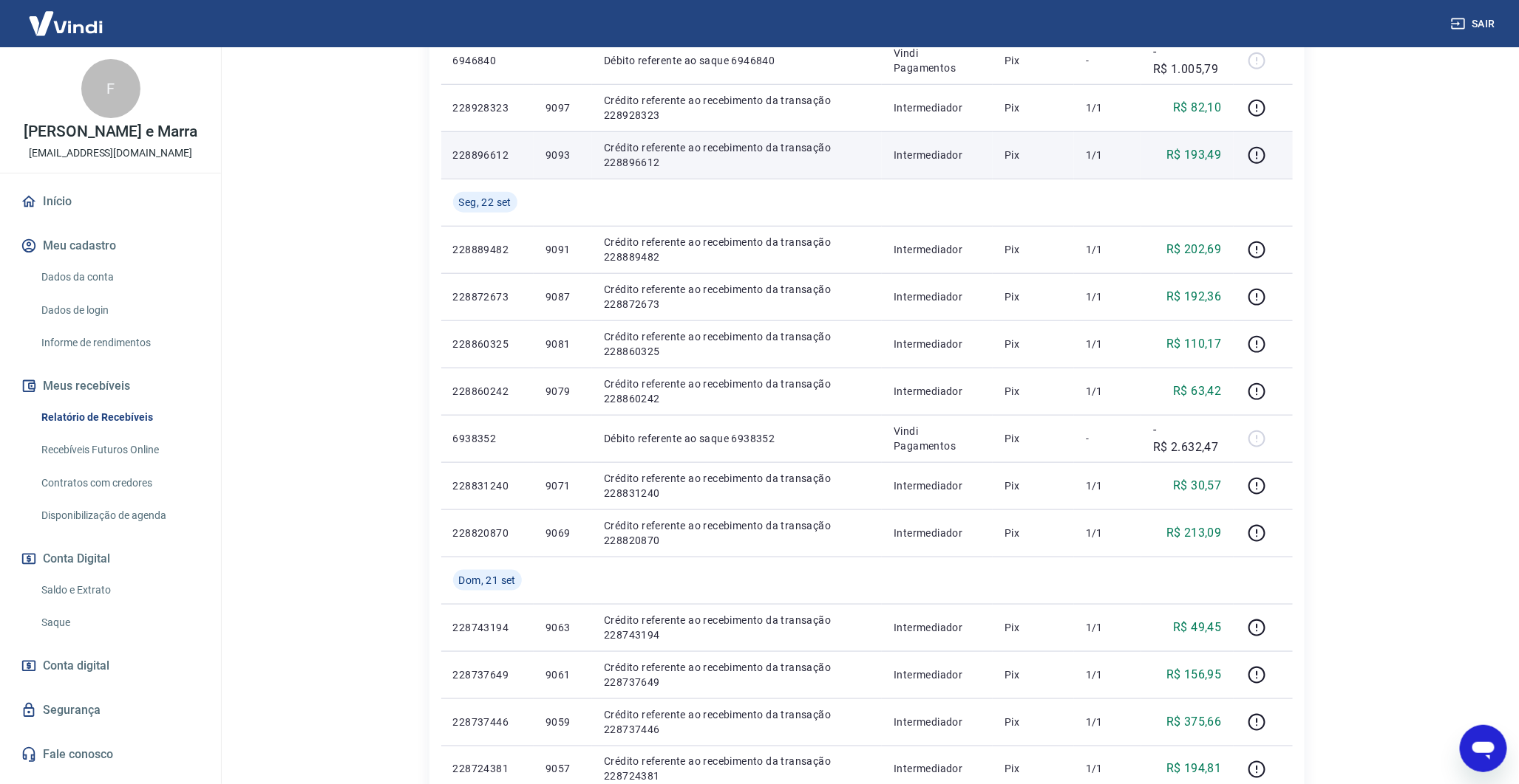
click at [1194, 157] on p "R$ 193,49" at bounding box center [1194, 154] width 55 height 18
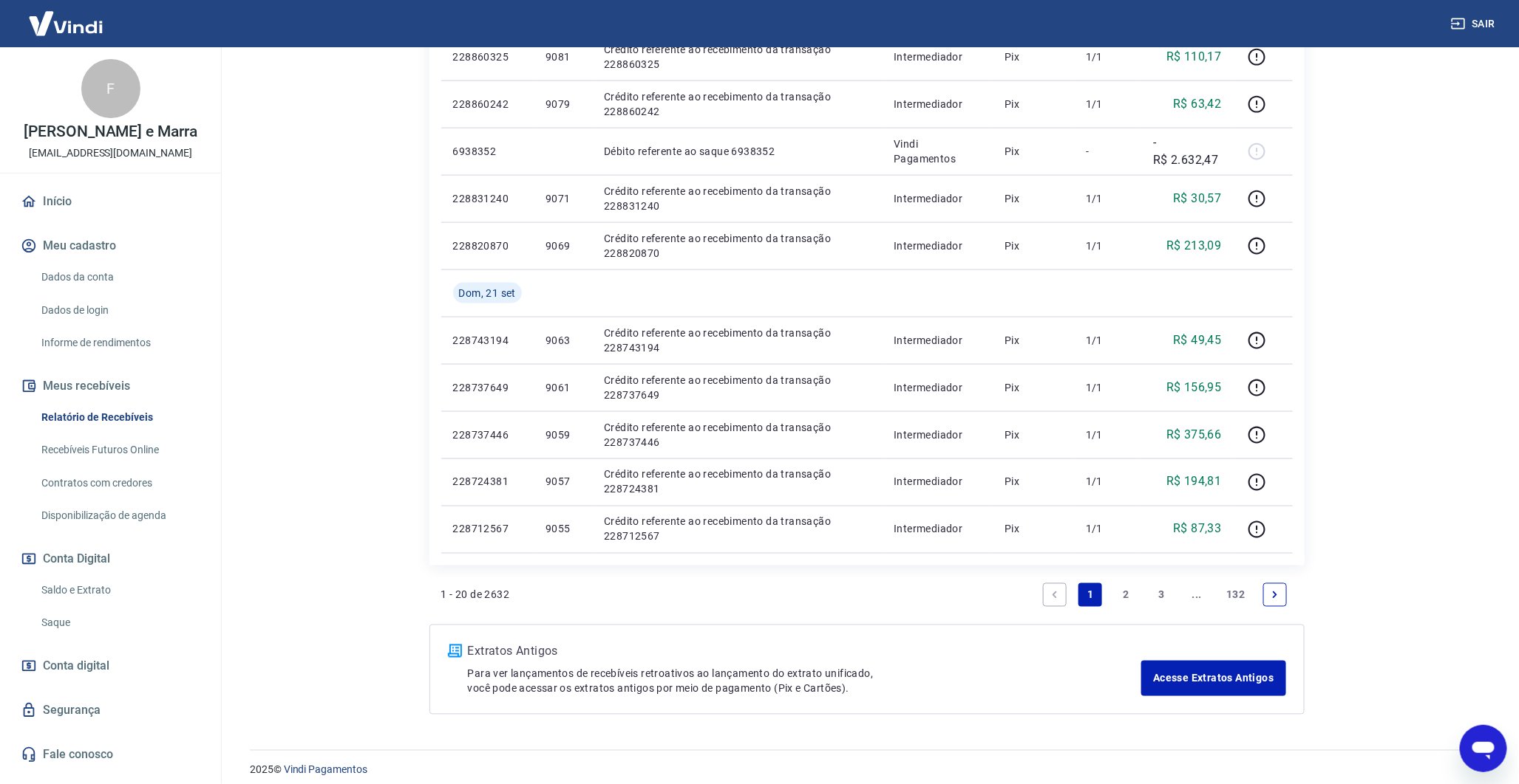
scroll to position [909, 0]
click at [1133, 593] on link "2" at bounding box center [1125, 594] width 24 height 24
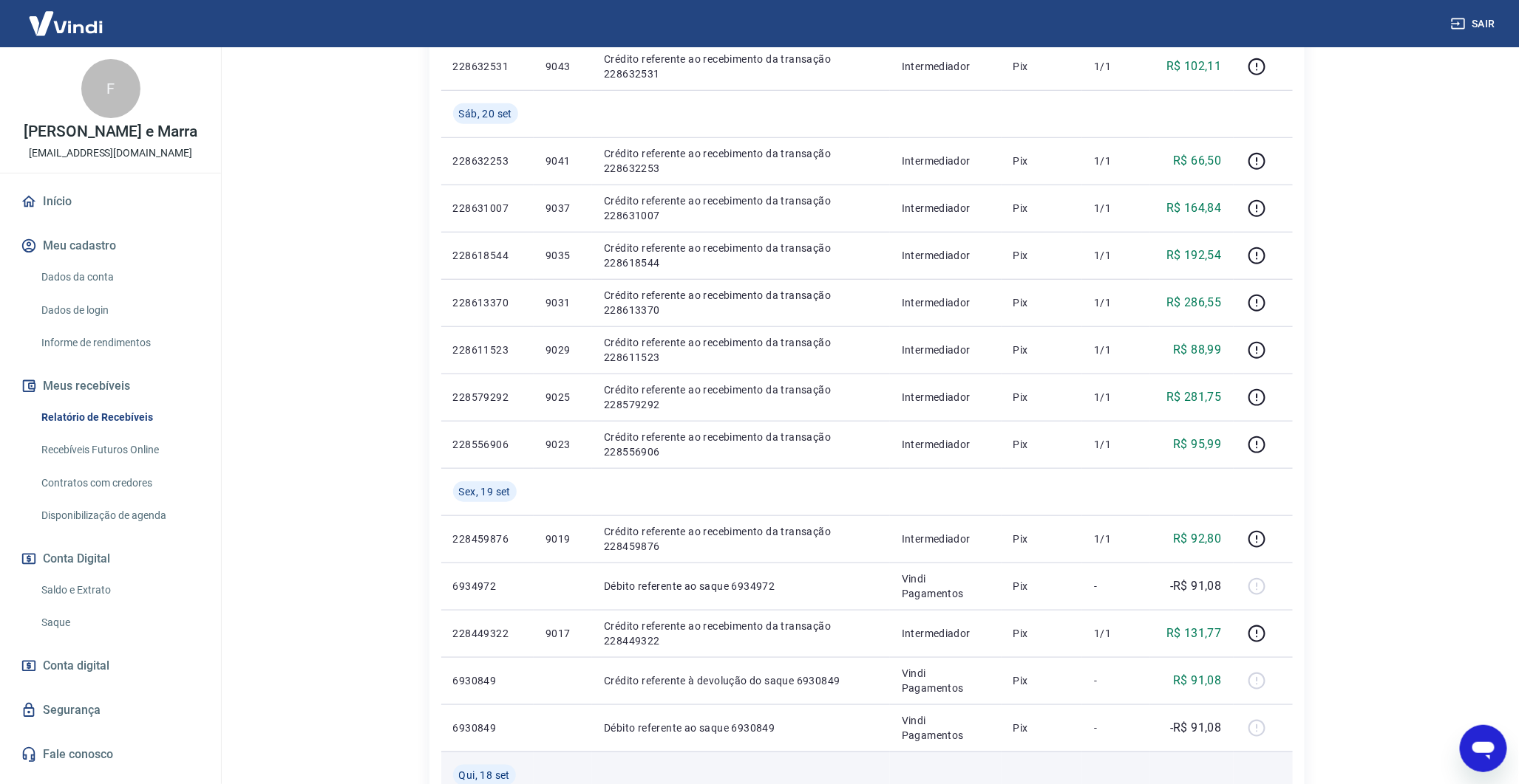
scroll to position [522, 0]
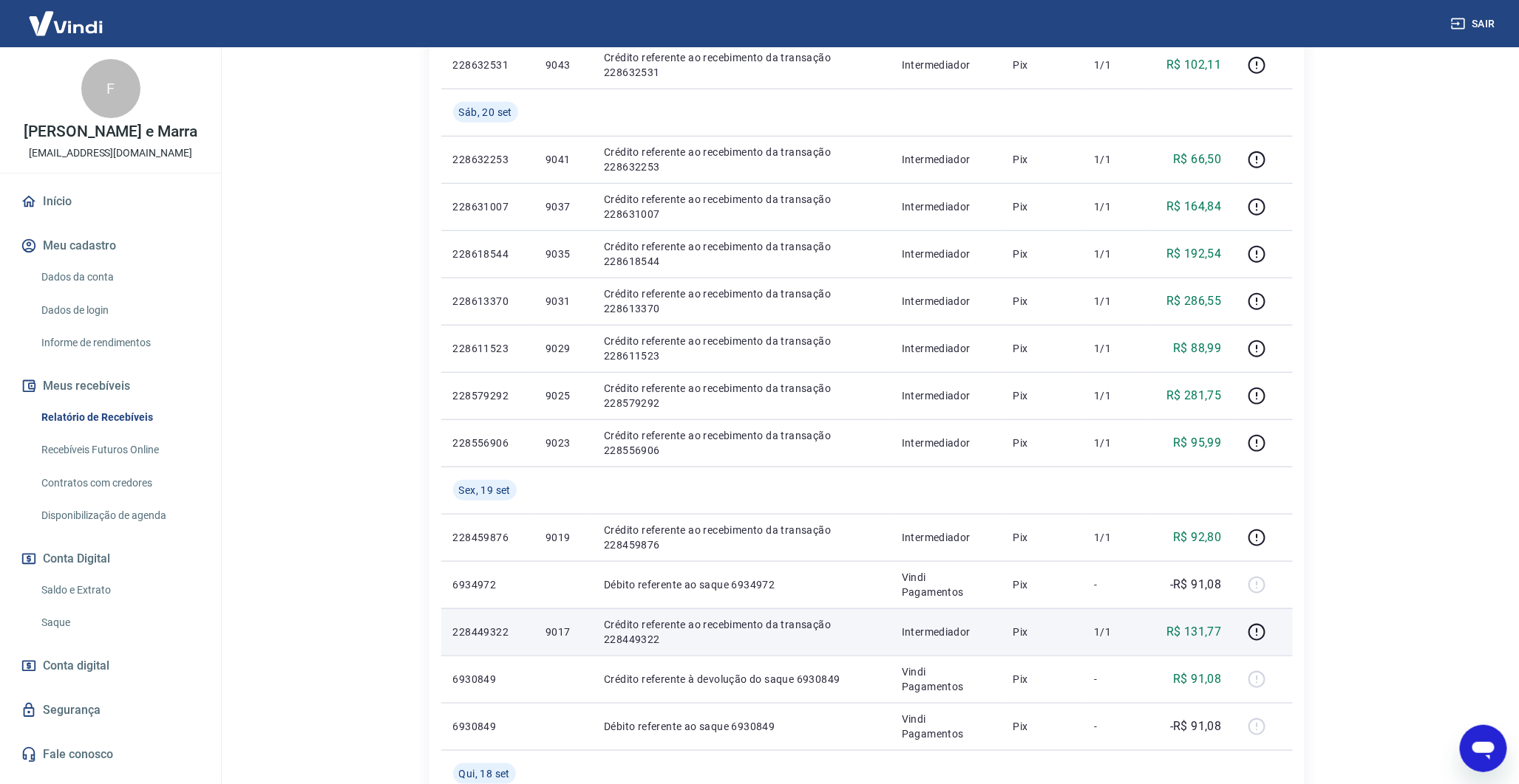
click at [569, 636] on p "9017" at bounding box center [562, 632] width 35 height 15
click at [559, 636] on p "9017" at bounding box center [562, 632] width 35 height 15
click at [552, 616] on td "9017" at bounding box center [562, 633] width 58 height 48
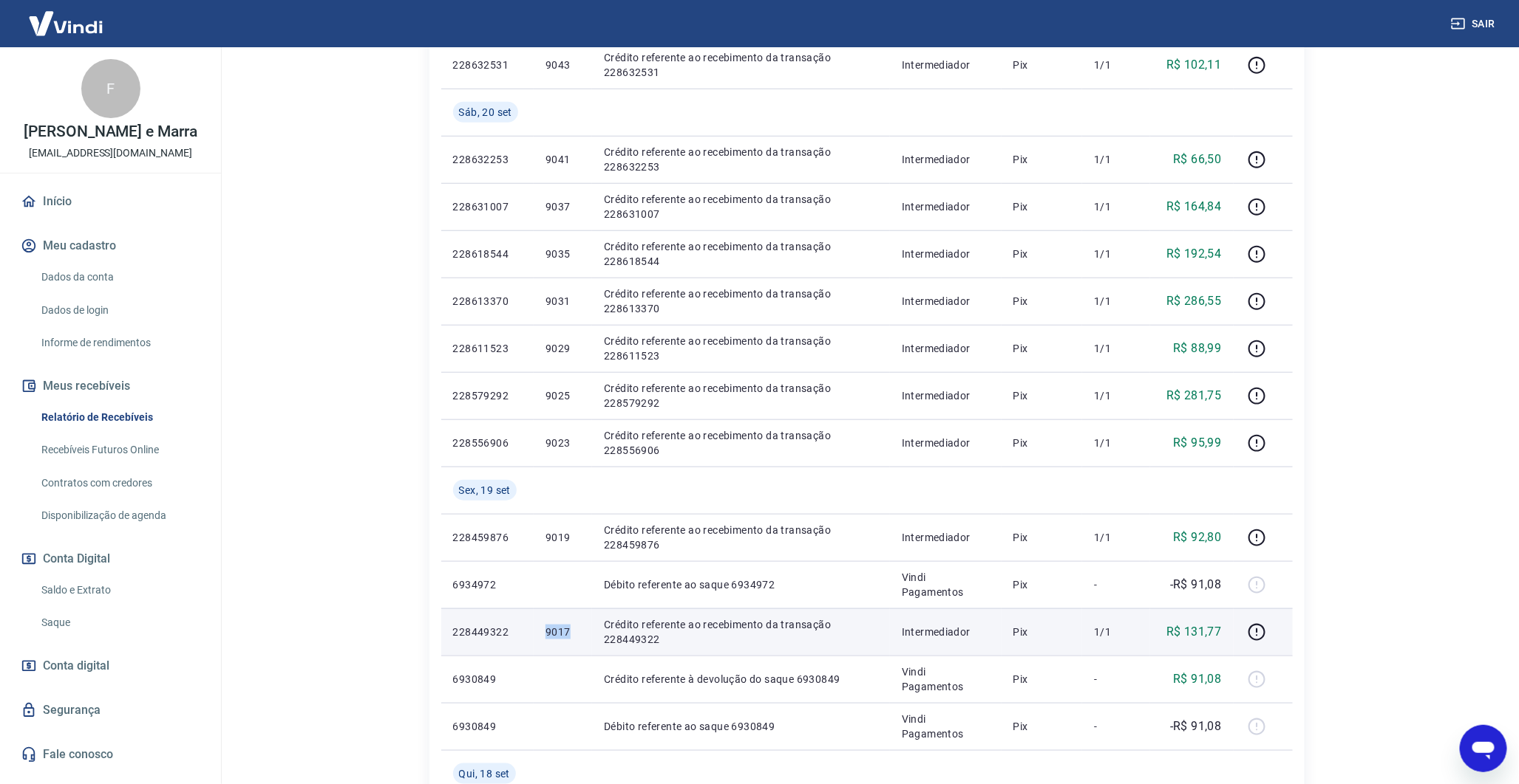
click at [552, 616] on td "9017" at bounding box center [562, 633] width 58 height 48
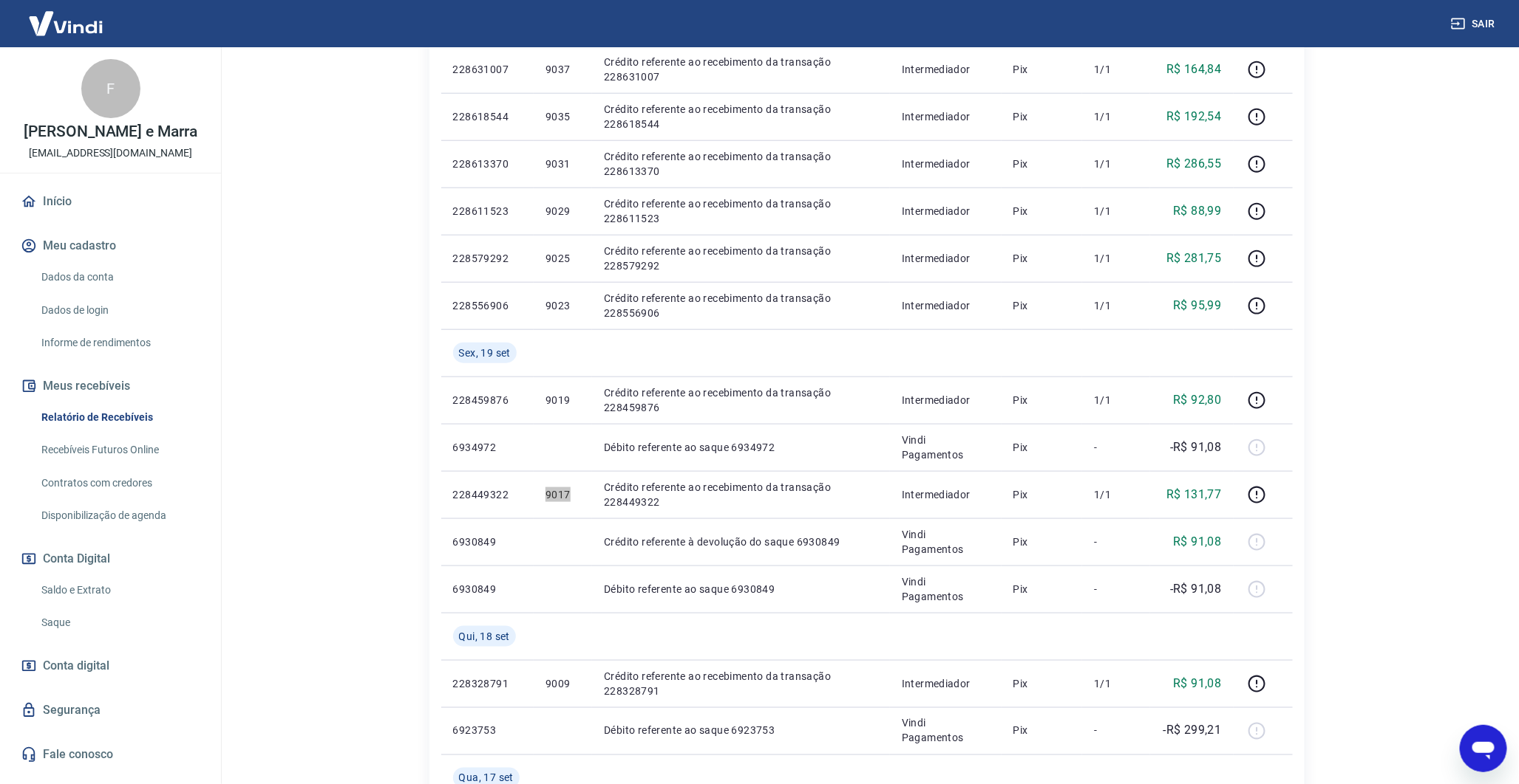
scroll to position [686, 0]
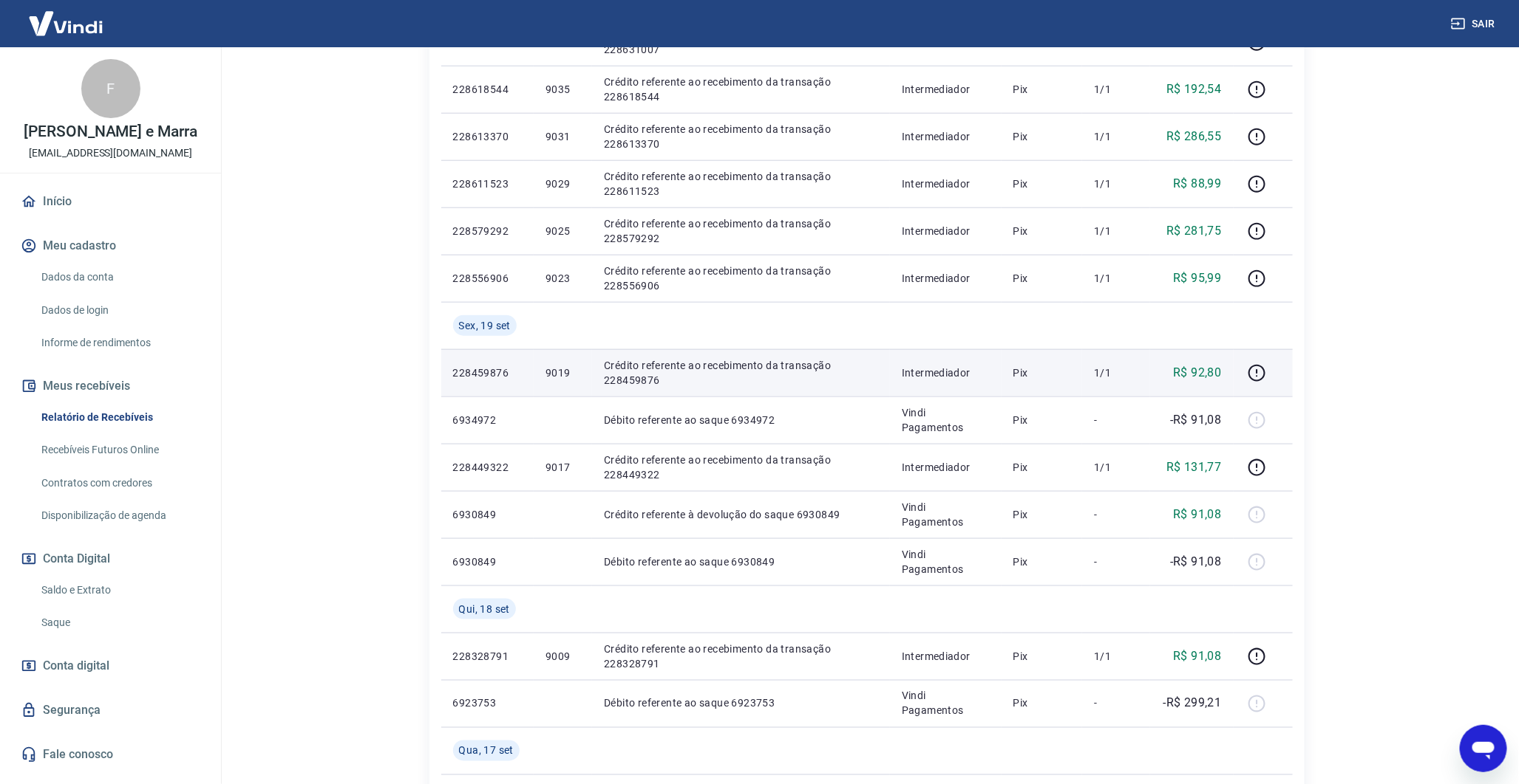
click at [551, 367] on p "9019" at bounding box center [562, 372] width 35 height 15
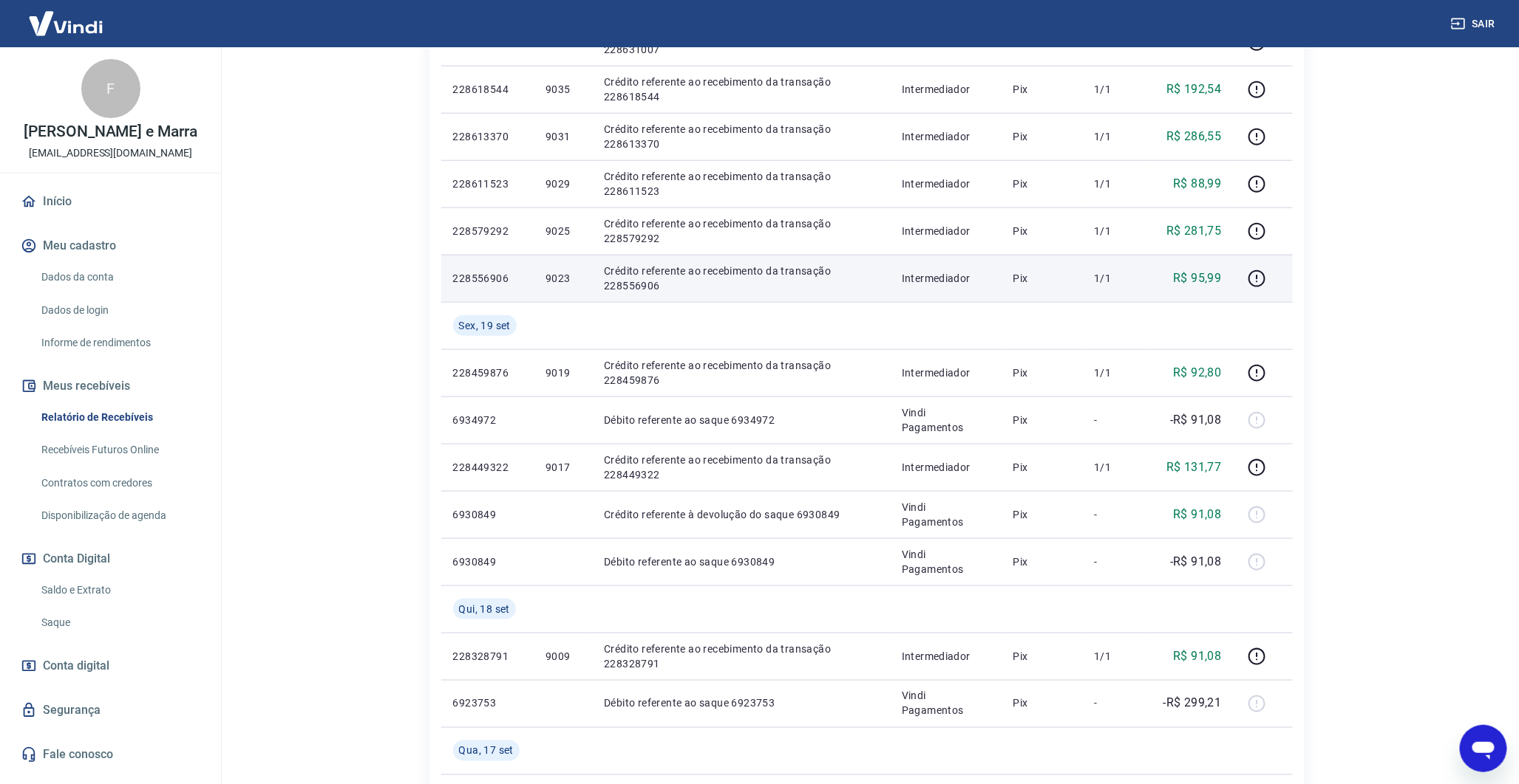
click at [565, 273] on p "9023" at bounding box center [562, 278] width 35 height 15
click at [565, 272] on p "9023" at bounding box center [562, 278] width 35 height 15
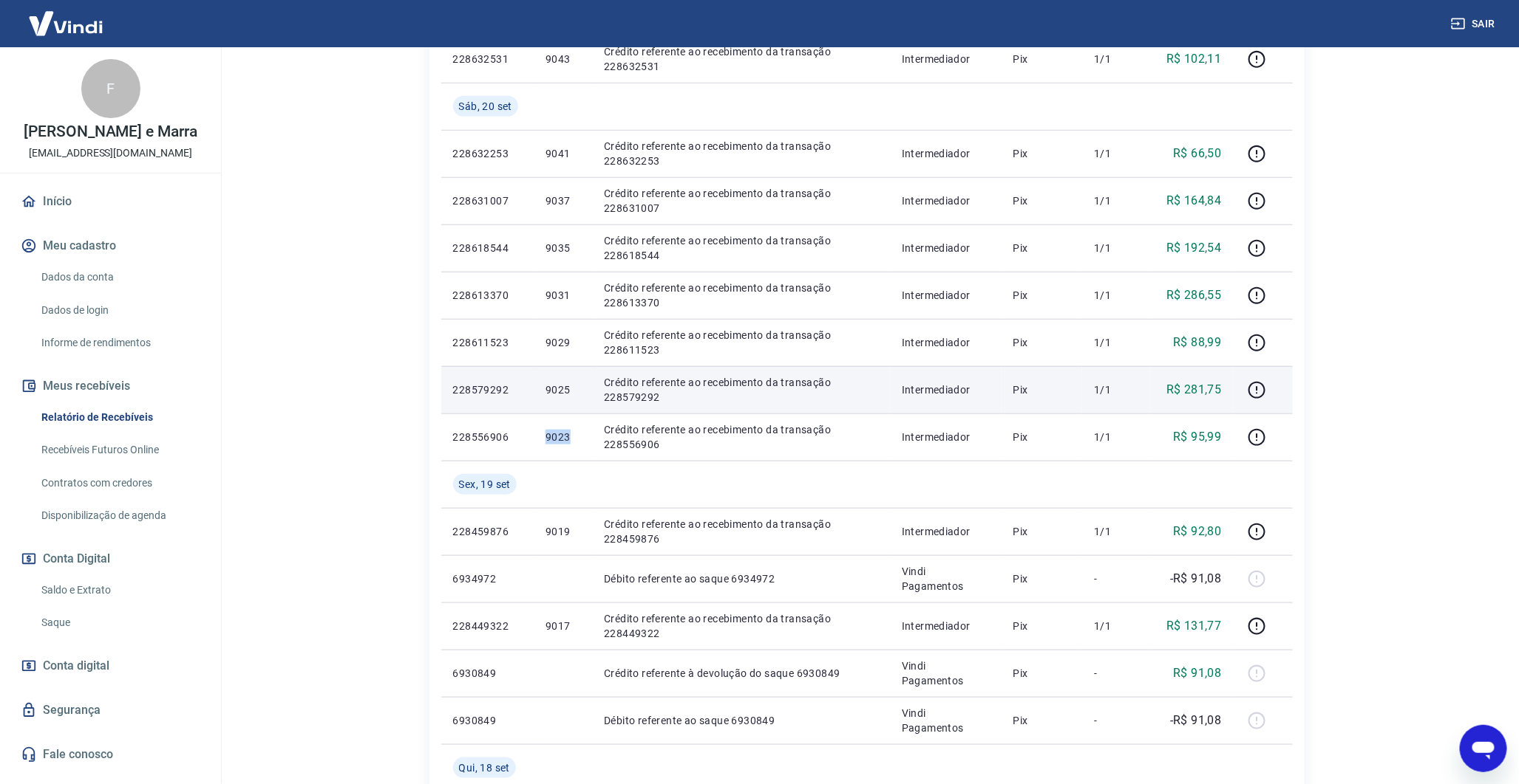
scroll to position [522, 0]
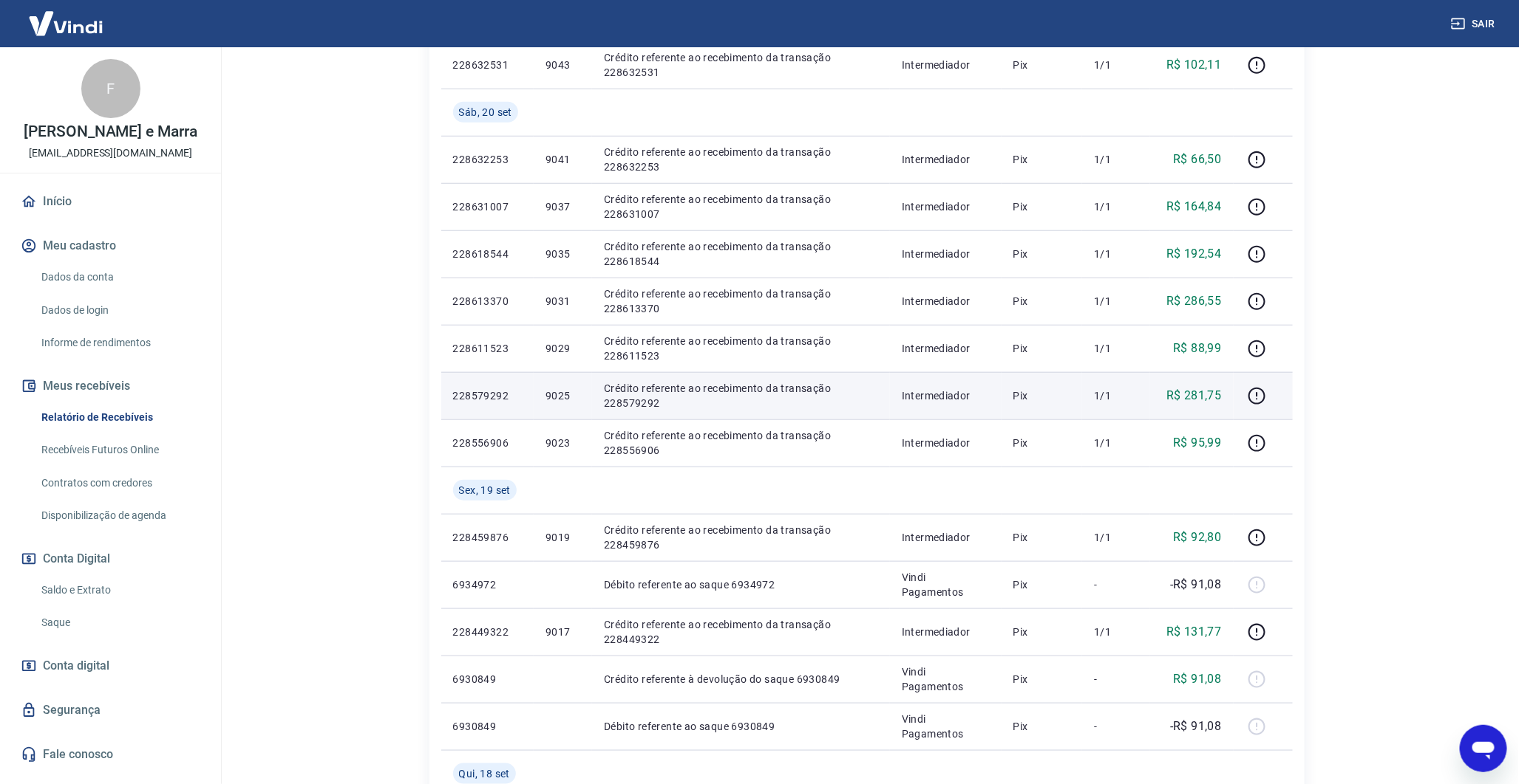
click at [544, 401] on td "9025" at bounding box center [562, 396] width 58 height 48
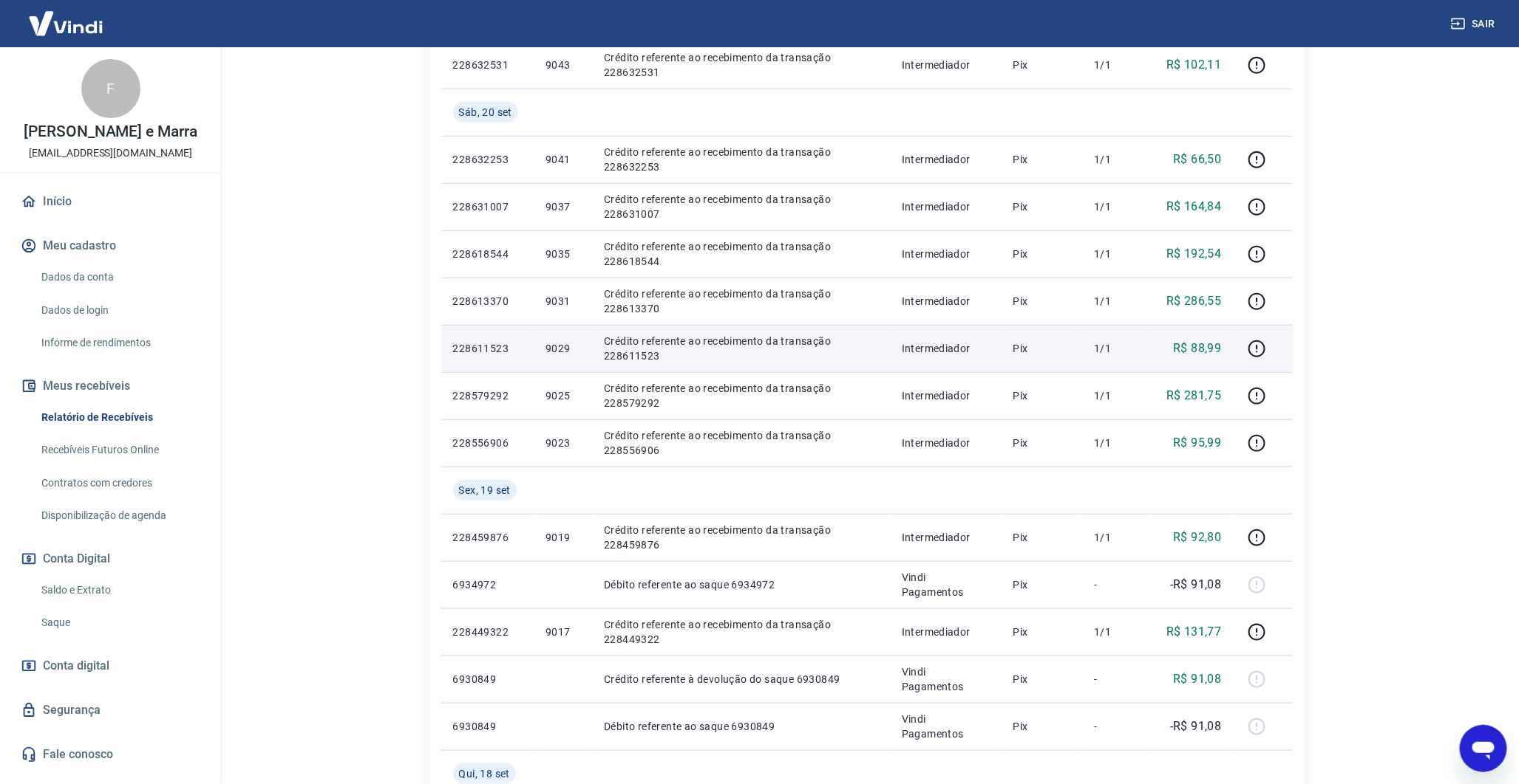
click at [556, 342] on p "9029" at bounding box center [562, 348] width 35 height 15
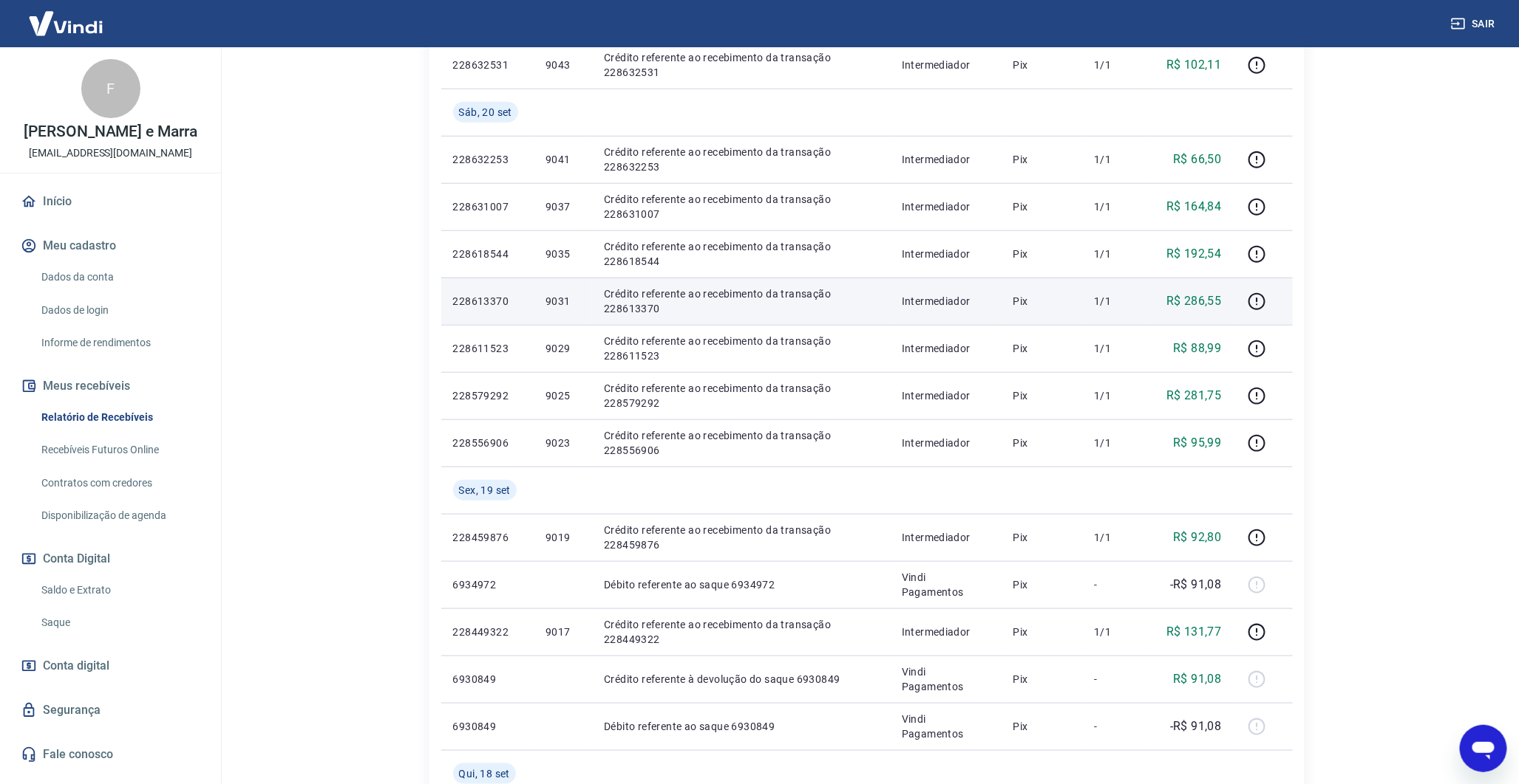
click at [562, 294] on p "9031" at bounding box center [562, 301] width 35 height 15
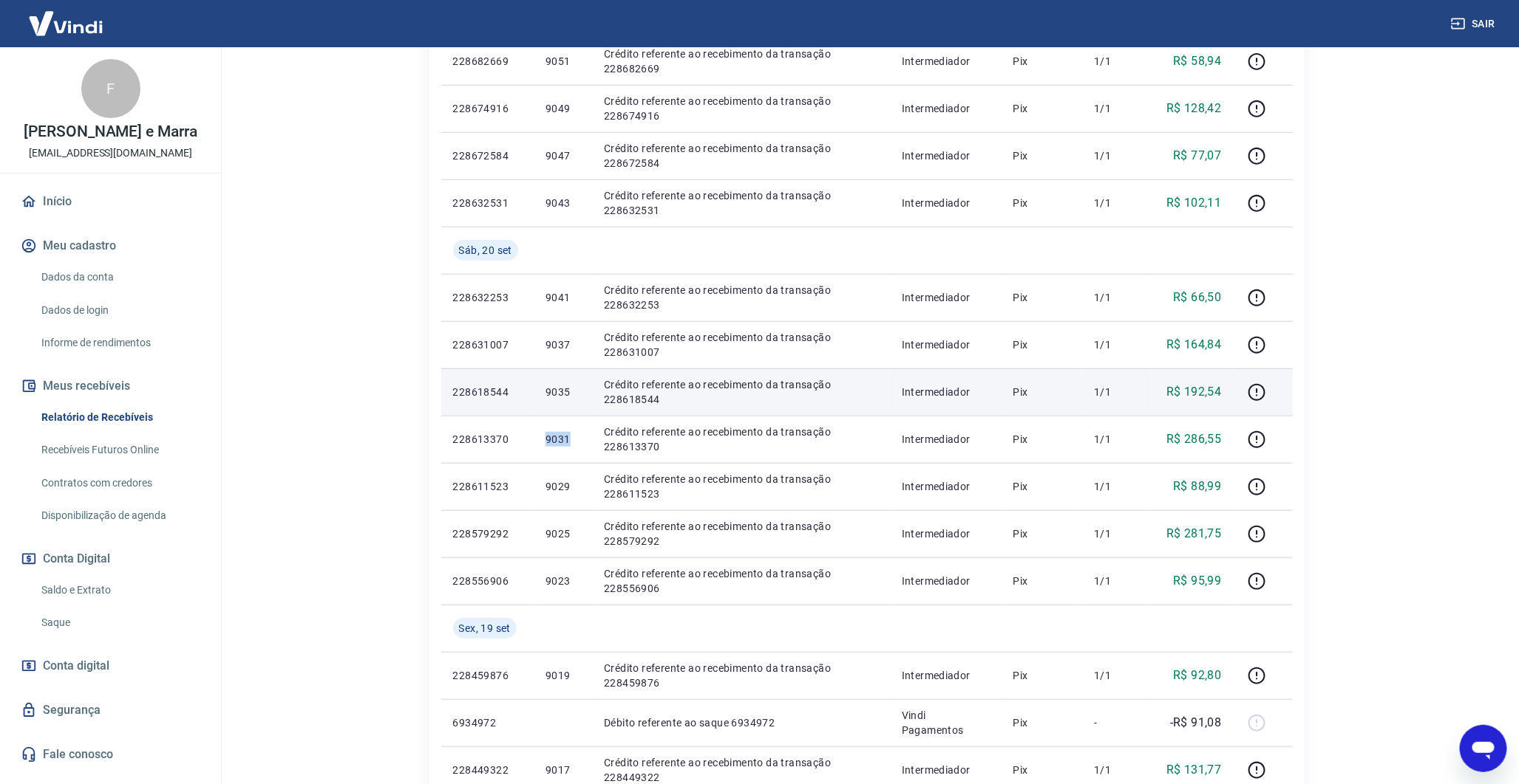
scroll to position [358, 0]
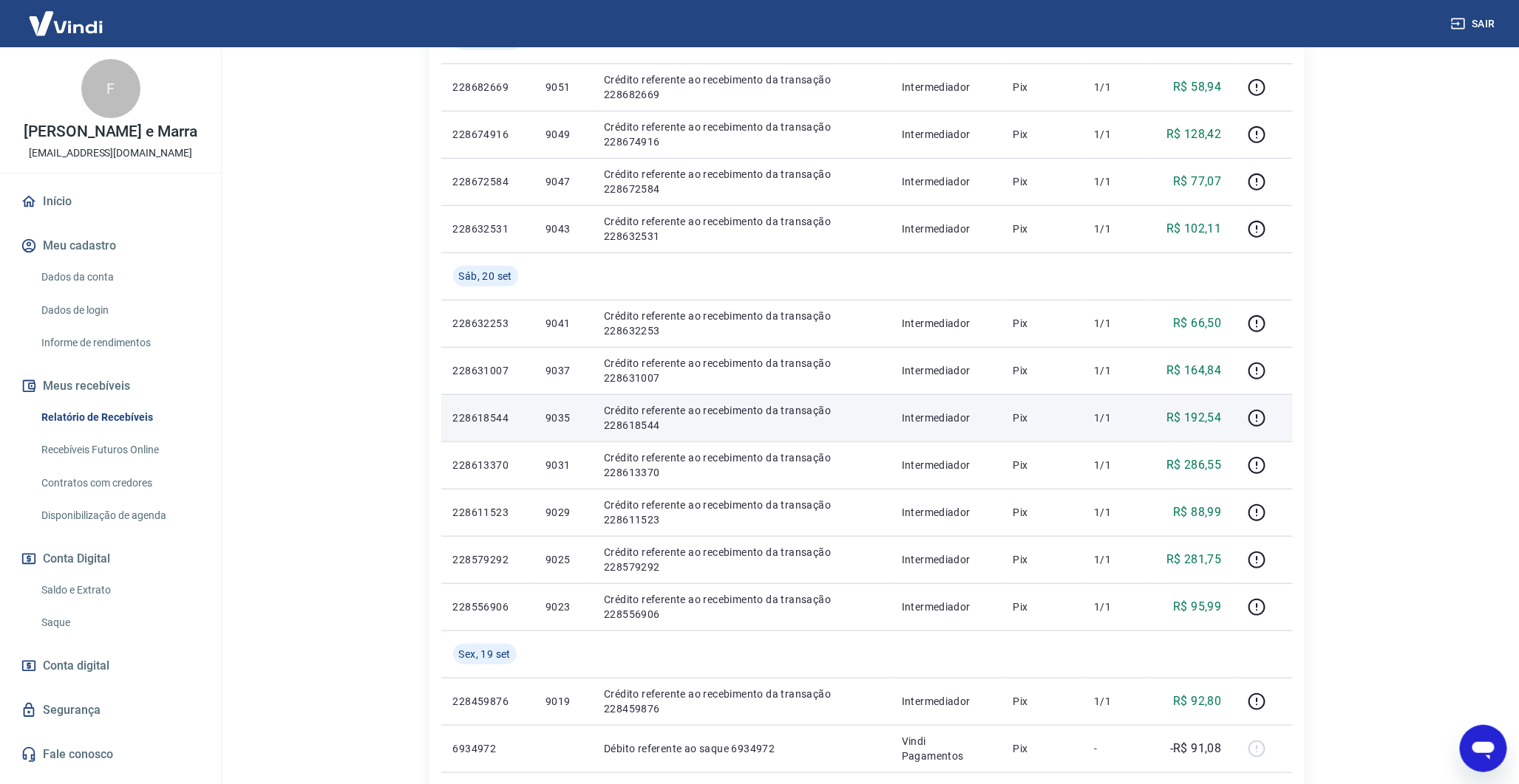
click at [560, 425] on p "9035" at bounding box center [562, 418] width 35 height 15
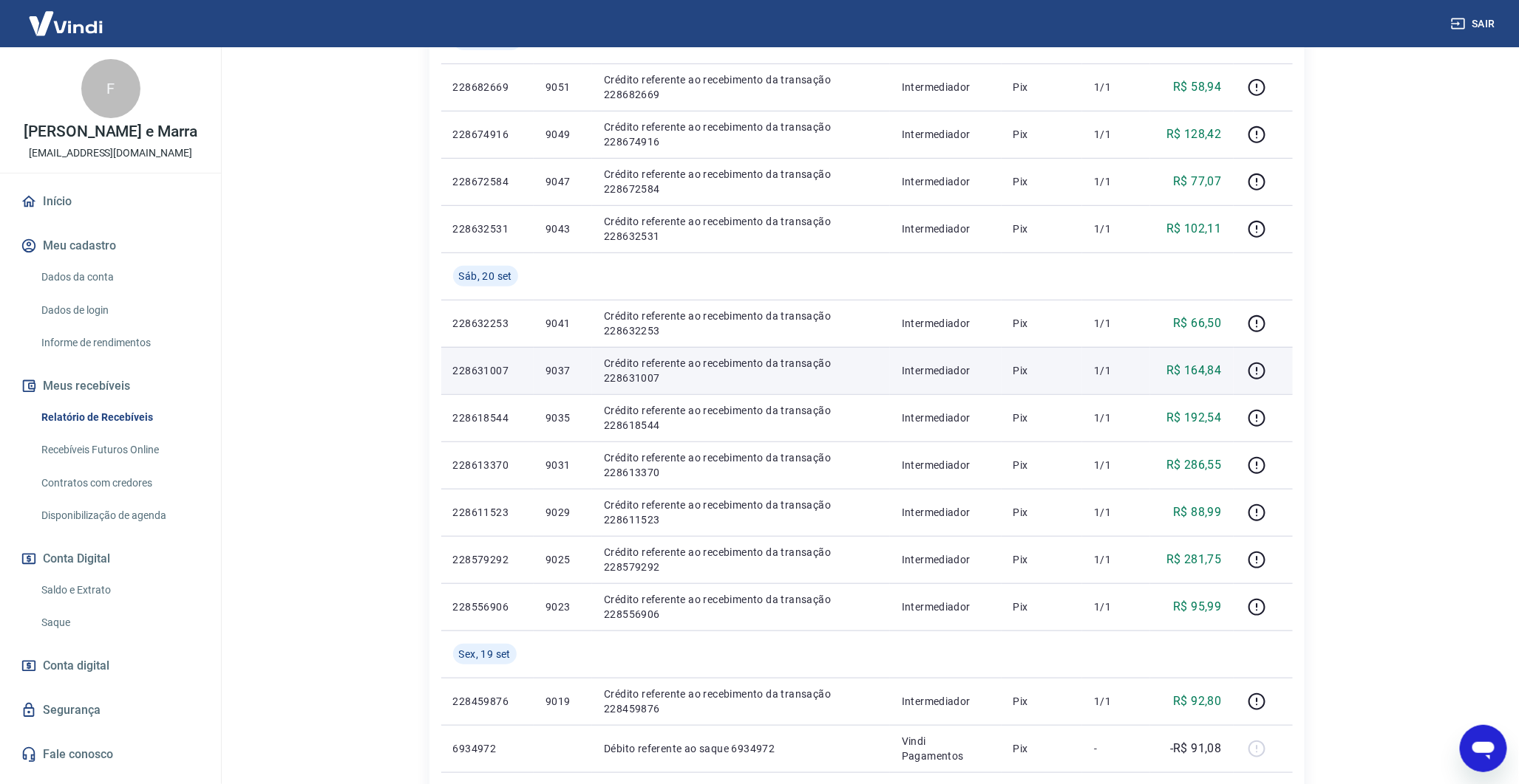
click at [565, 375] on p "9037" at bounding box center [562, 370] width 35 height 15
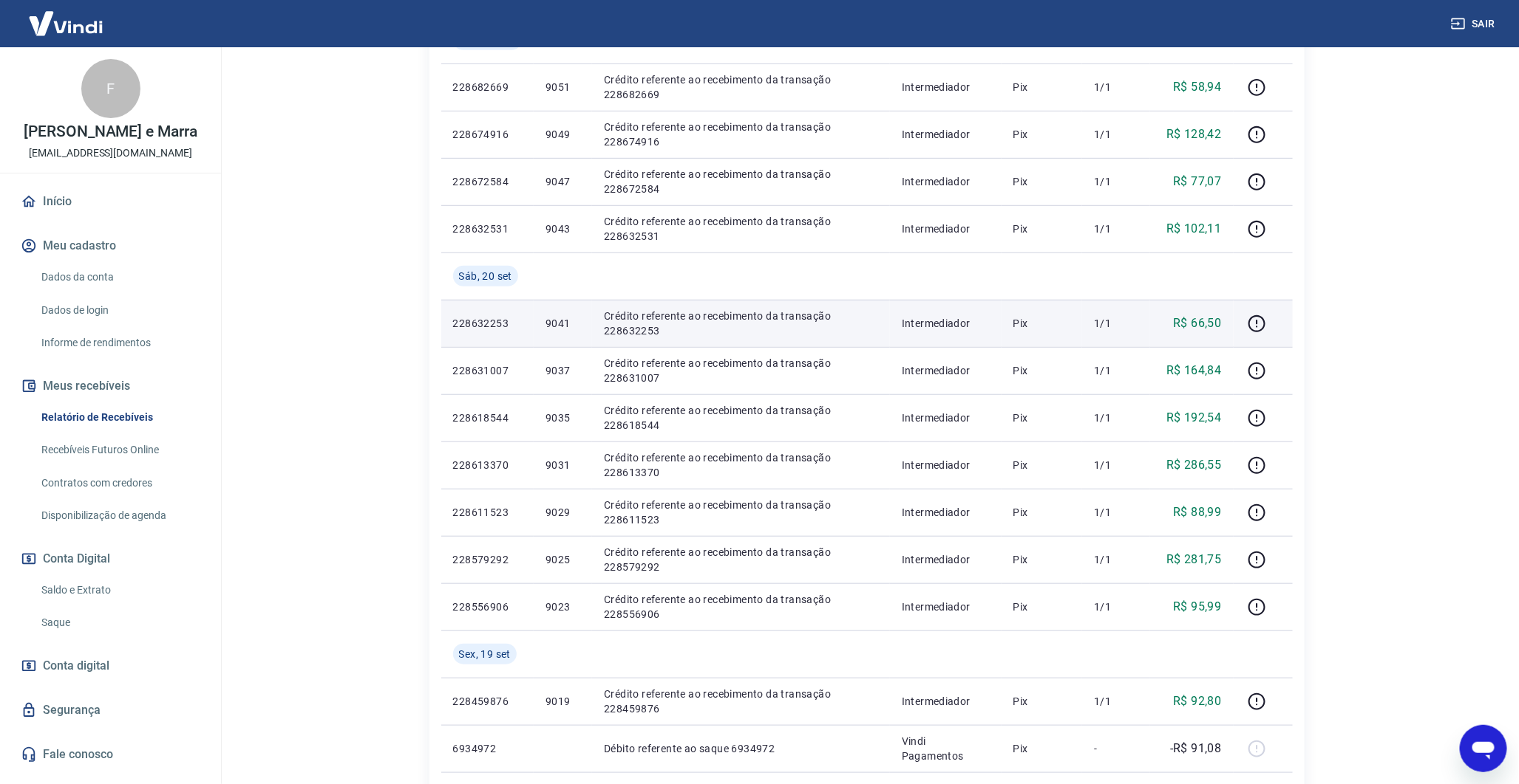
click at [564, 321] on p "9041" at bounding box center [562, 323] width 35 height 15
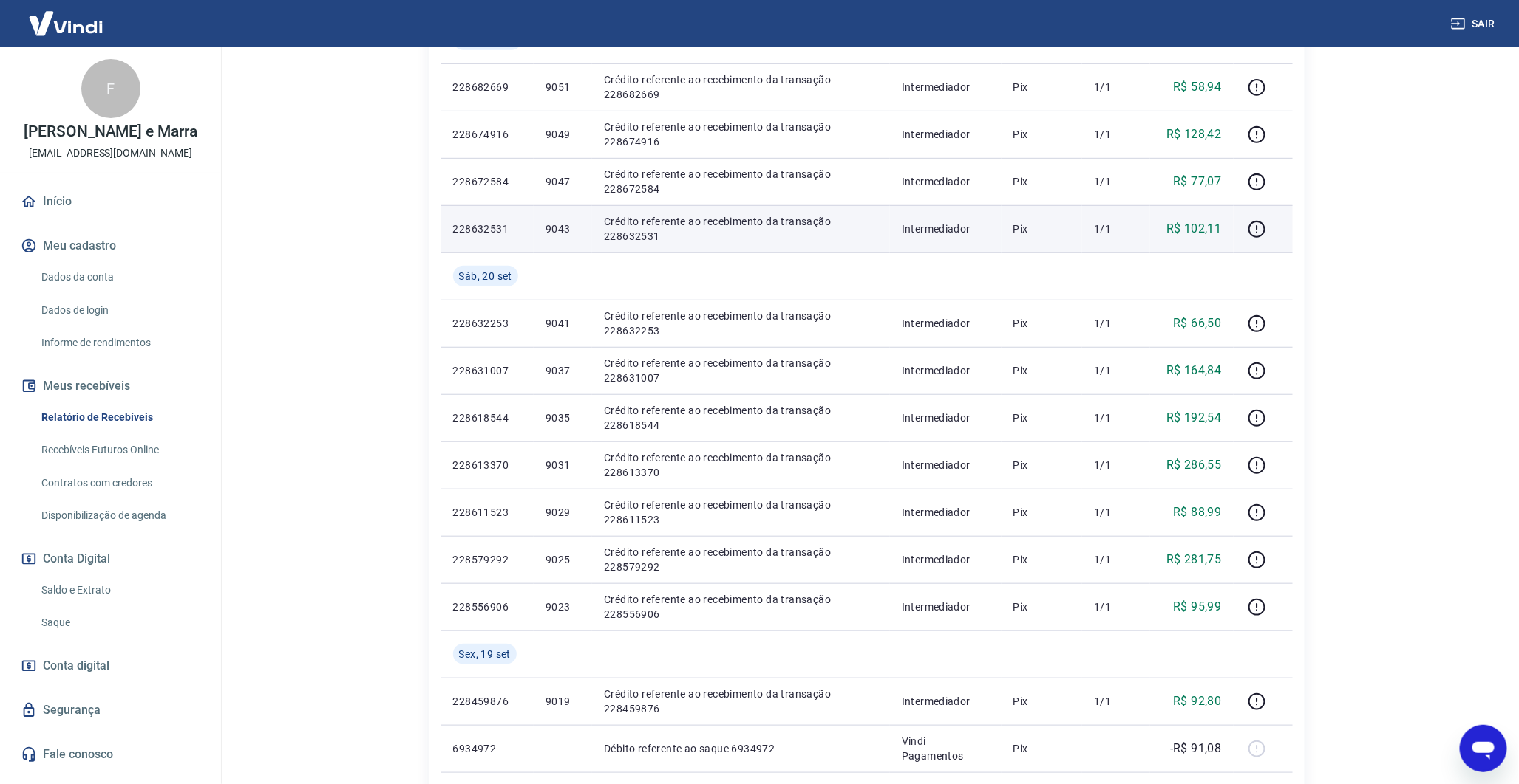
click at [560, 223] on p "9043" at bounding box center [562, 229] width 35 height 15
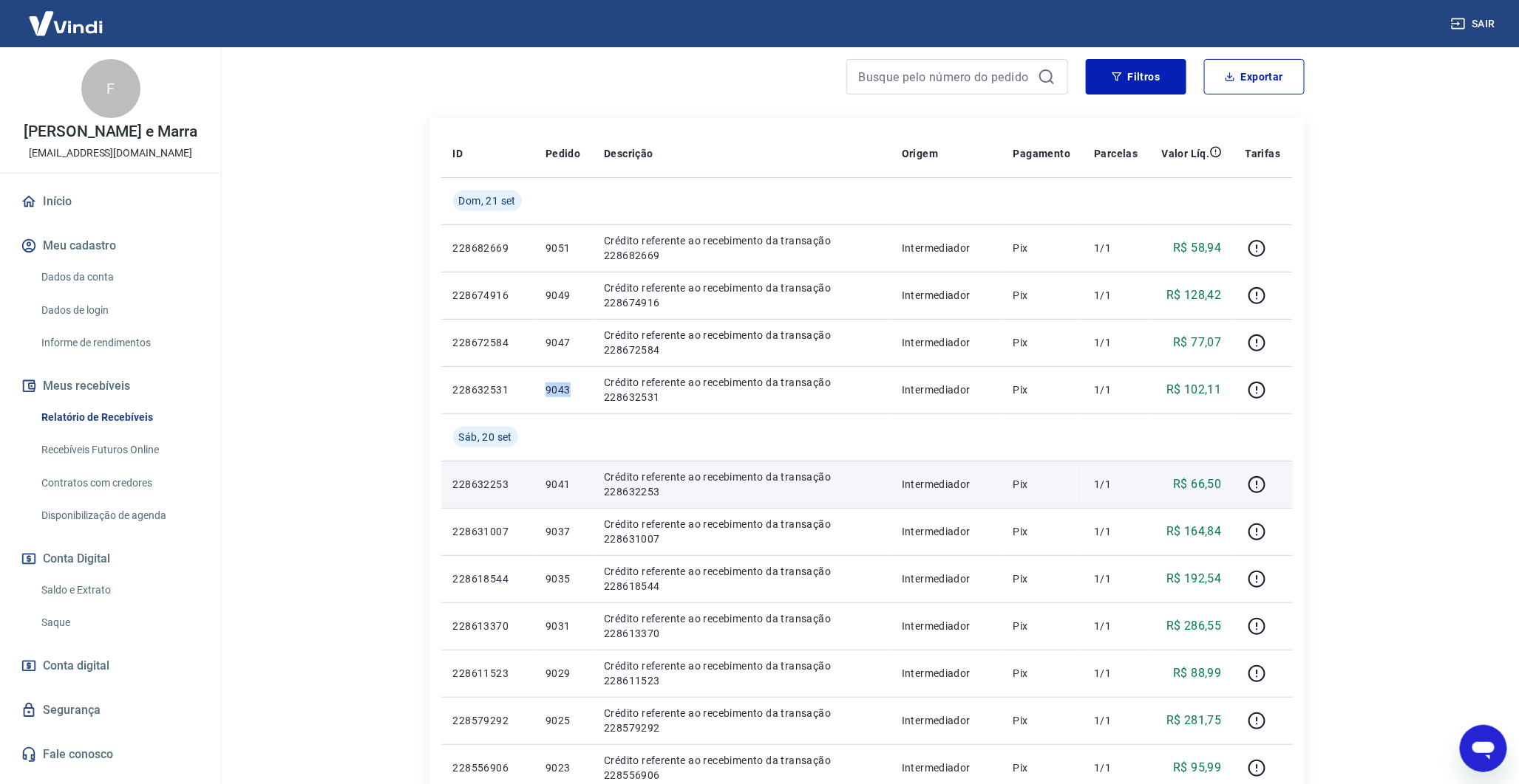
scroll to position [194, 0]
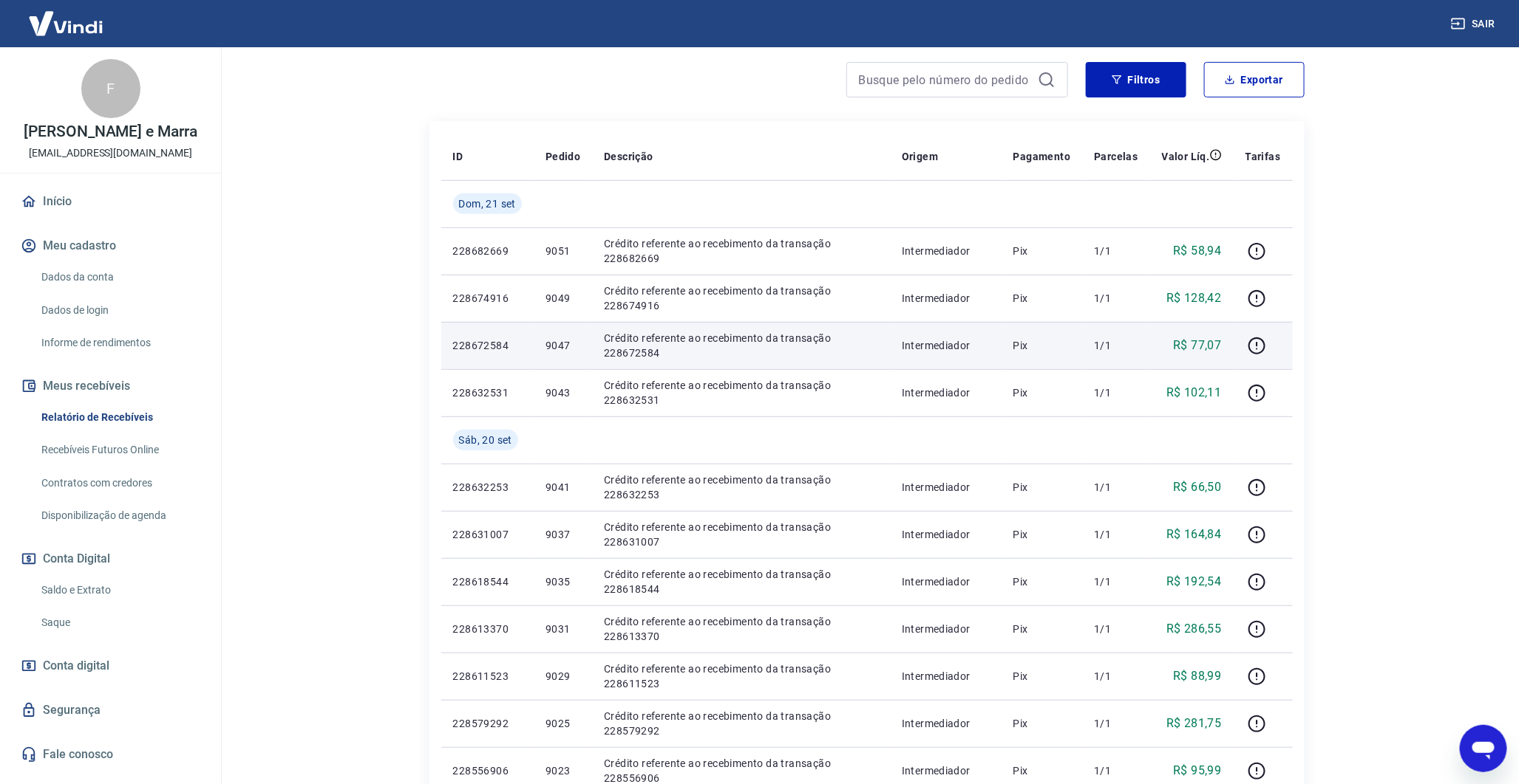
click at [557, 349] on p "9047" at bounding box center [562, 346] width 35 height 15
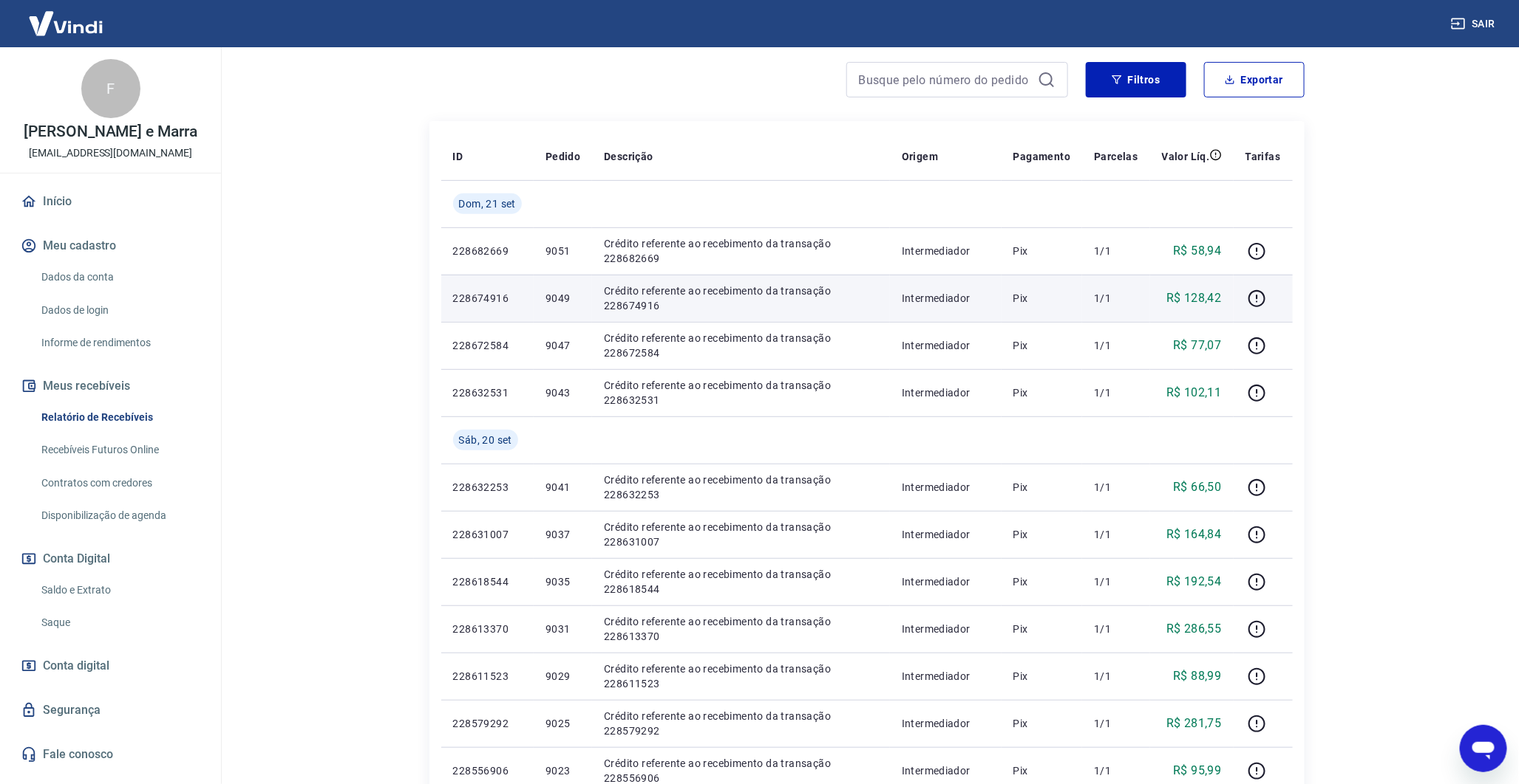
click at [565, 294] on p "9049" at bounding box center [562, 298] width 35 height 15
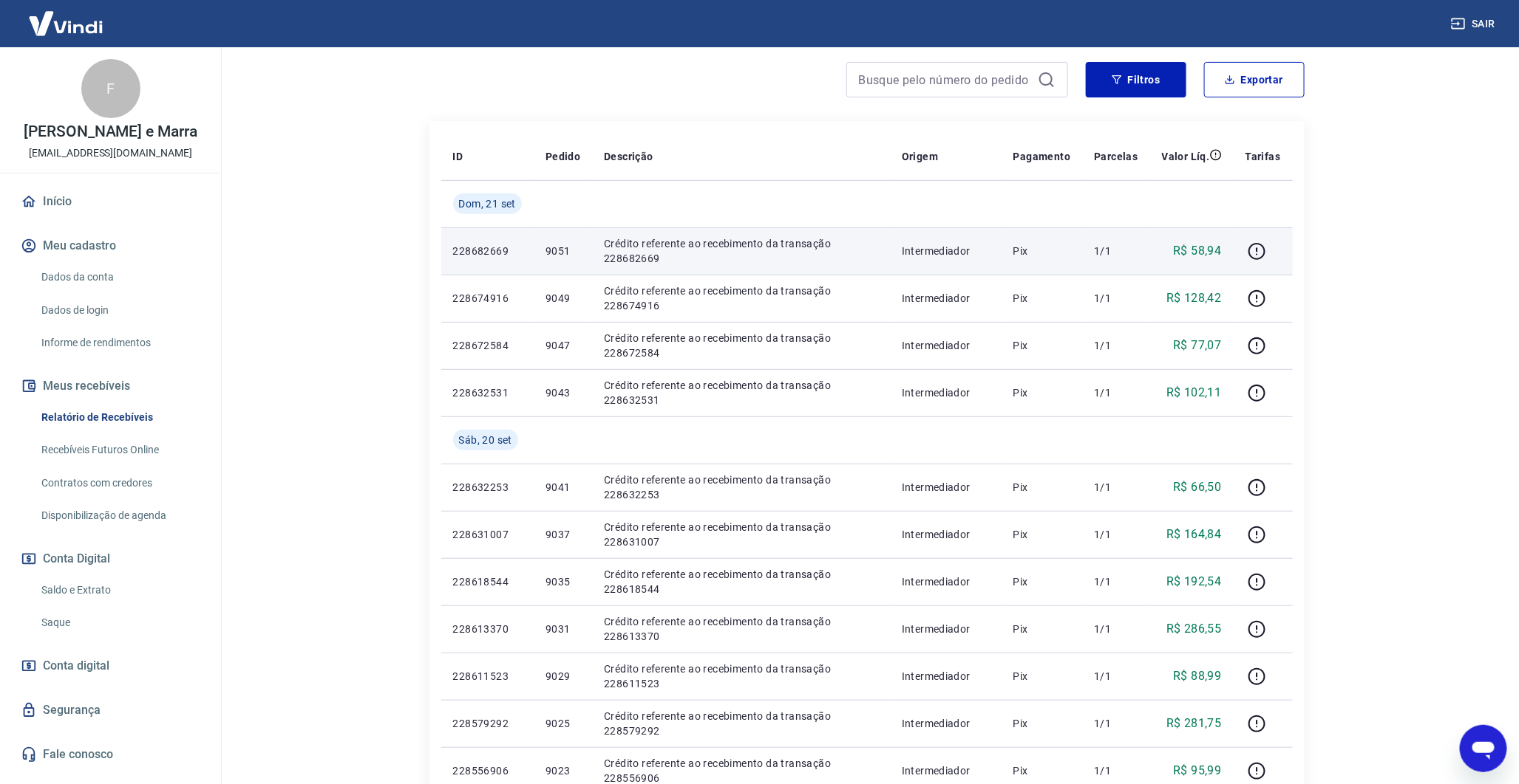
click at [569, 248] on p "9051" at bounding box center [562, 250] width 35 height 15
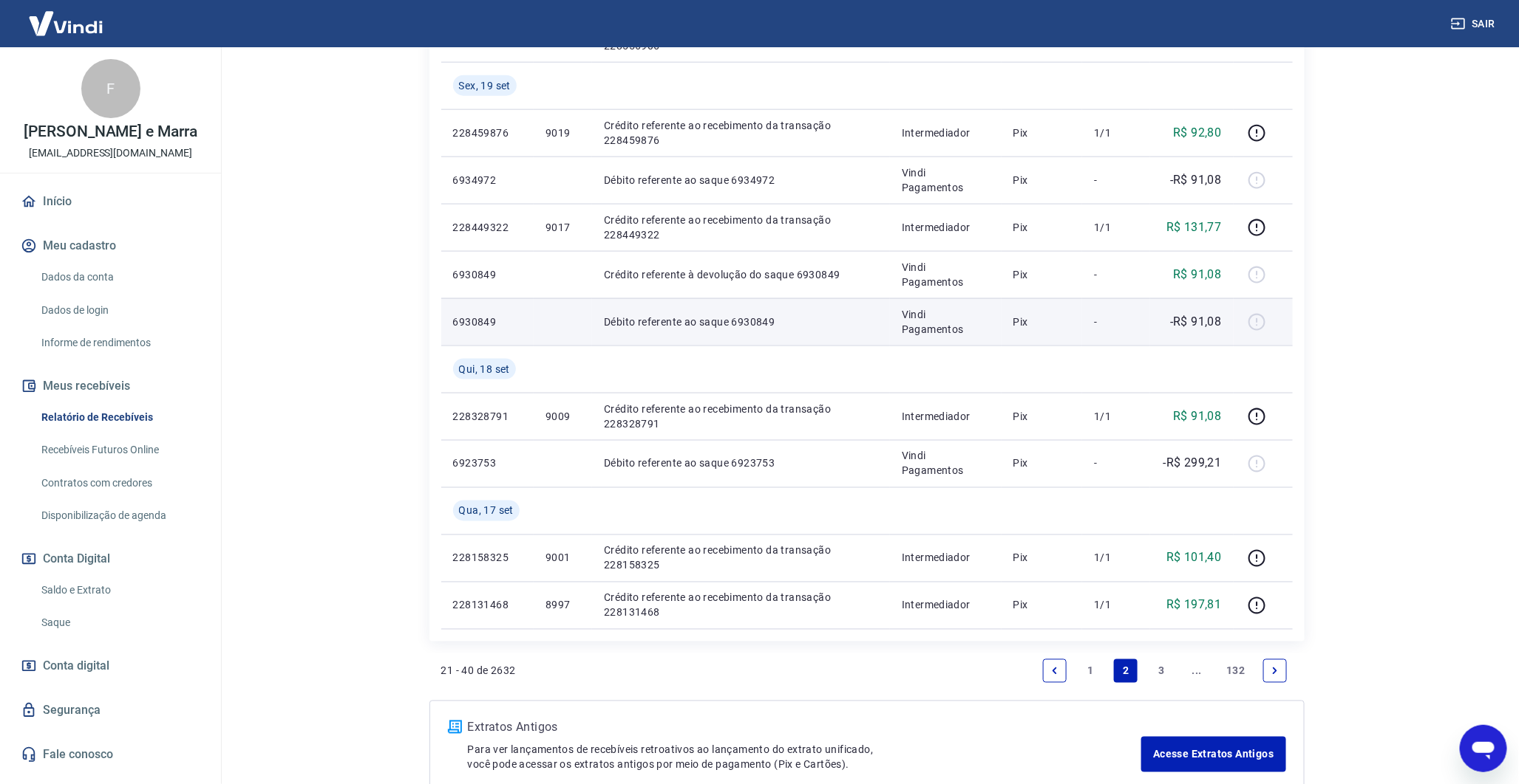
scroll to position [1014, 0]
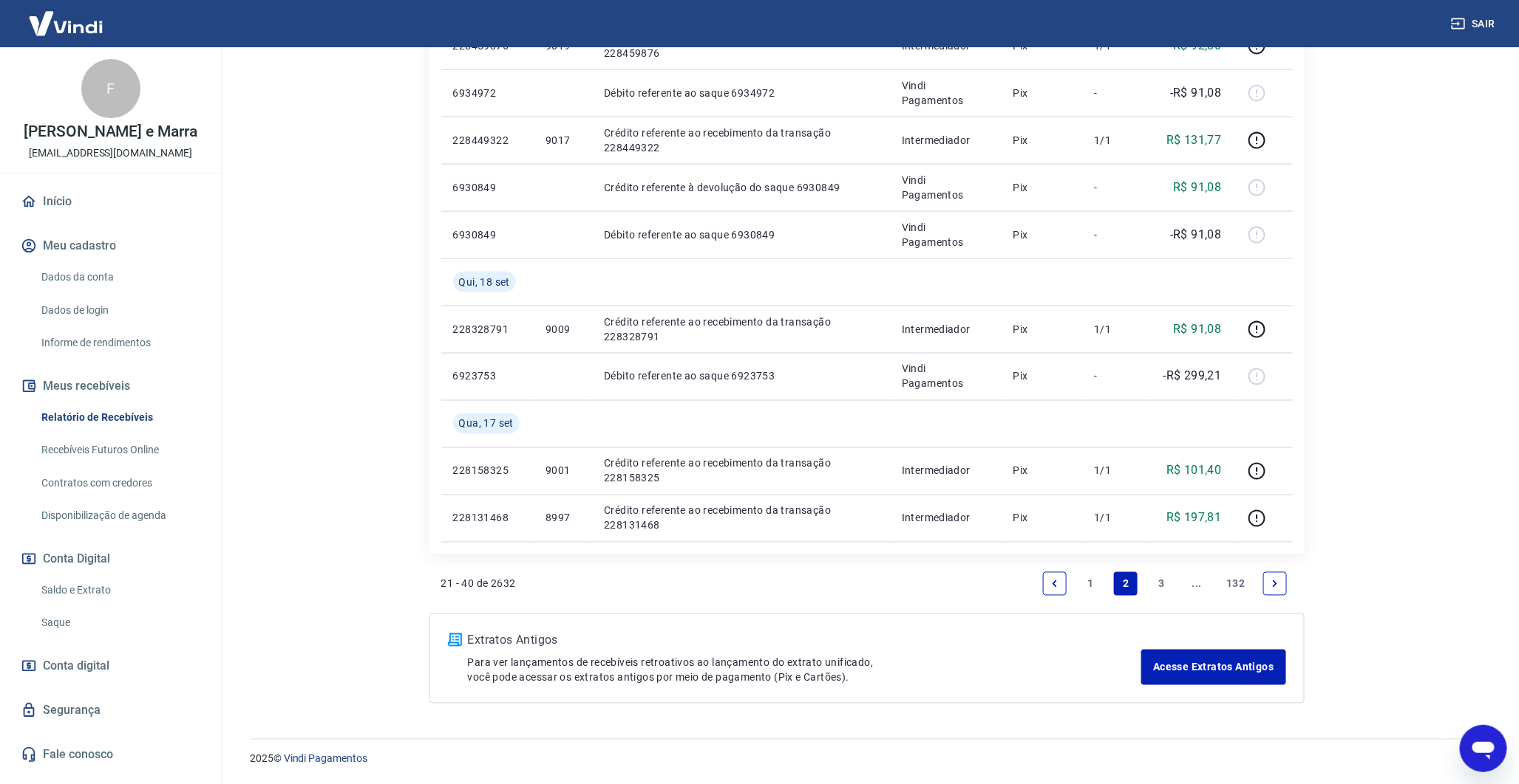
click at [1099, 582] on link "1" at bounding box center [1090, 584] width 24 height 24
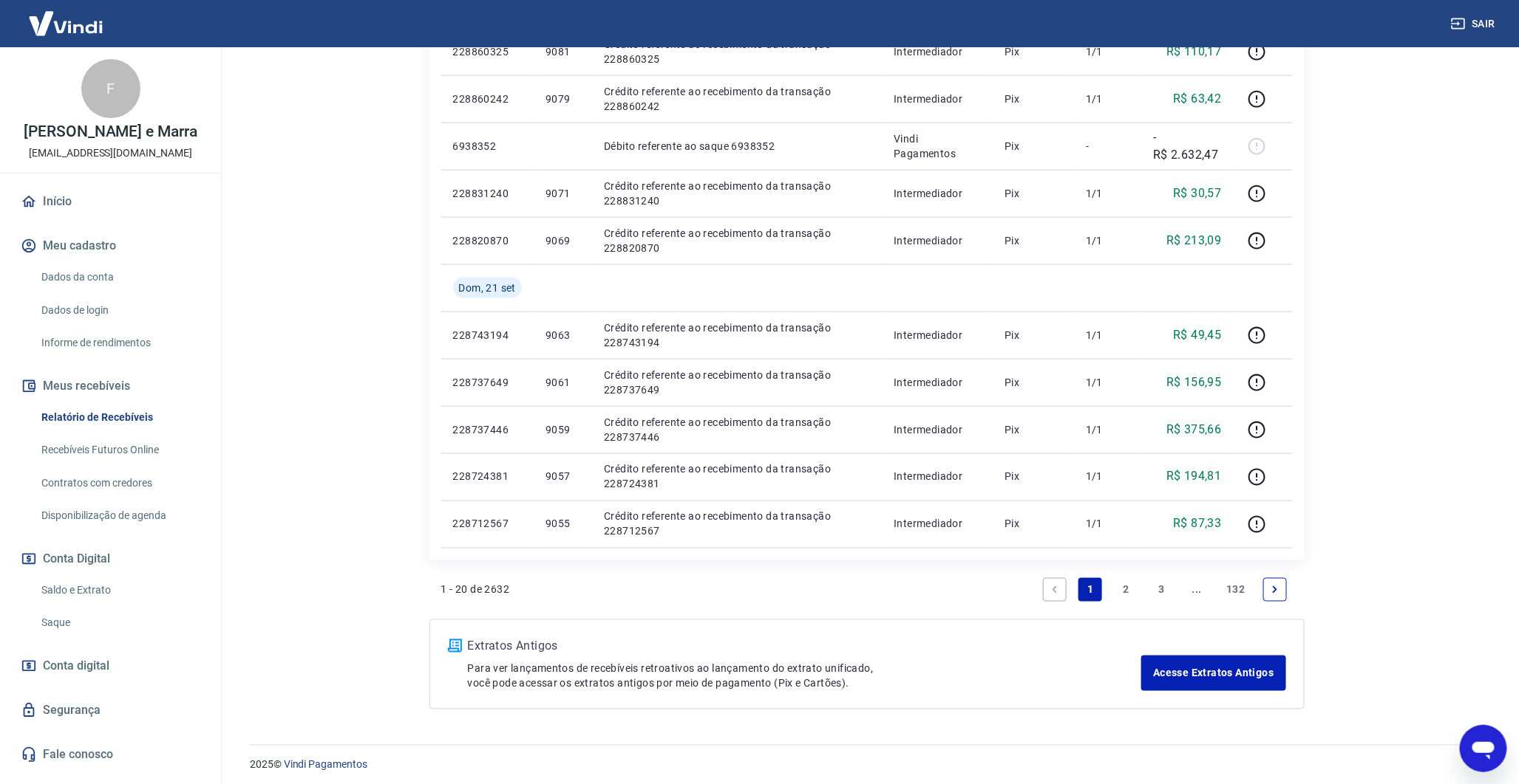
scroll to position [919, 0]
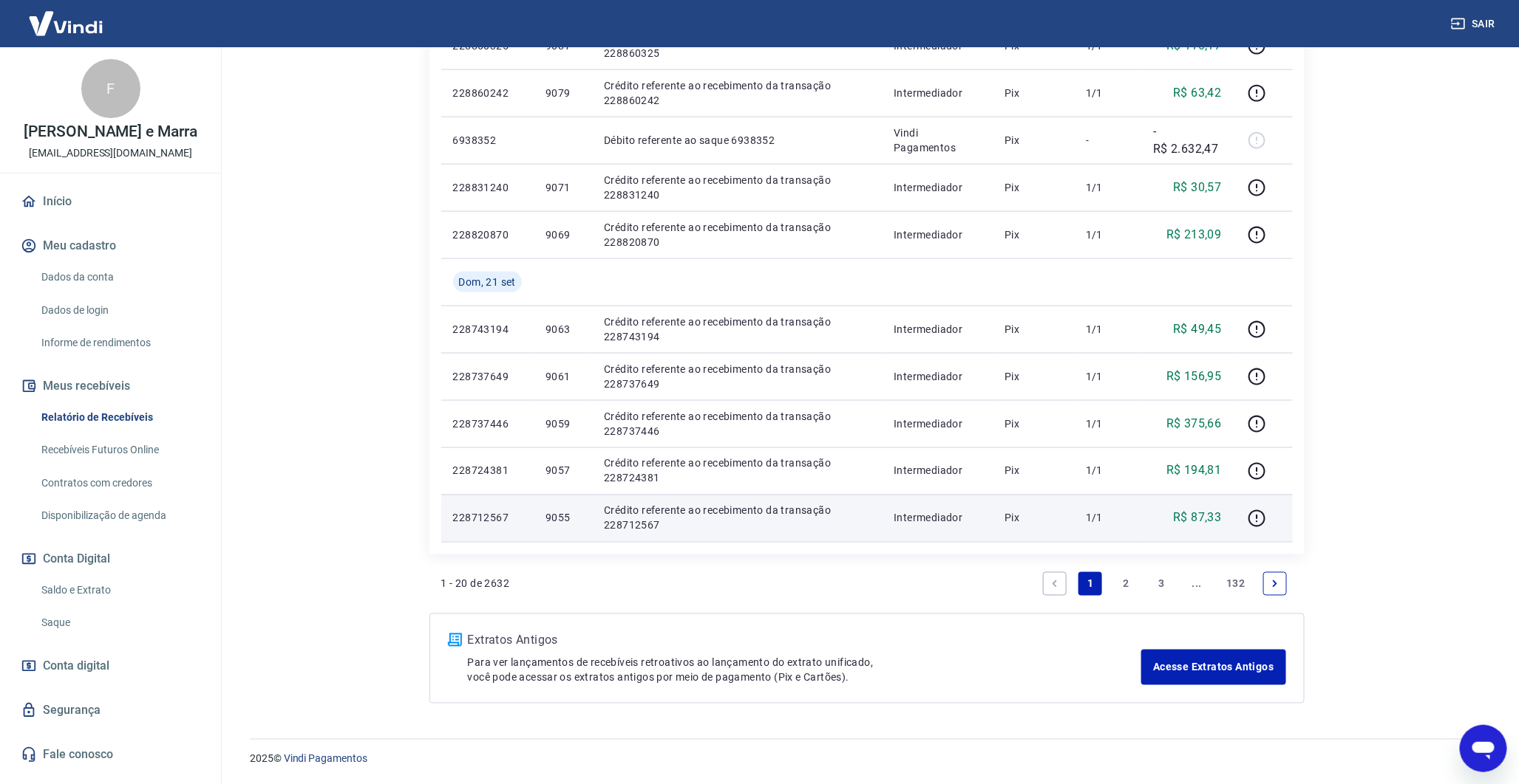
click at [571, 517] on p "9055" at bounding box center [562, 518] width 35 height 15
click at [564, 515] on p "9055" at bounding box center [562, 518] width 35 height 15
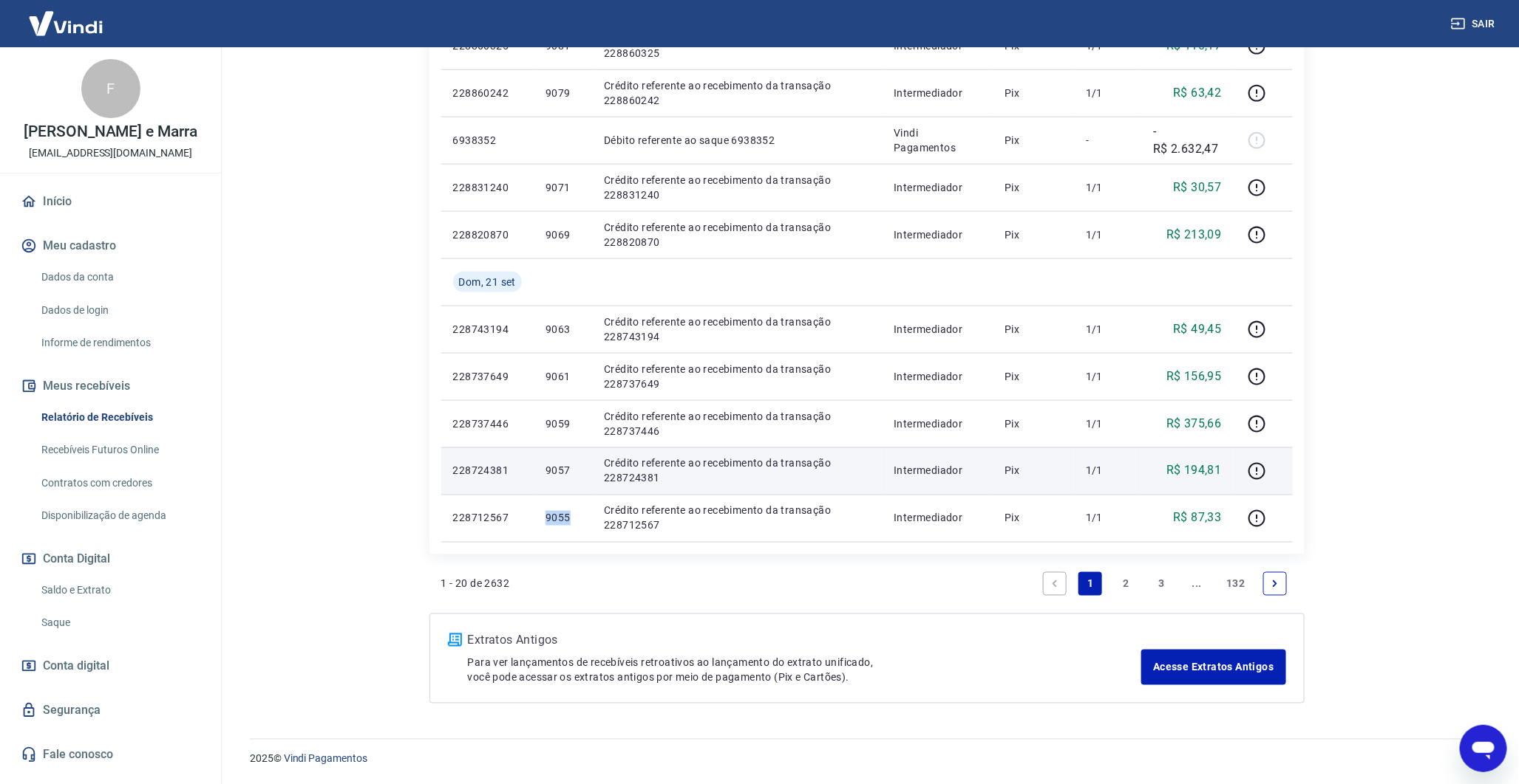
copy p "9055"
click at [567, 469] on p "9057" at bounding box center [562, 471] width 35 height 15
copy p "9057"
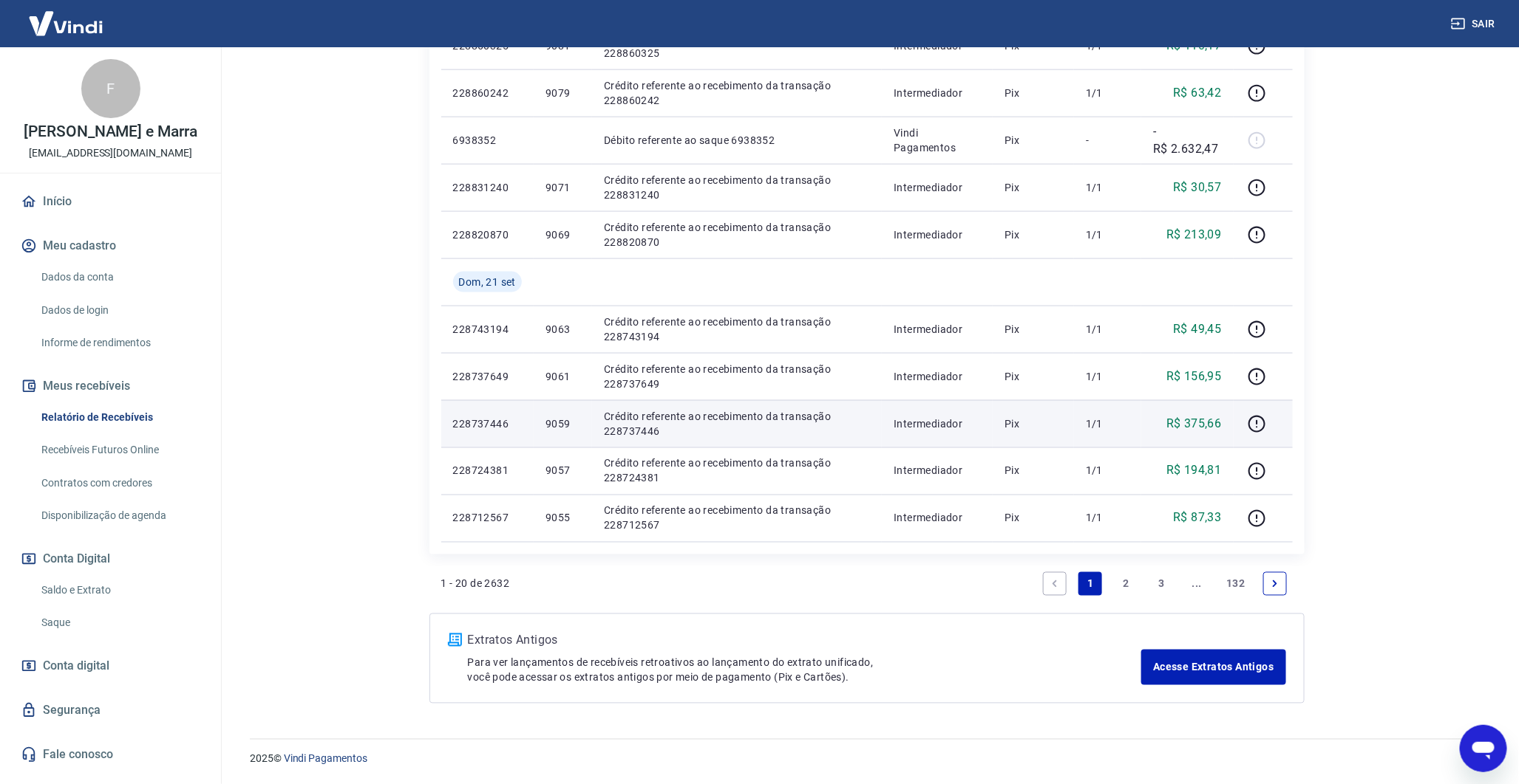
click at [558, 422] on p "9059" at bounding box center [562, 423] width 35 height 15
copy p "9059"
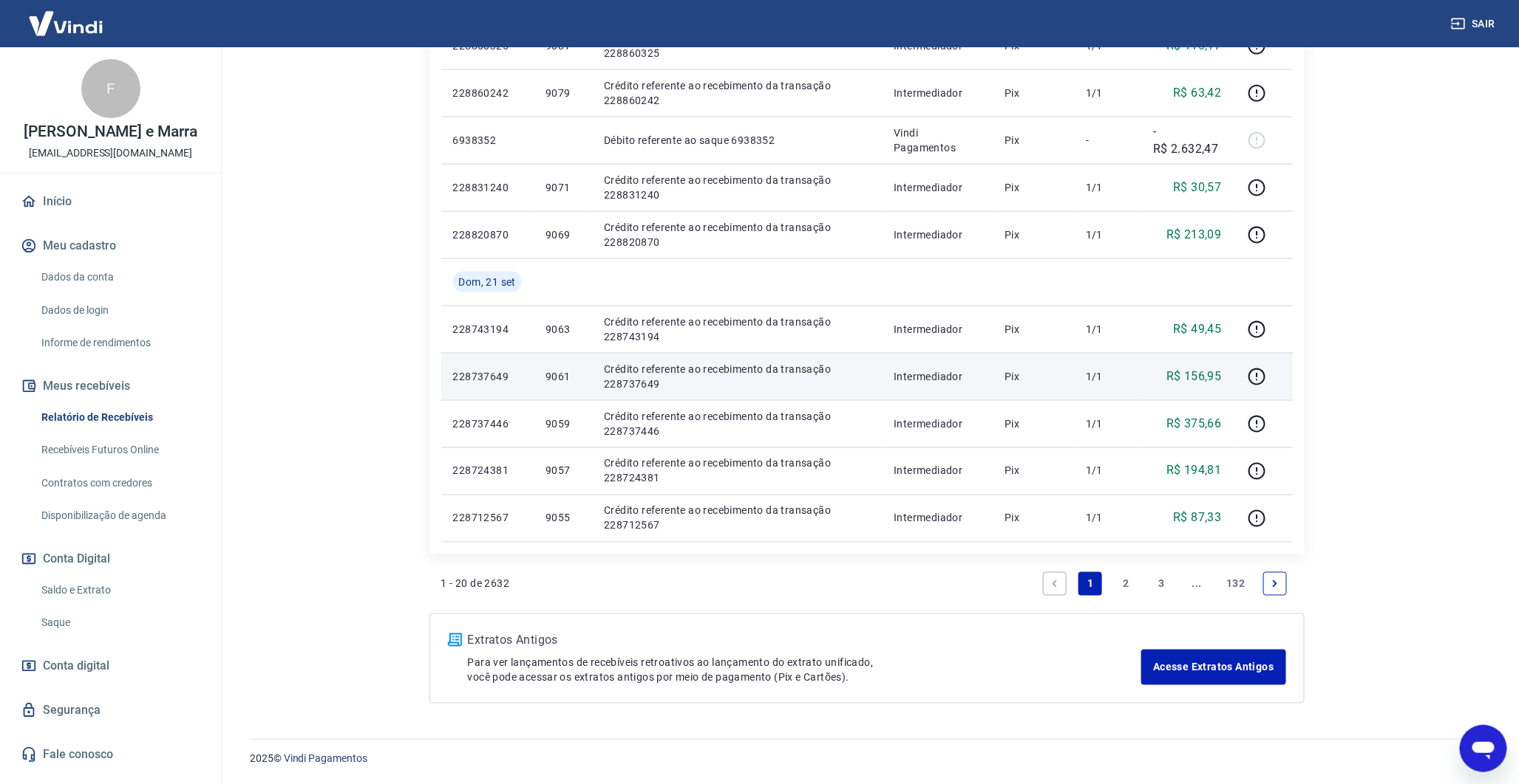
click at [566, 380] on p "9061" at bounding box center [562, 376] width 35 height 15
click at [566, 379] on p "9061" at bounding box center [562, 376] width 35 height 15
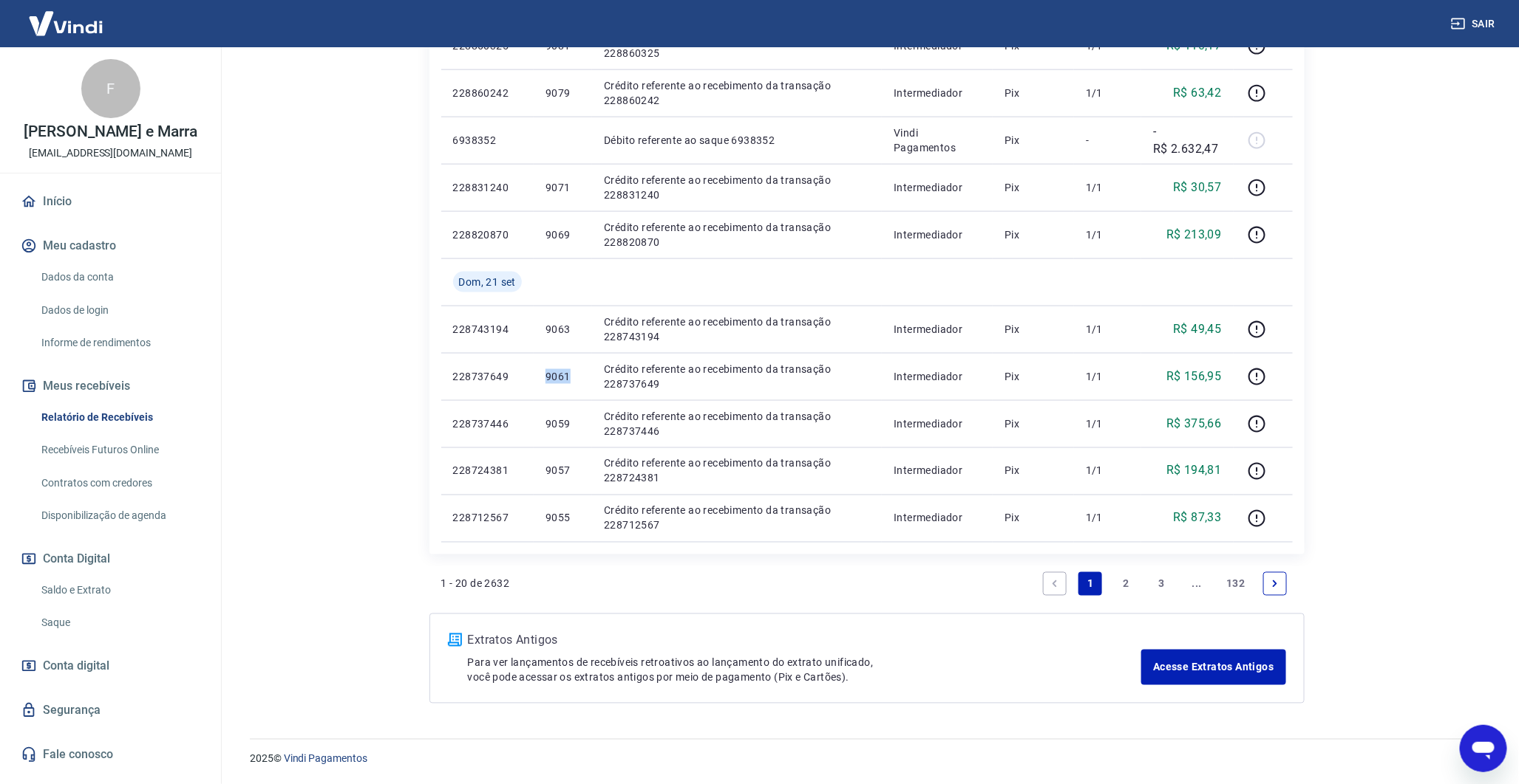
copy p "9061"
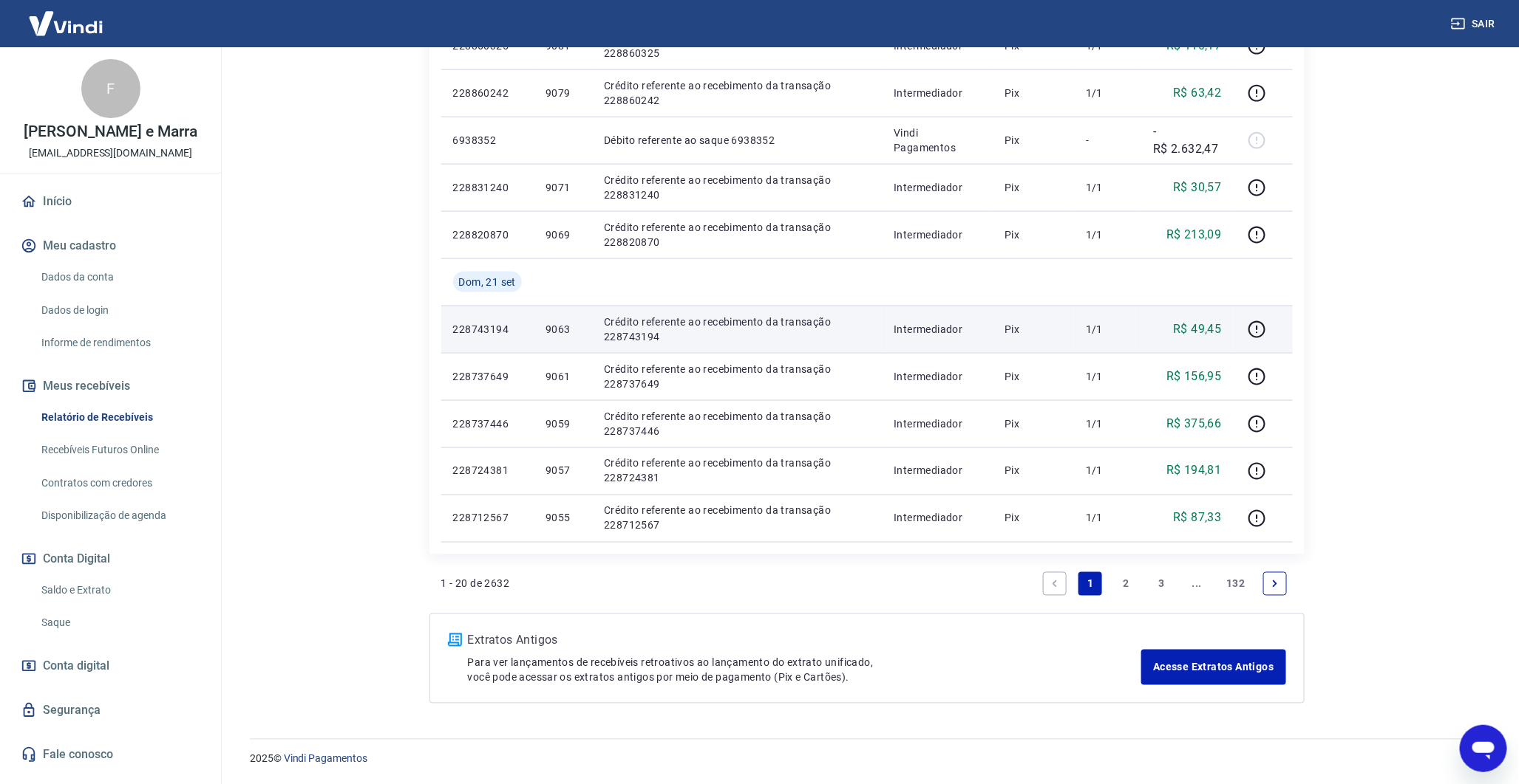
click at [565, 327] on p "9063" at bounding box center [562, 329] width 35 height 15
copy p "9063"
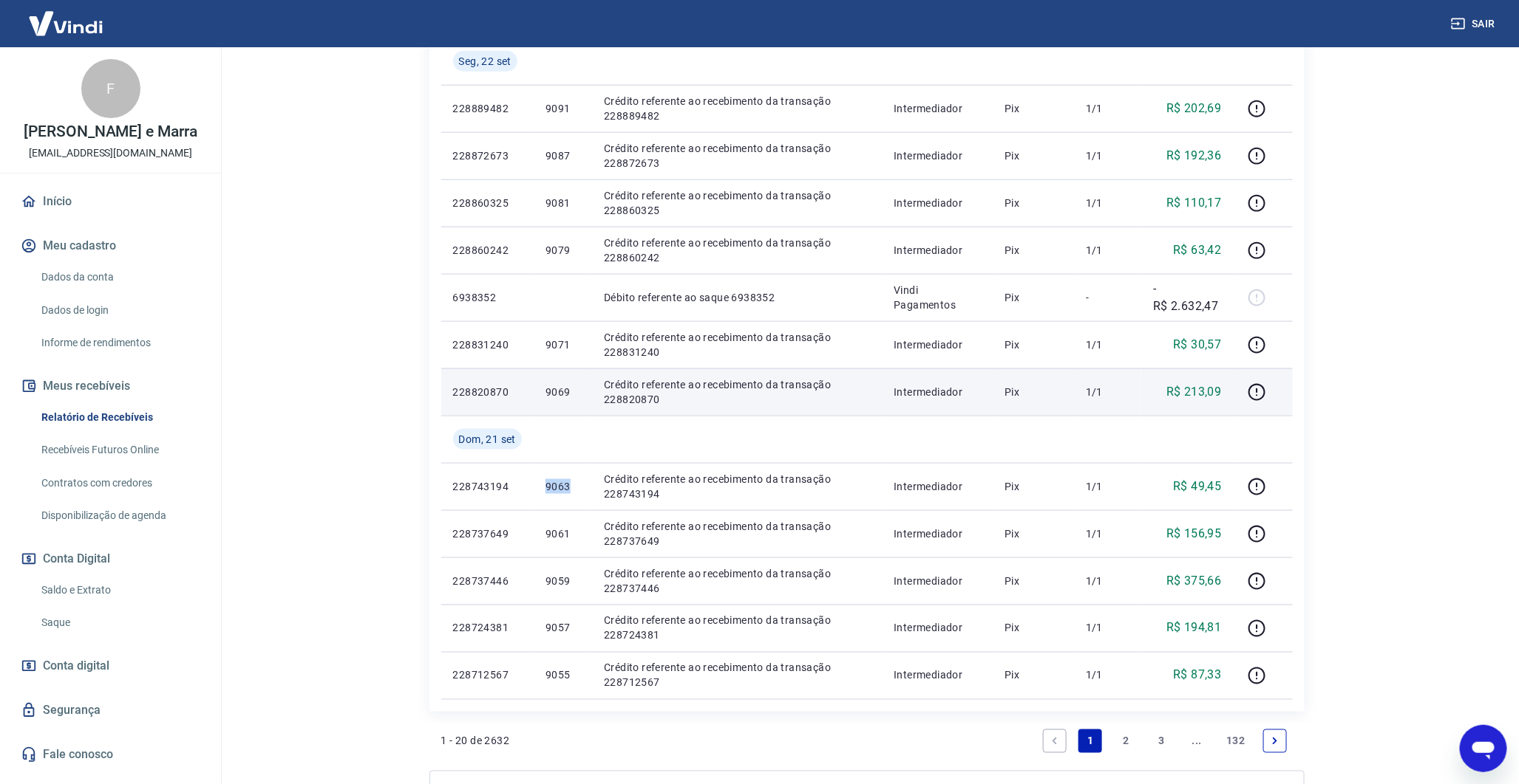
scroll to position [756, 0]
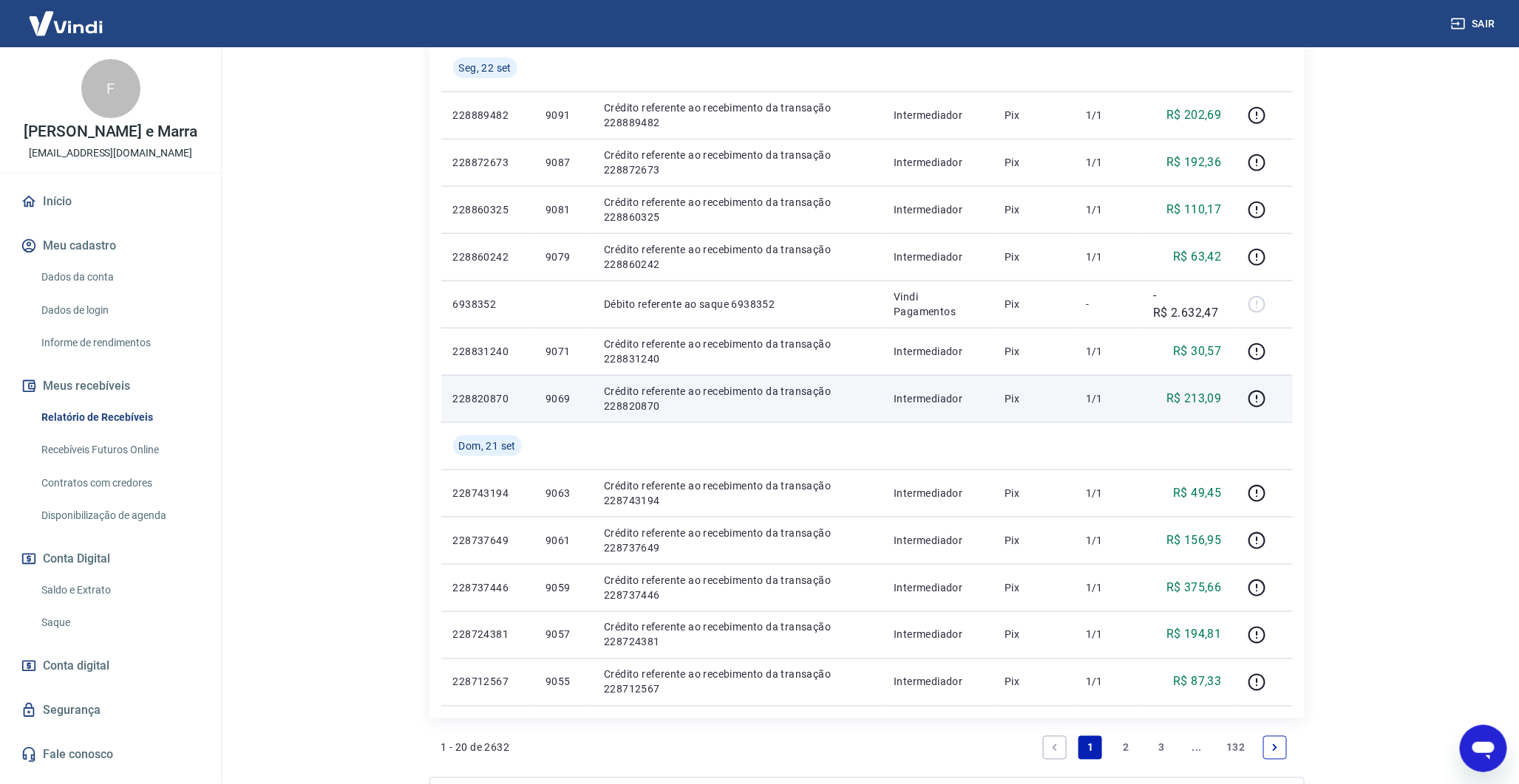
click at [559, 394] on p "9069" at bounding box center [562, 399] width 35 height 15
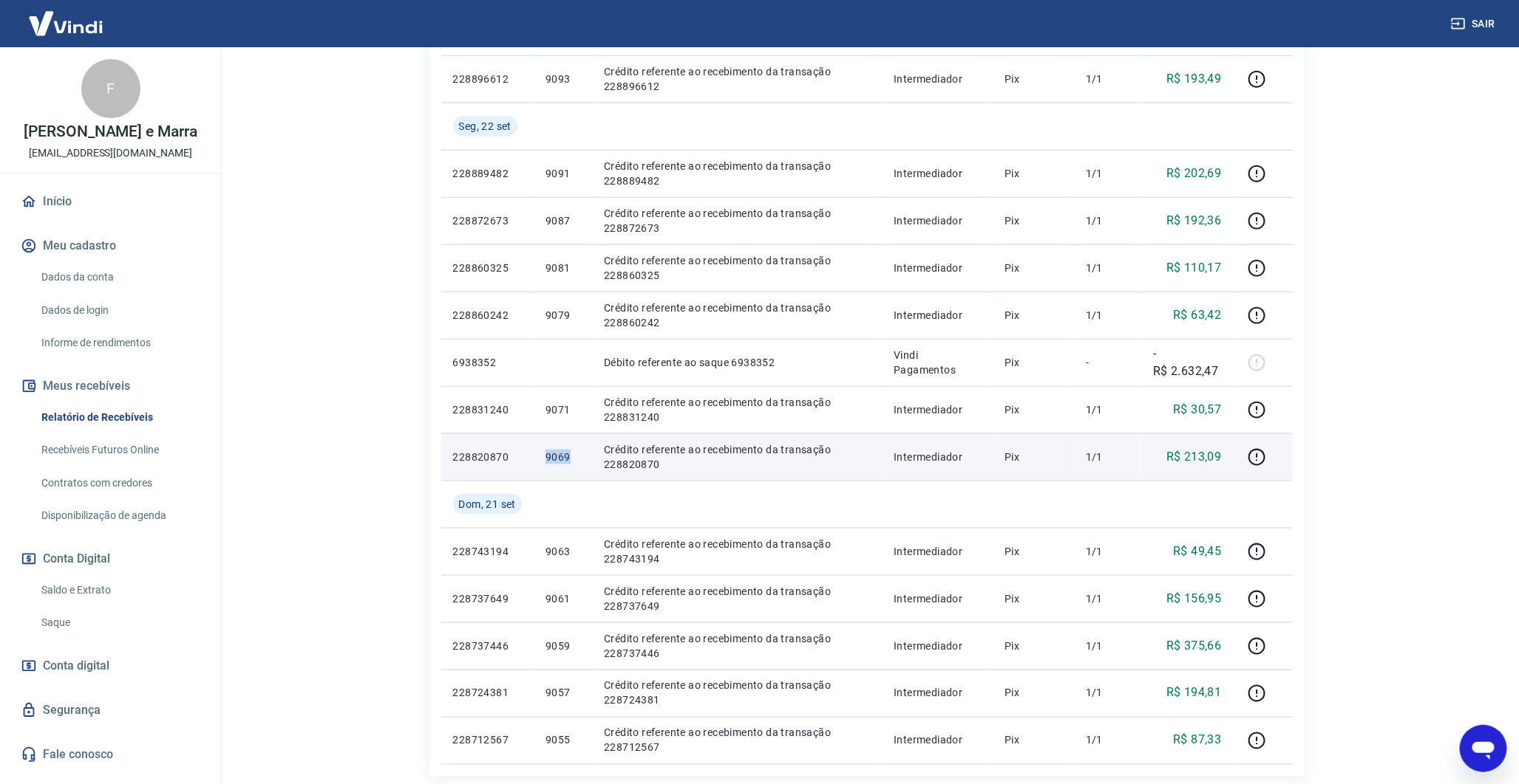
scroll to position [673, 0]
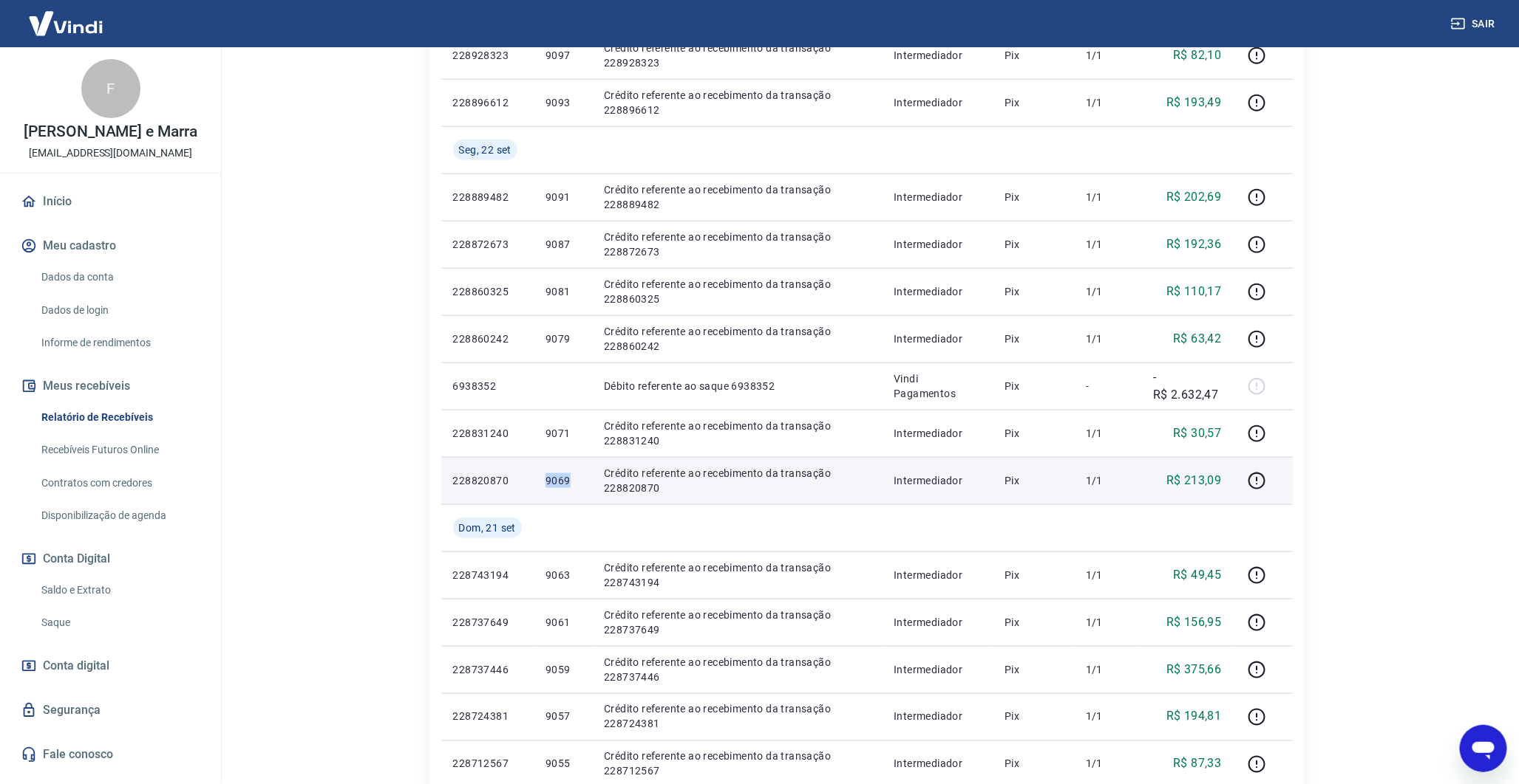
copy p "9069"
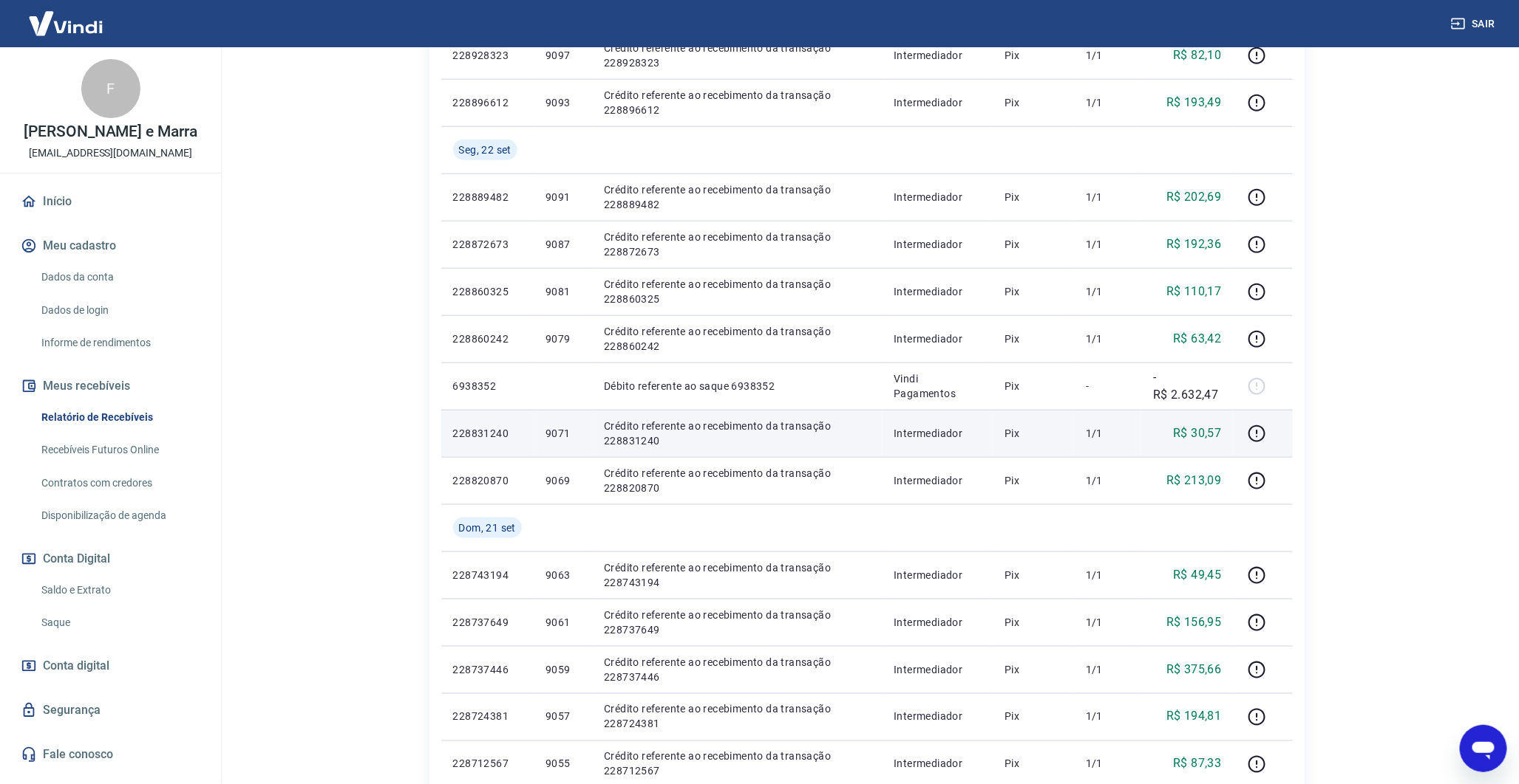
click at [556, 432] on p "9071" at bounding box center [562, 433] width 35 height 15
copy p "9071"
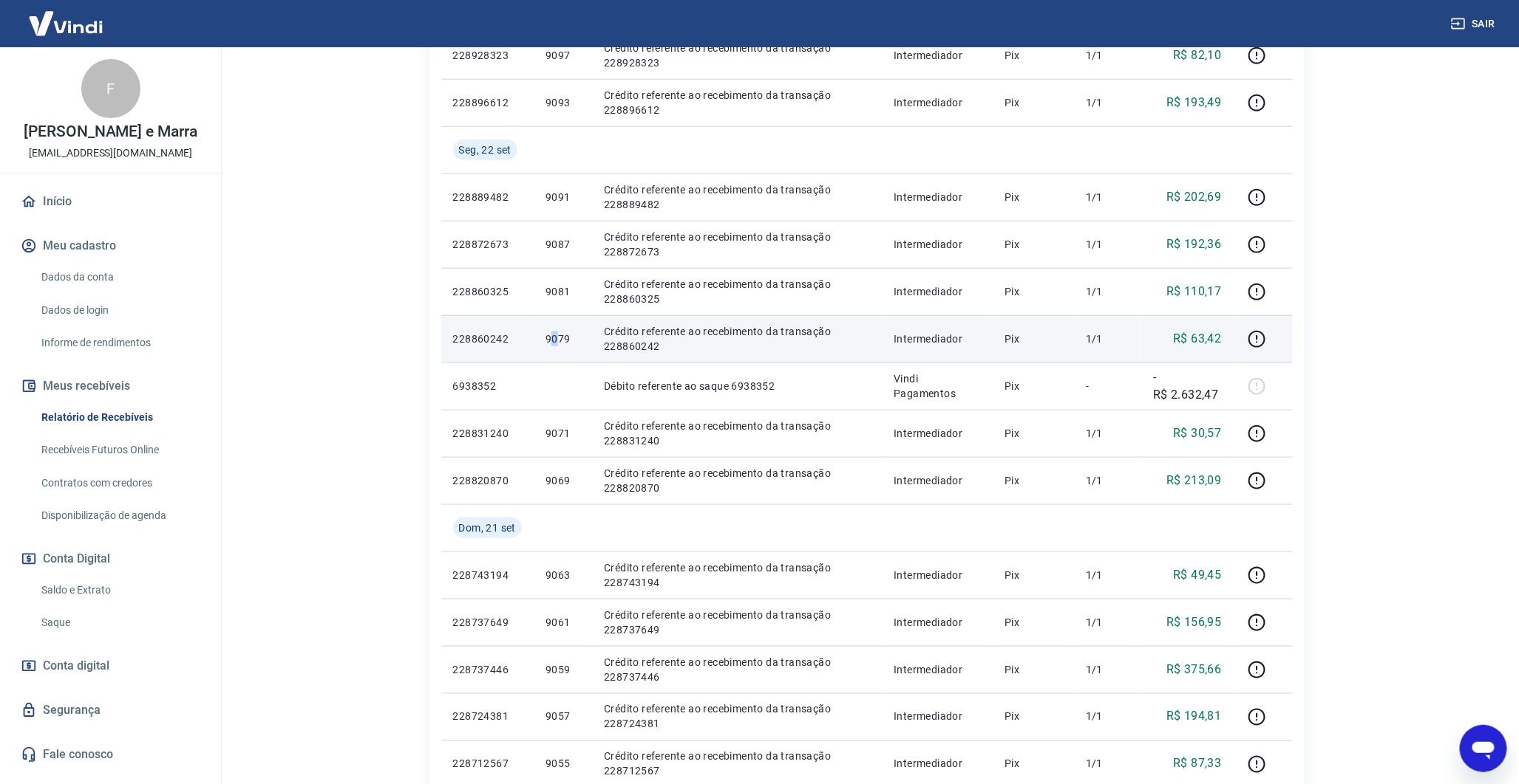
click at [555, 336] on p "9079" at bounding box center [562, 339] width 35 height 15
copy p "9079"
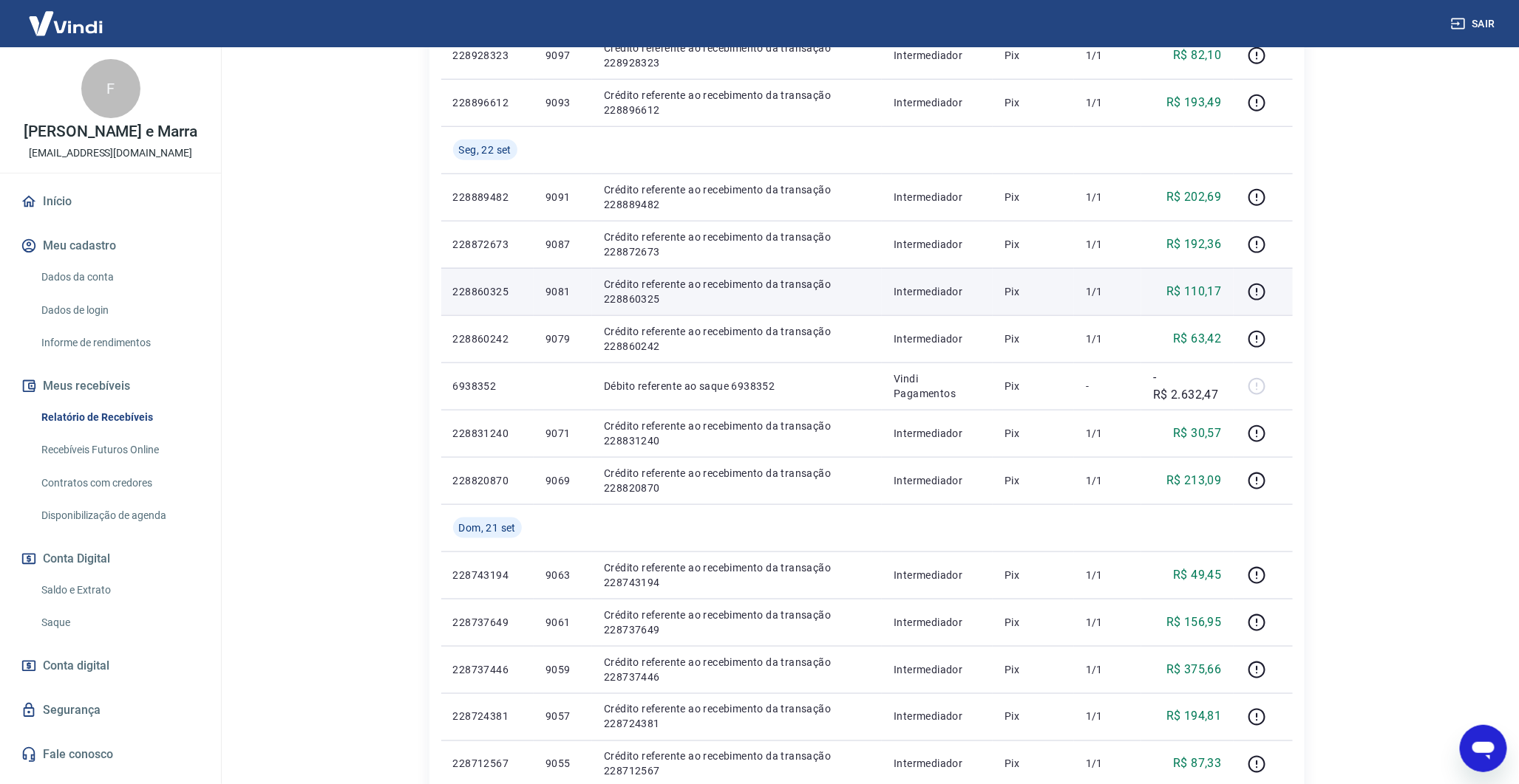
click at [564, 291] on p "9081" at bounding box center [562, 291] width 35 height 15
copy p "9081"
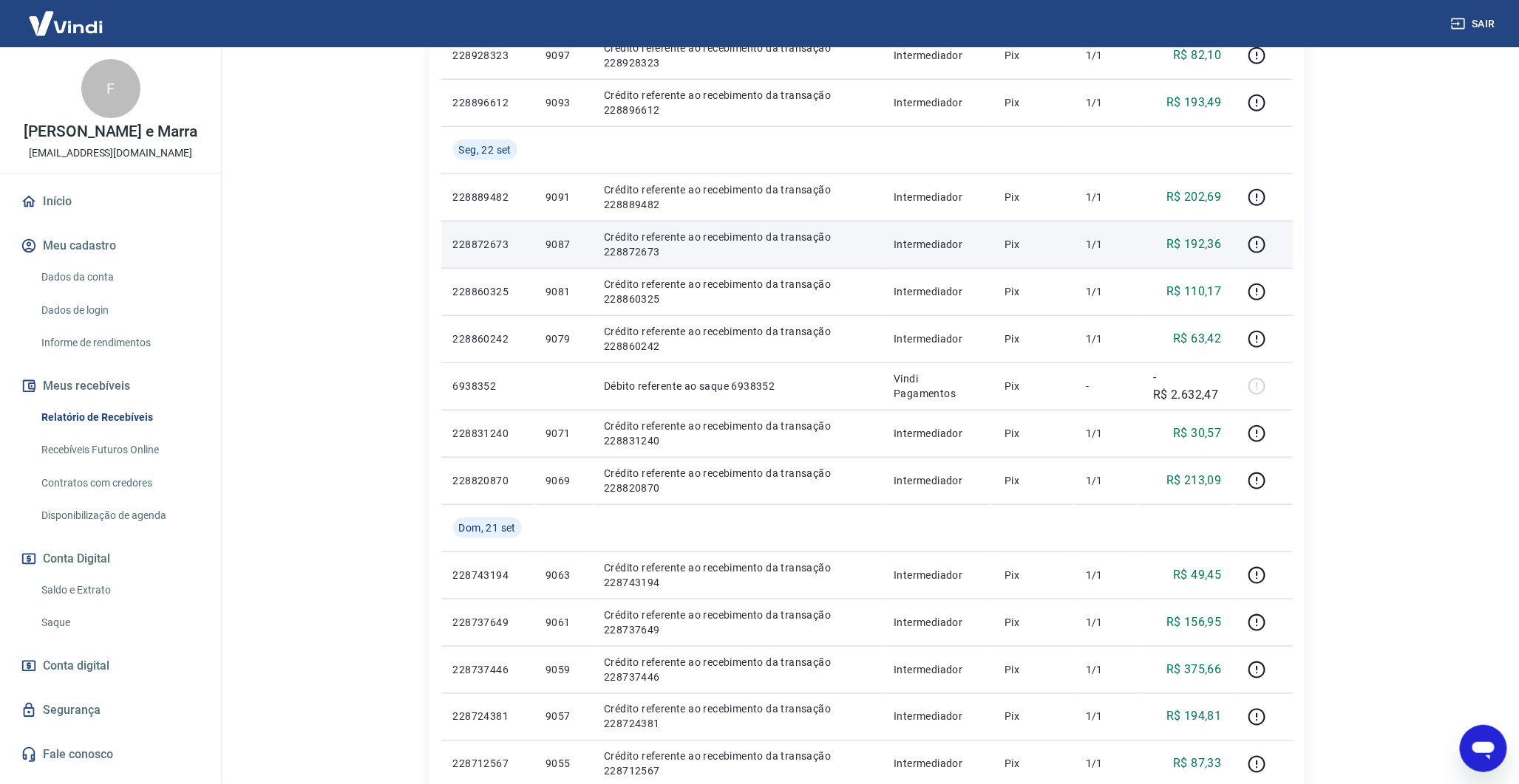
click at [562, 246] on p "9087" at bounding box center [562, 244] width 35 height 15
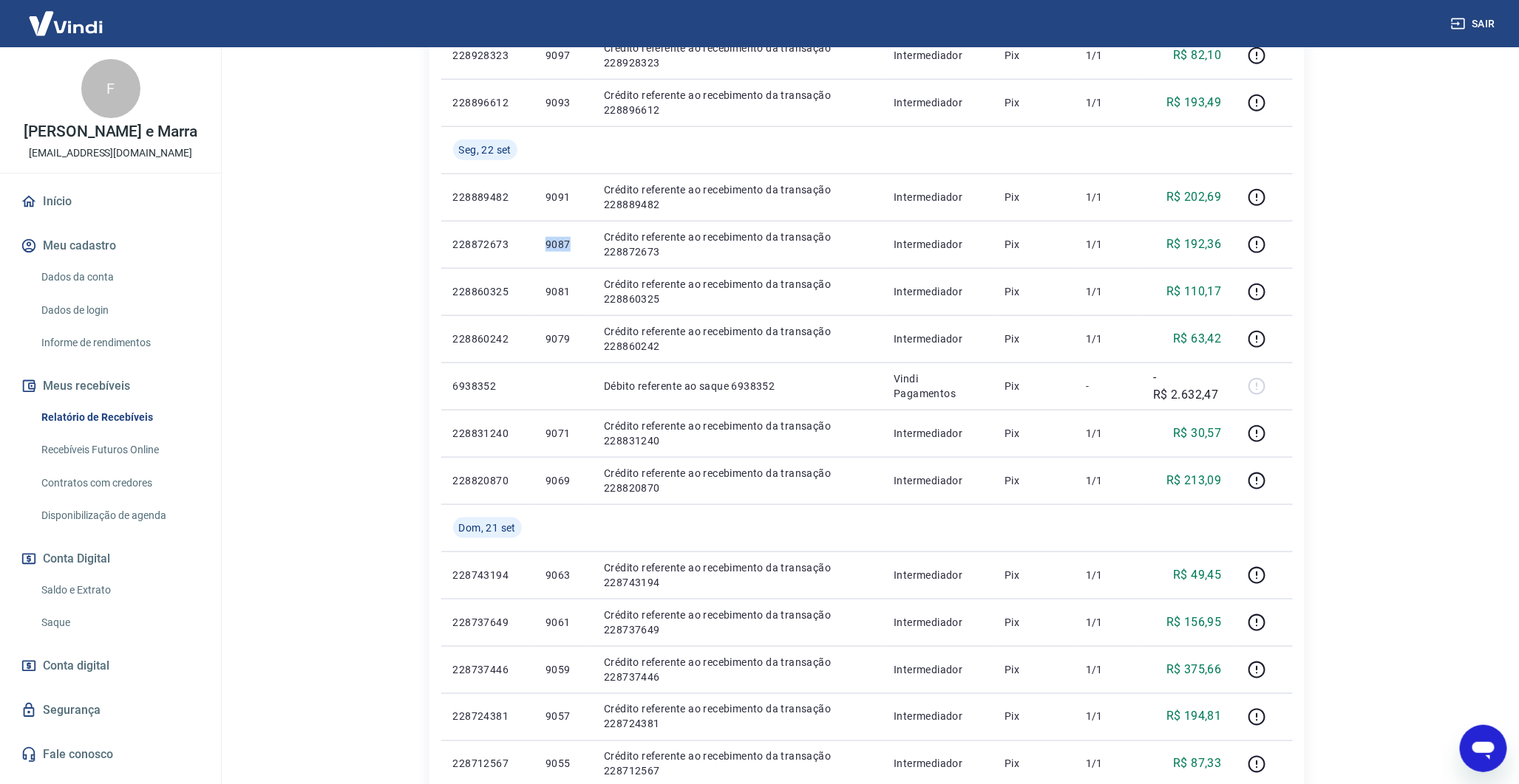
copy p "9087"
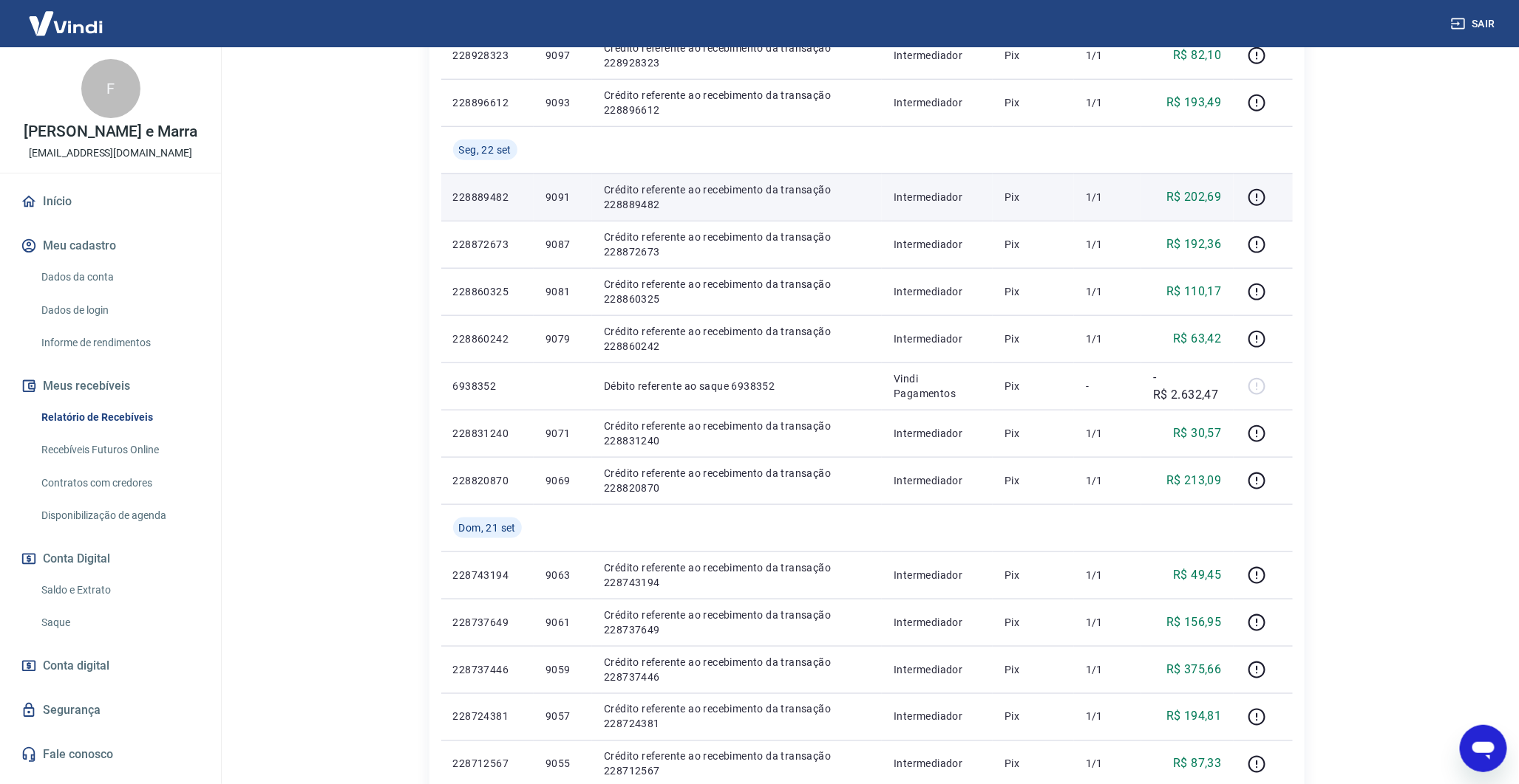
click at [564, 203] on p "9091" at bounding box center [562, 197] width 35 height 15
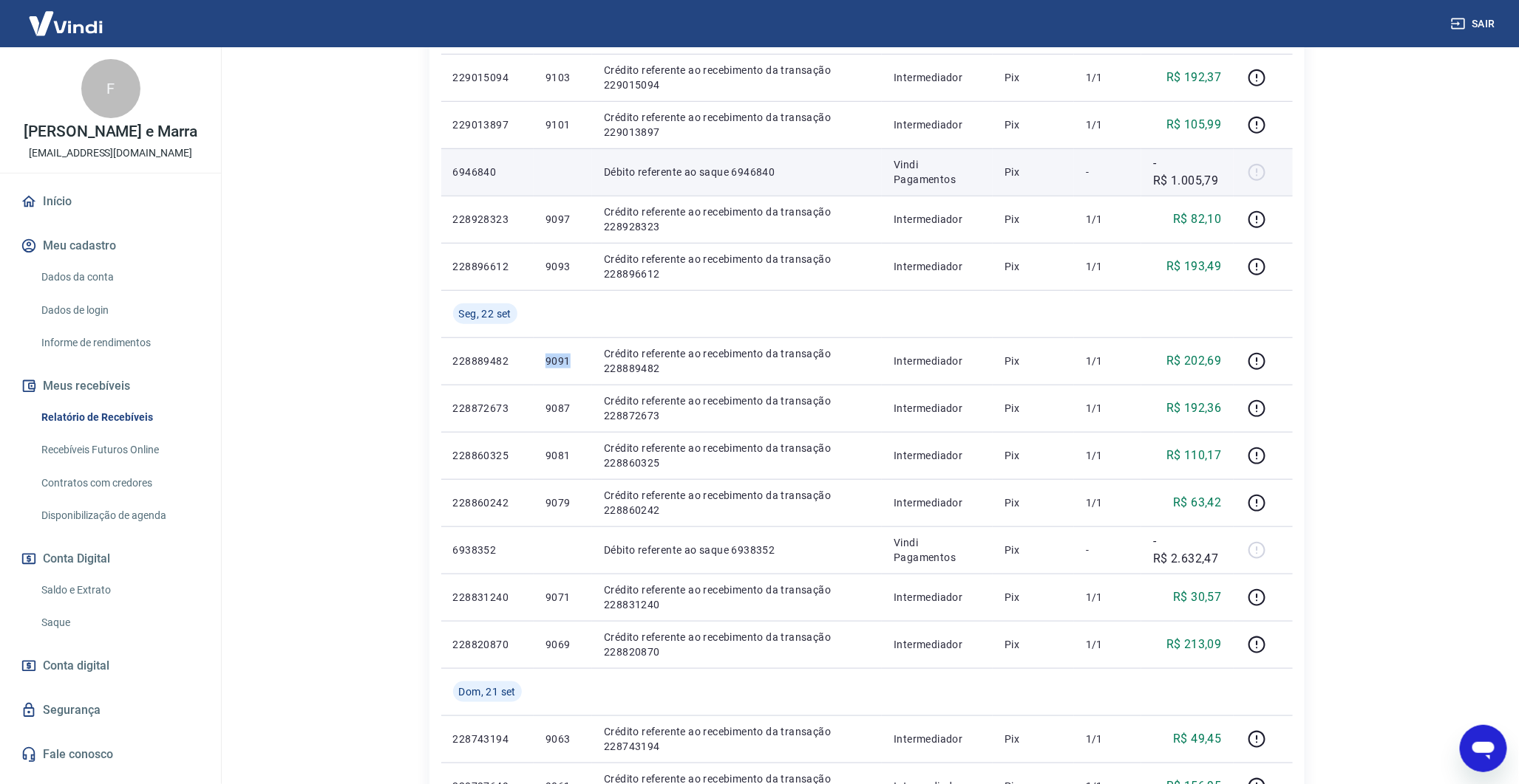
scroll to position [263, 0]
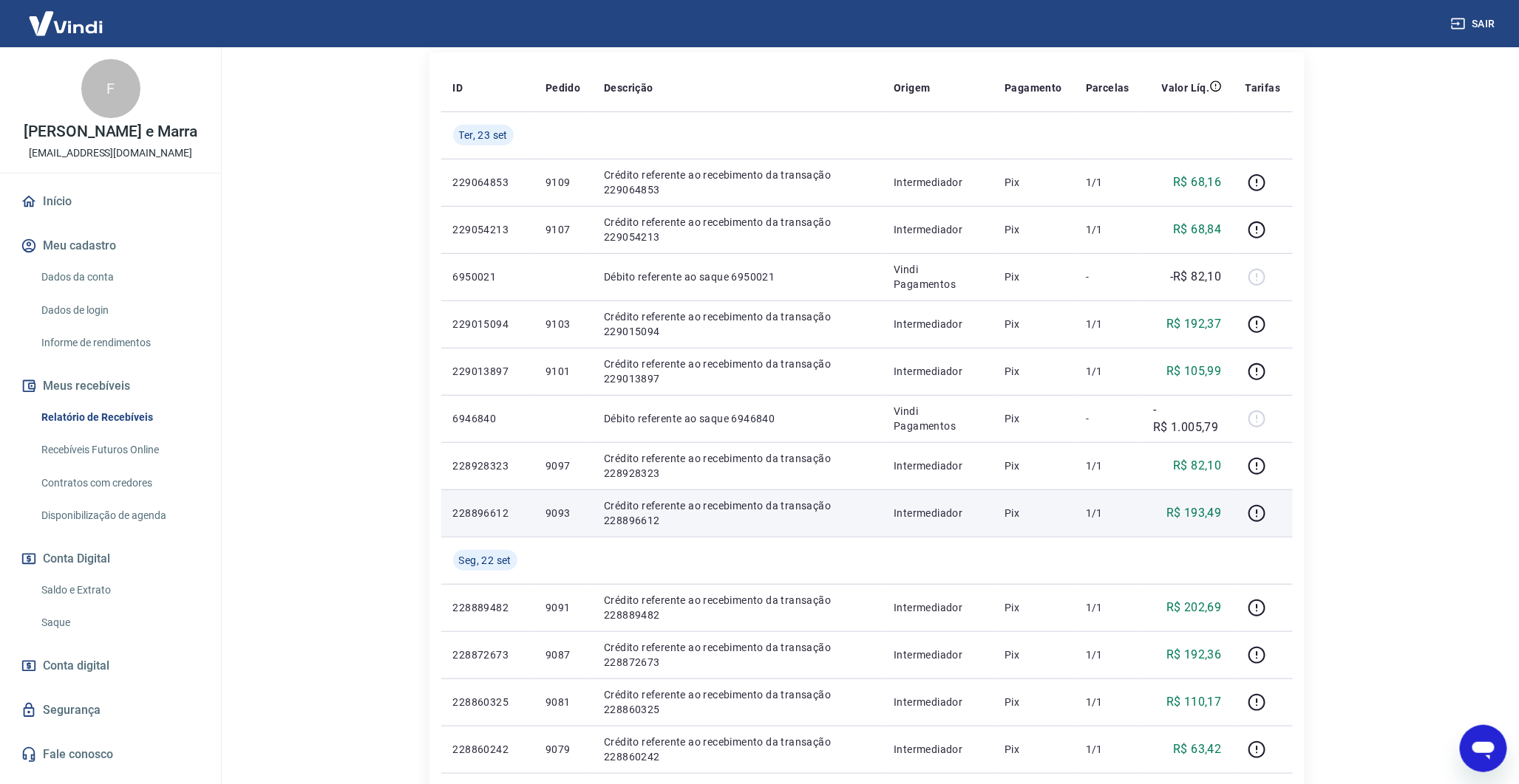
click at [552, 515] on p "9093" at bounding box center [562, 513] width 35 height 15
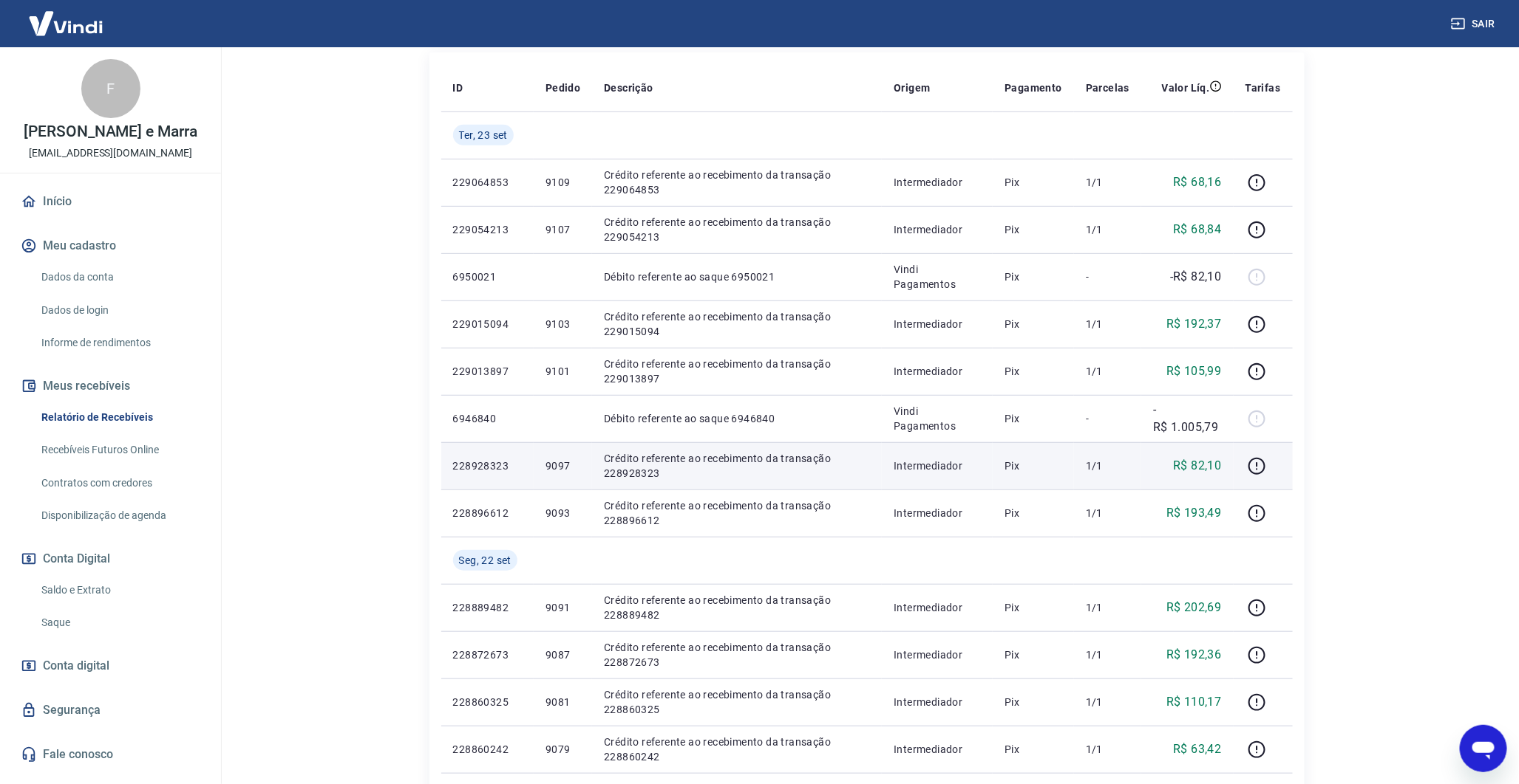
click at [564, 459] on p "9097" at bounding box center [562, 465] width 35 height 15
click at [564, 458] on p "9097" at bounding box center [562, 465] width 35 height 15
